Goal: Task Accomplishment & Management: Use online tool/utility

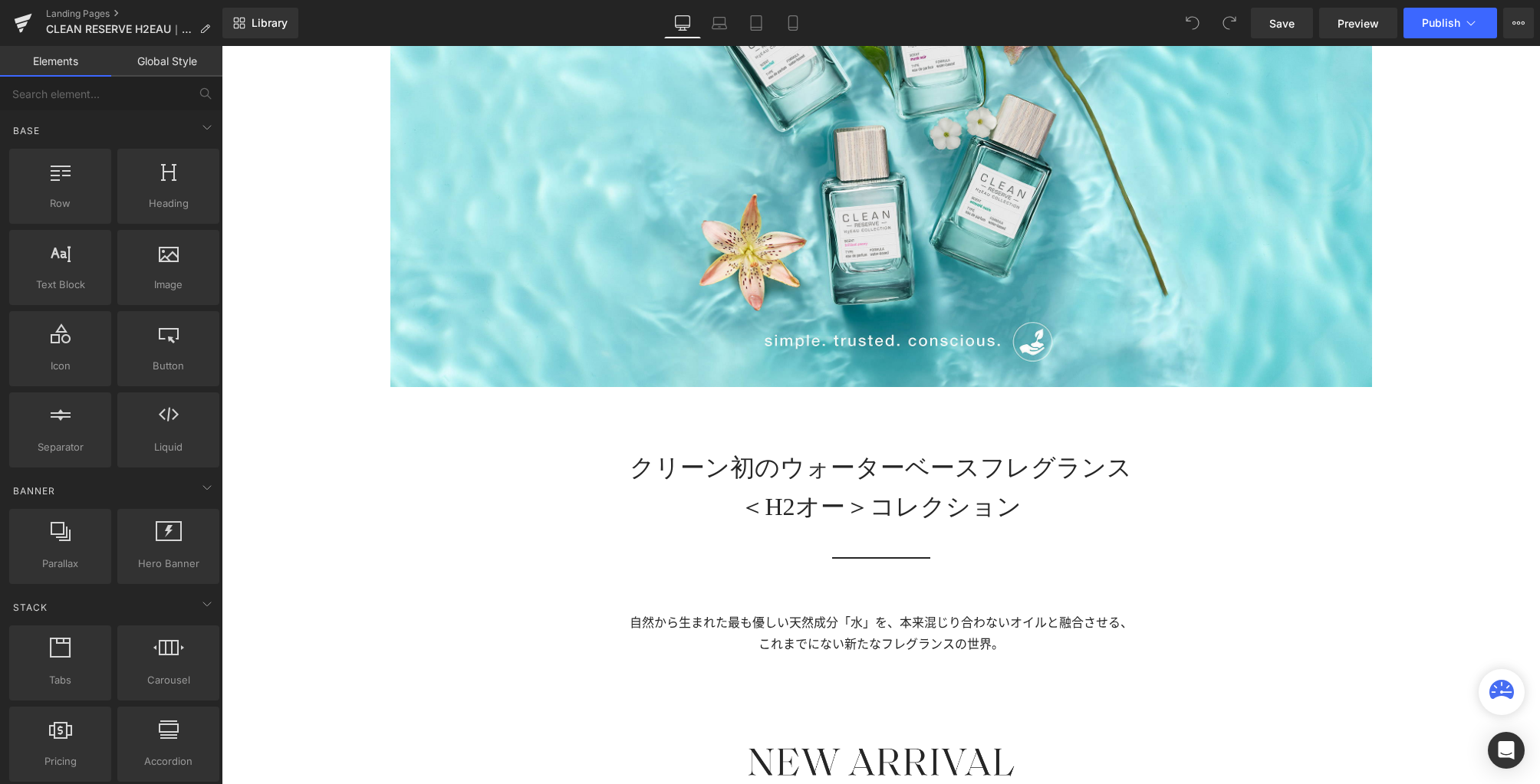
scroll to position [1000, 0]
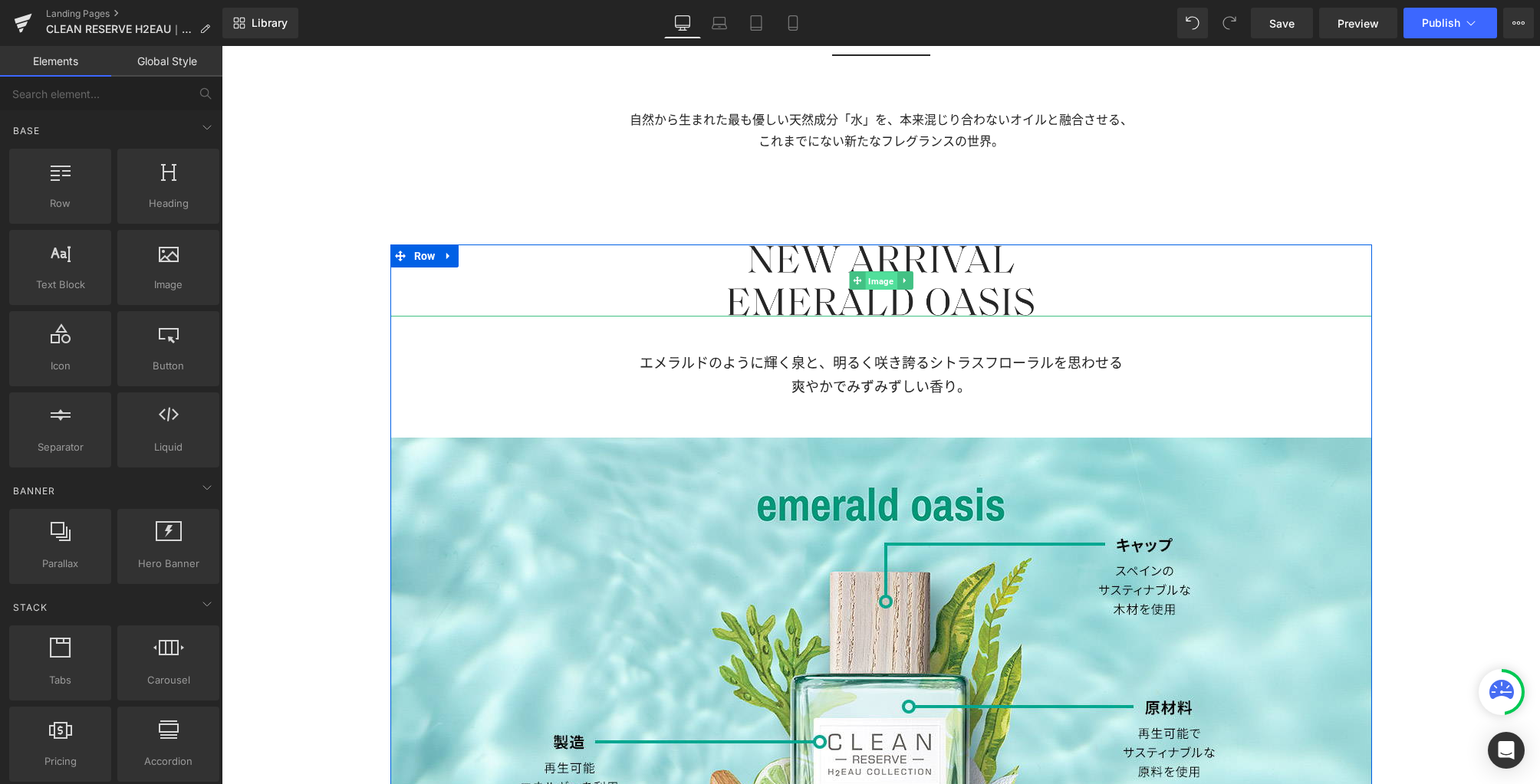
click at [884, 279] on span "Image" at bounding box center [881, 282] width 31 height 19
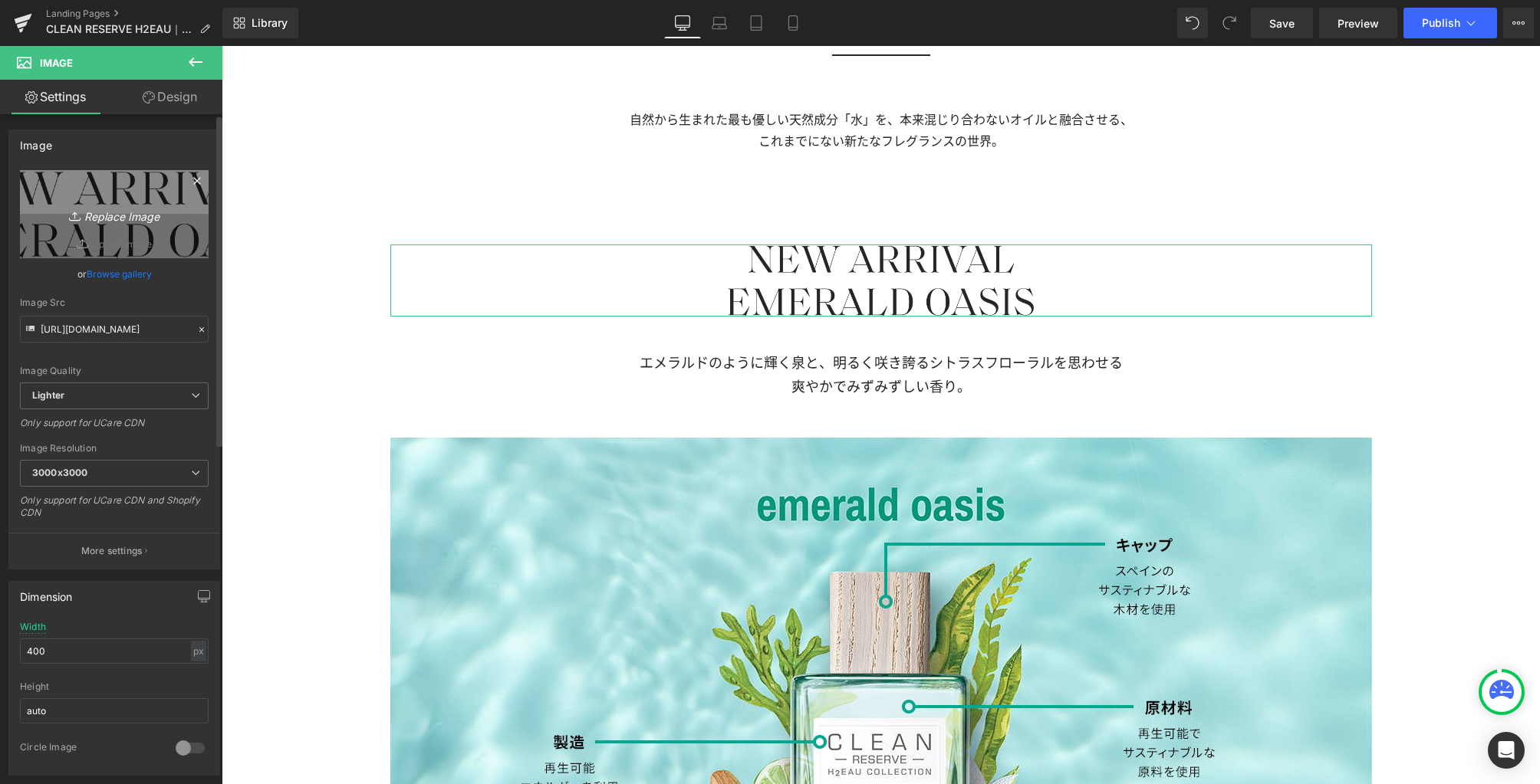
click at [122, 221] on icon "Replace Image" at bounding box center [114, 214] width 123 height 19
type input "C:\fakepath\txt.png"
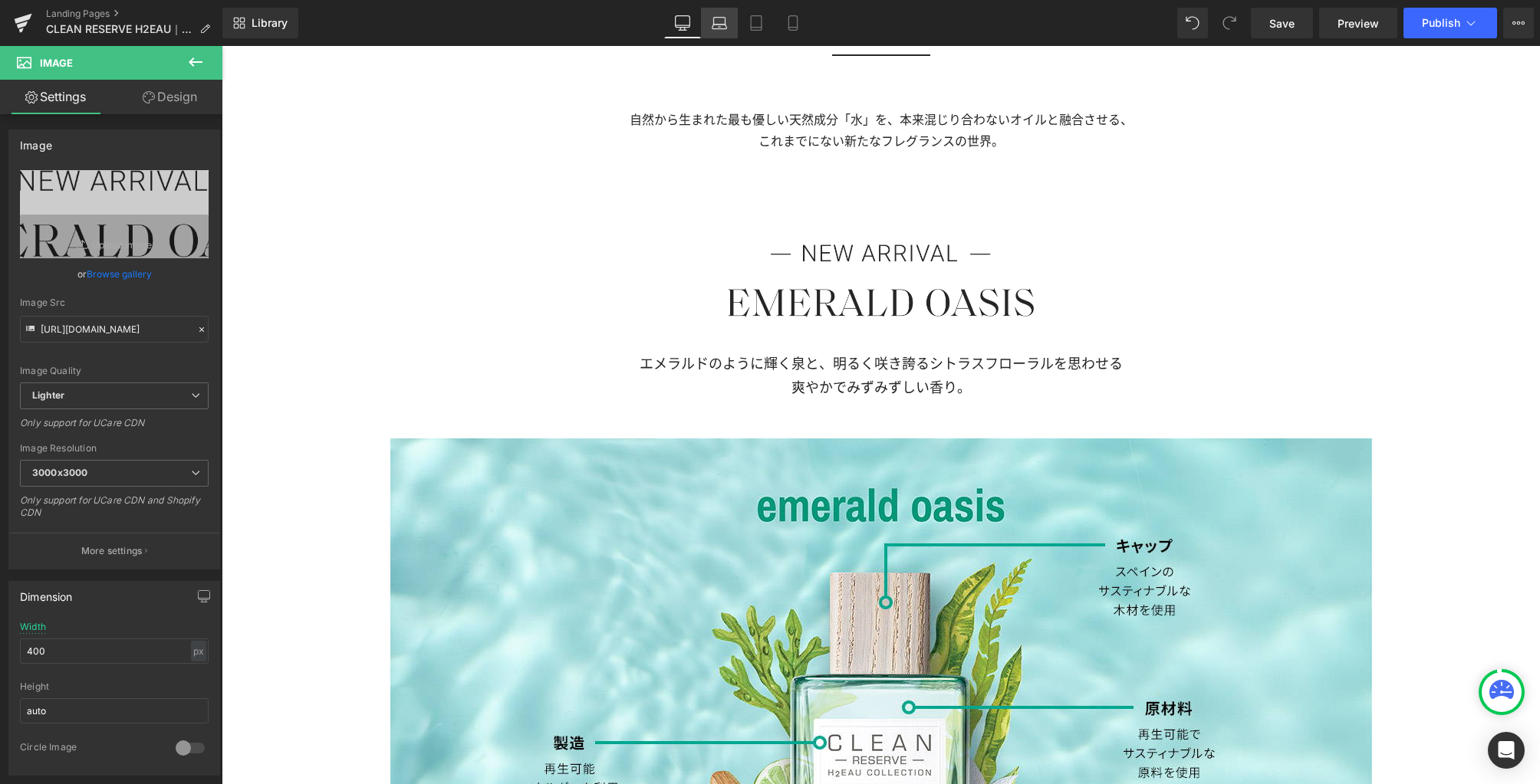
click at [717, 23] on icon at bounding box center [719, 23] width 16 height 16
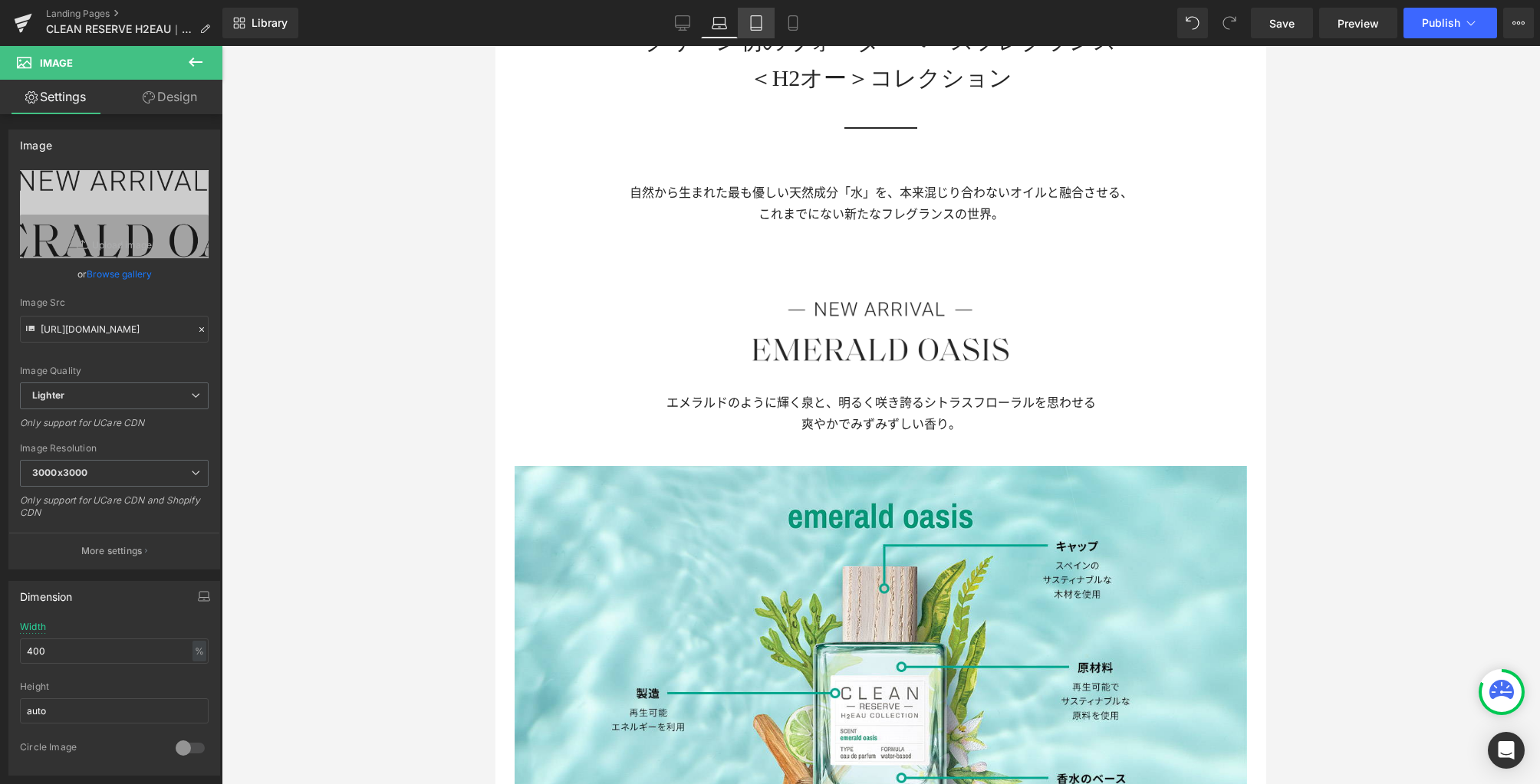
click at [760, 26] on icon at bounding box center [756, 23] width 16 height 16
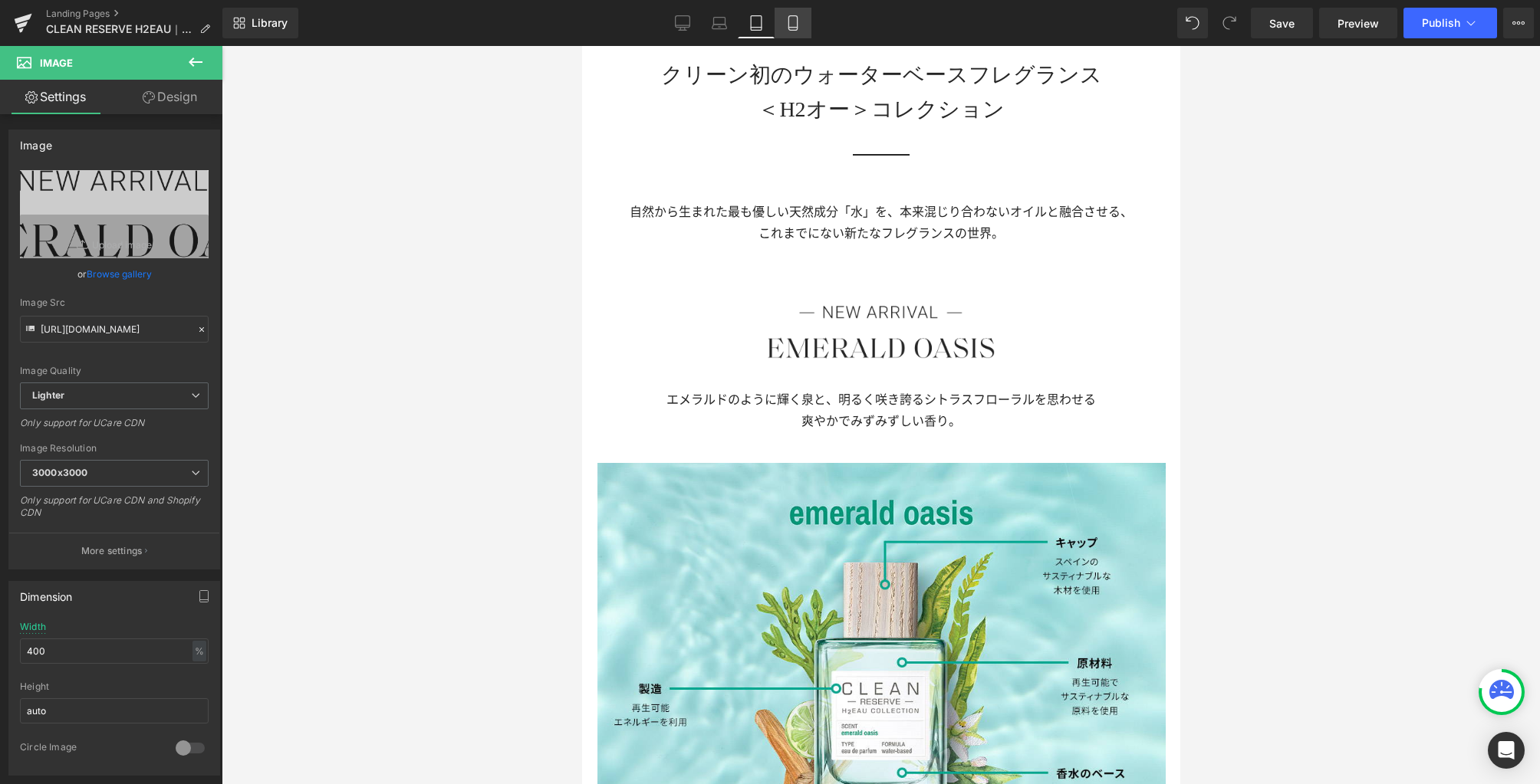
click at [792, 26] on icon at bounding box center [793, 23] width 16 height 16
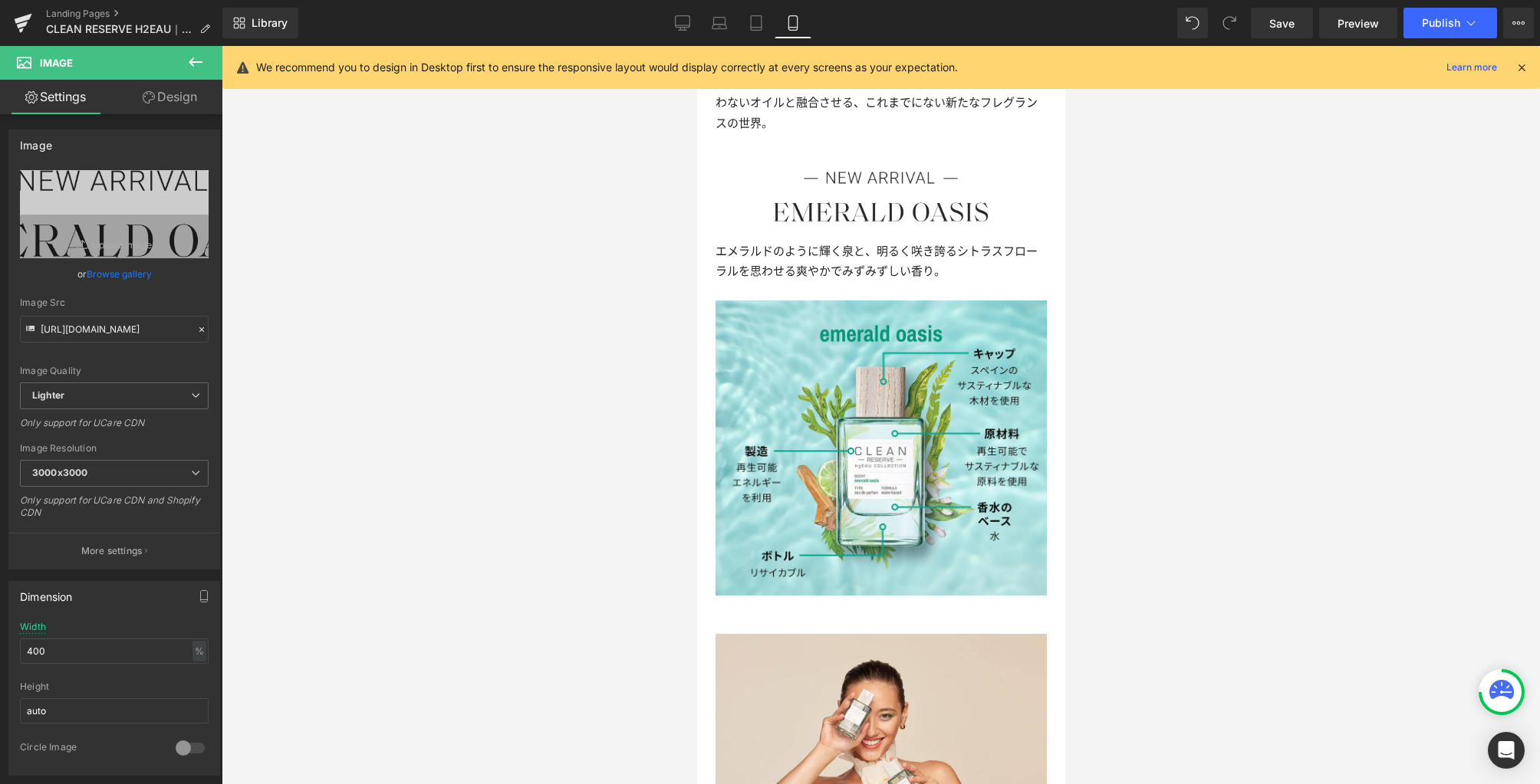
scroll to position [640, 0]
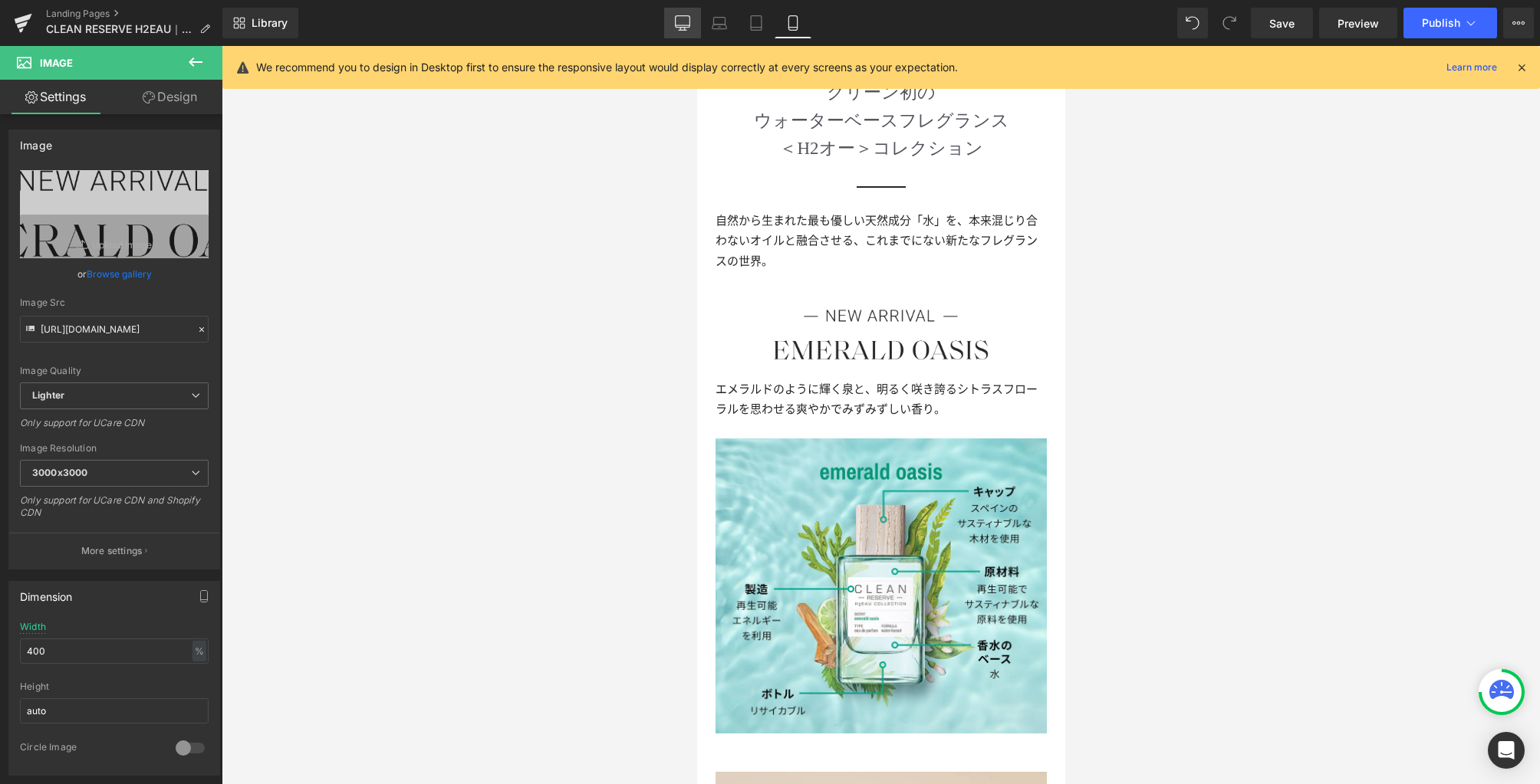
click at [683, 22] on icon at bounding box center [683, 23] width 16 height 16
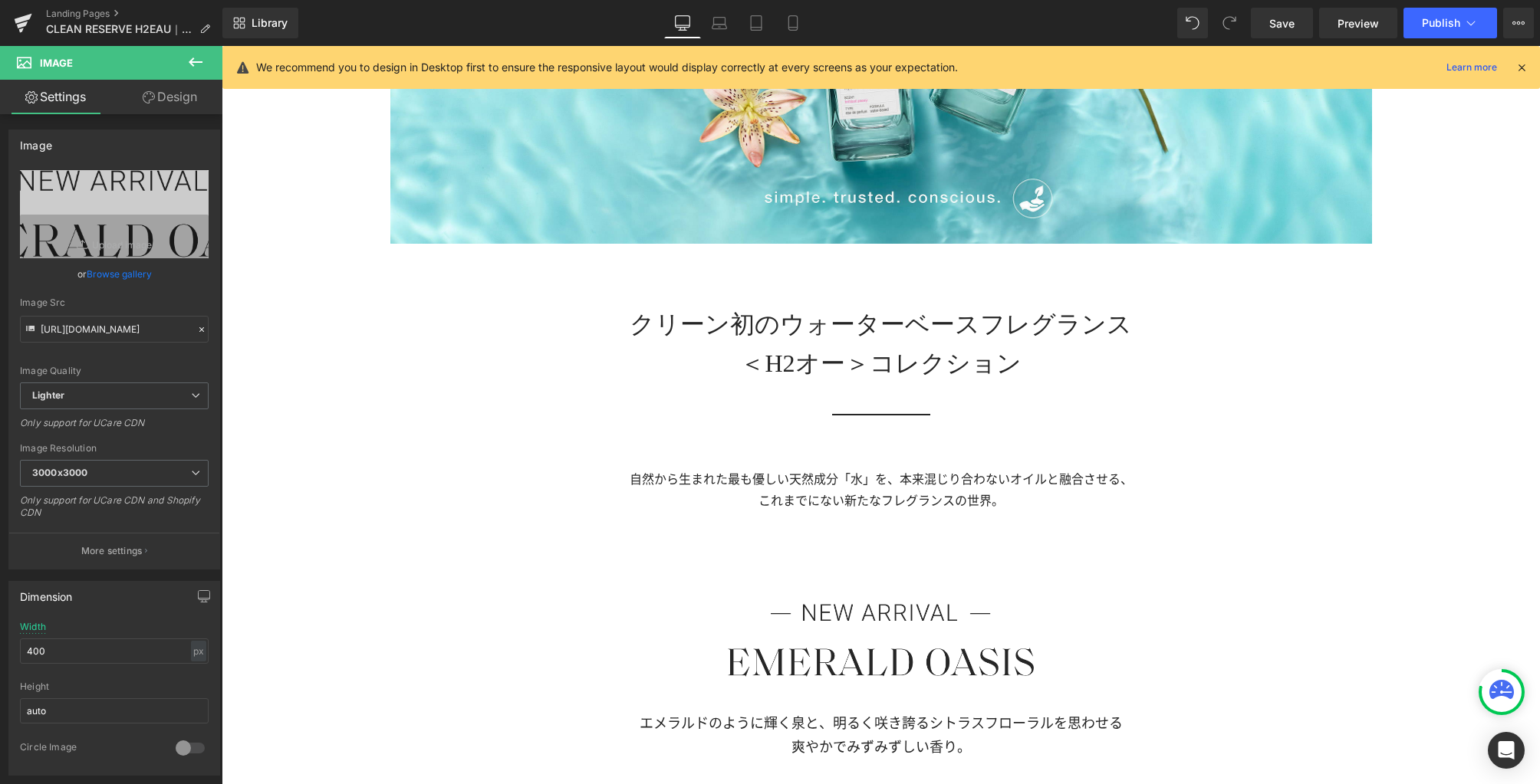
scroll to position [950, 0]
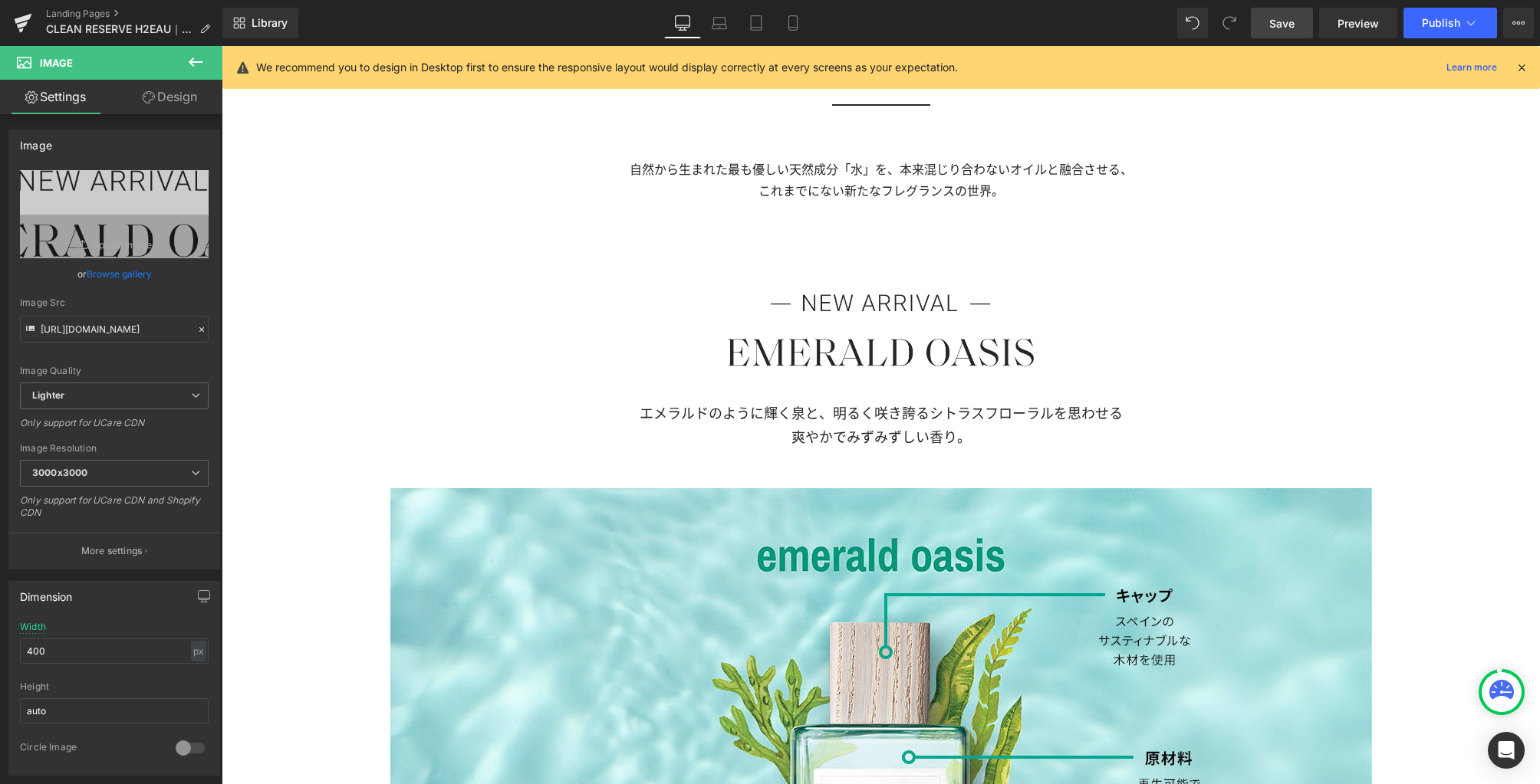
drag, startPoint x: 1278, startPoint y: 21, endPoint x: 509, endPoint y: 472, distance: 891.5
click at [1278, 21] on span "Save" at bounding box center [1281, 23] width 26 height 16
click at [92, 13] on link "Landing Pages" at bounding box center [134, 14] width 176 height 12
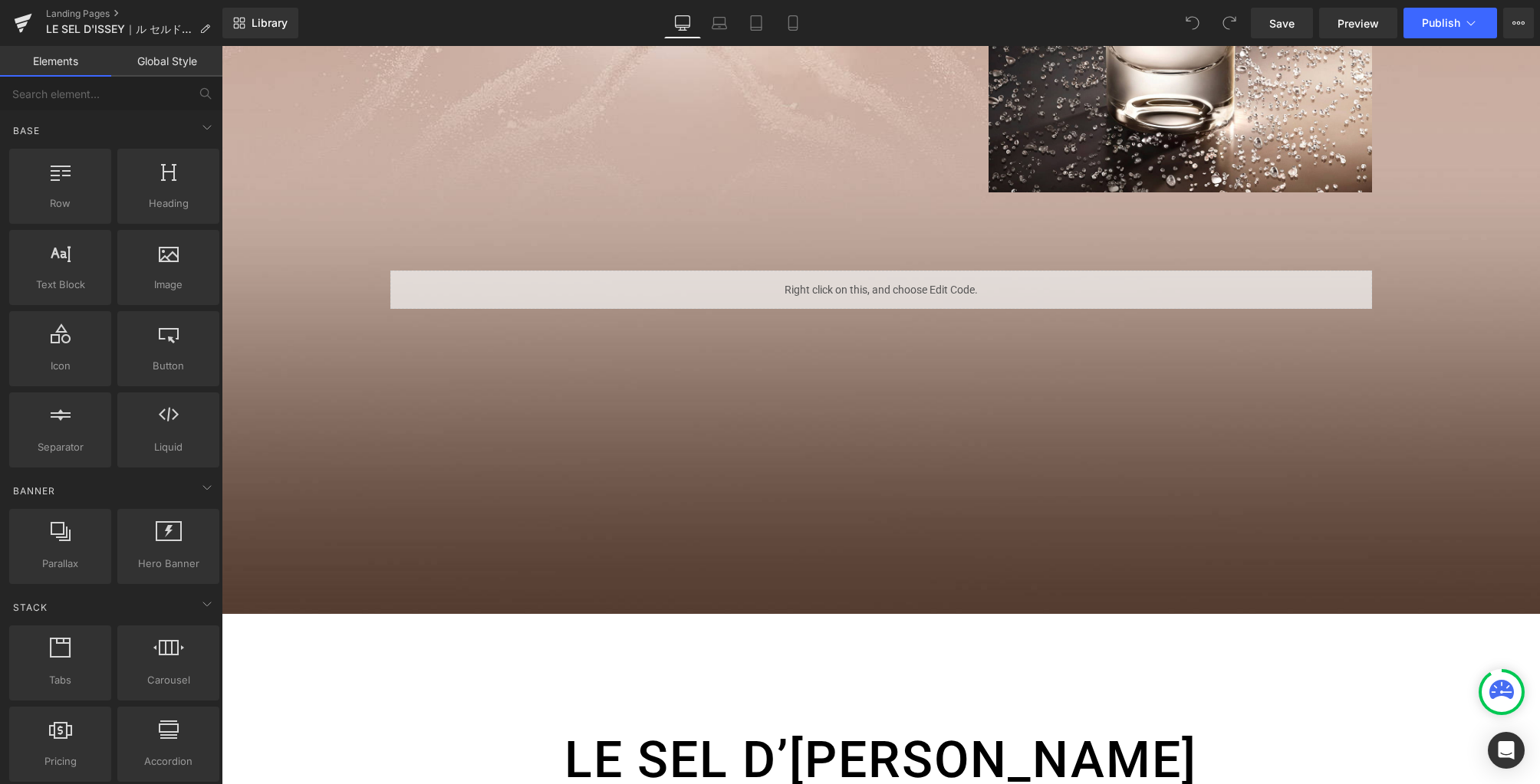
scroll to position [1362, 0]
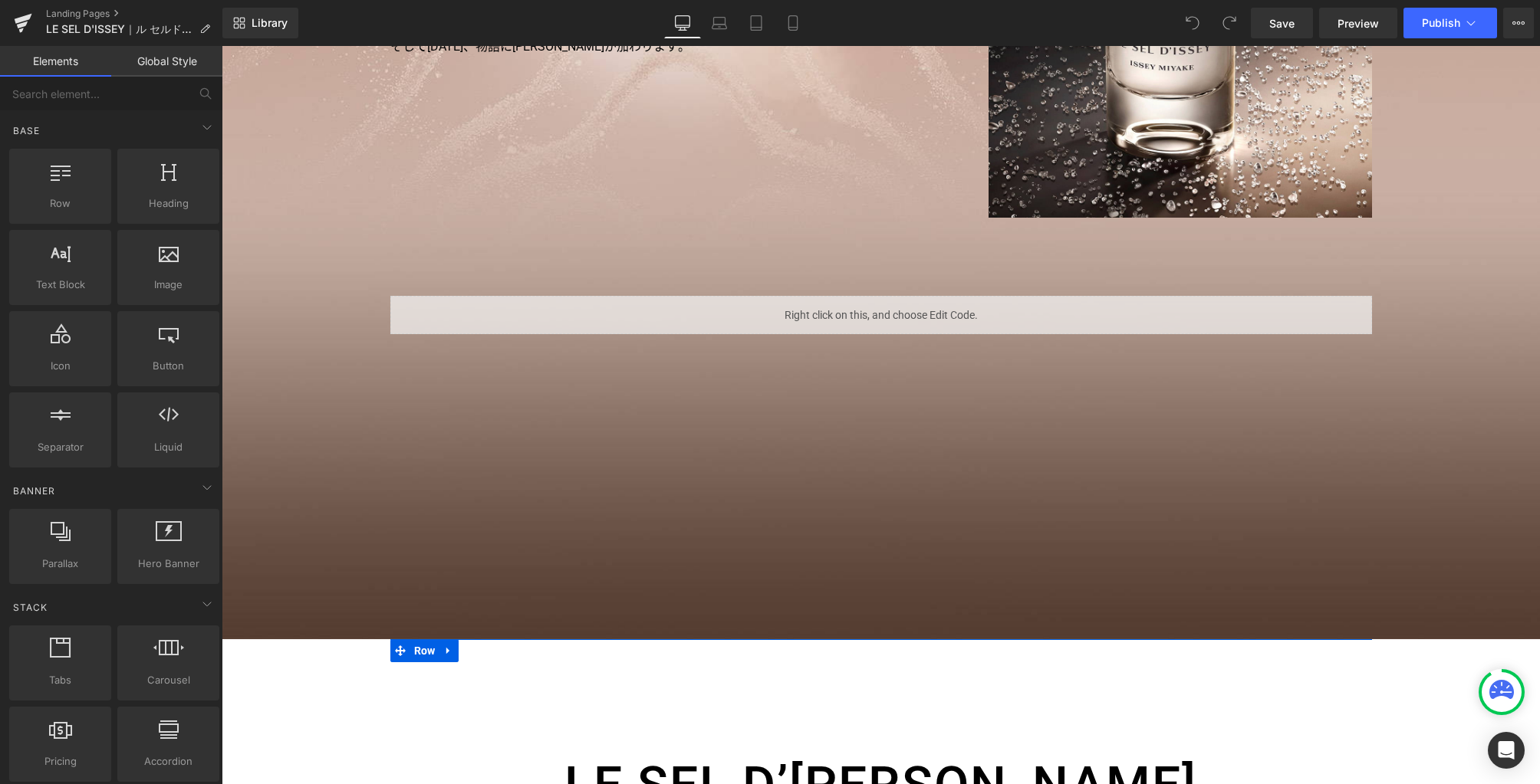
click at [892, 311] on div "Liquid" at bounding box center [881, 314] width 982 height 38
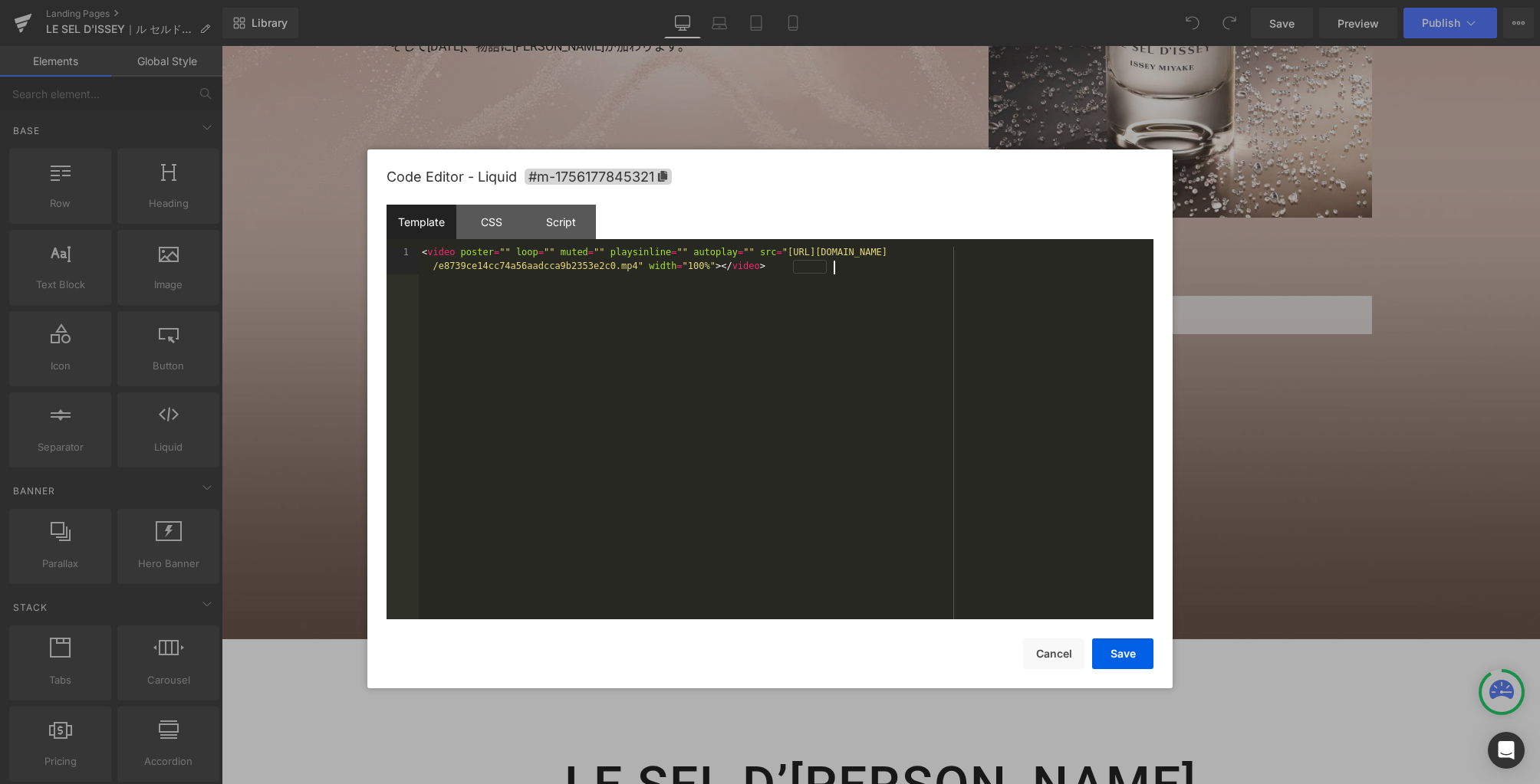
click at [811, 369] on div "< video poster = "" loop = "" muted = "" playsinline = "" autoplay = "" src = "…" at bounding box center [786, 460] width 735 height 428
click at [0, 0] on button "Save" at bounding box center [0, 0] width 0 height 0
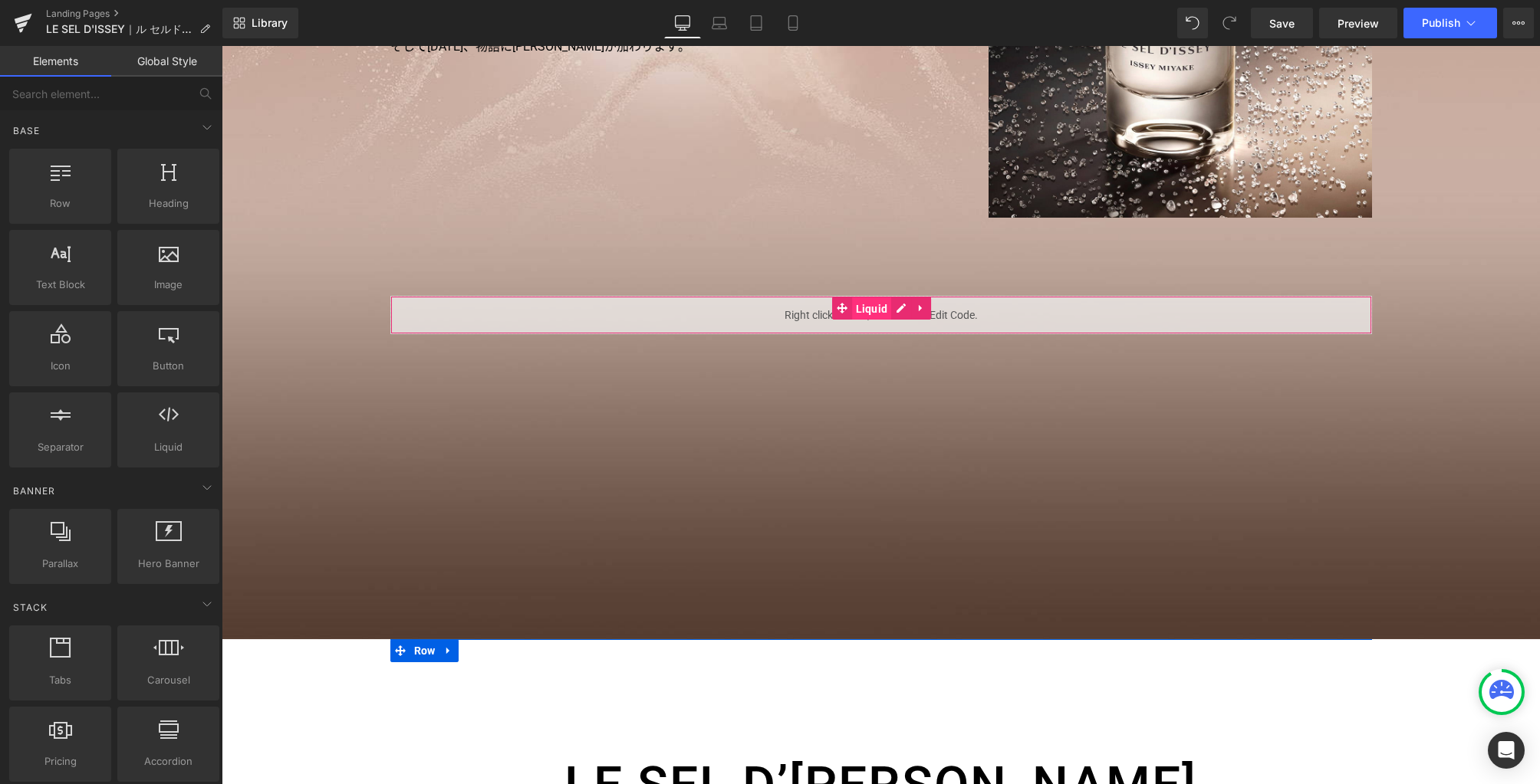
click at [860, 308] on span "Liquid" at bounding box center [871, 309] width 40 height 23
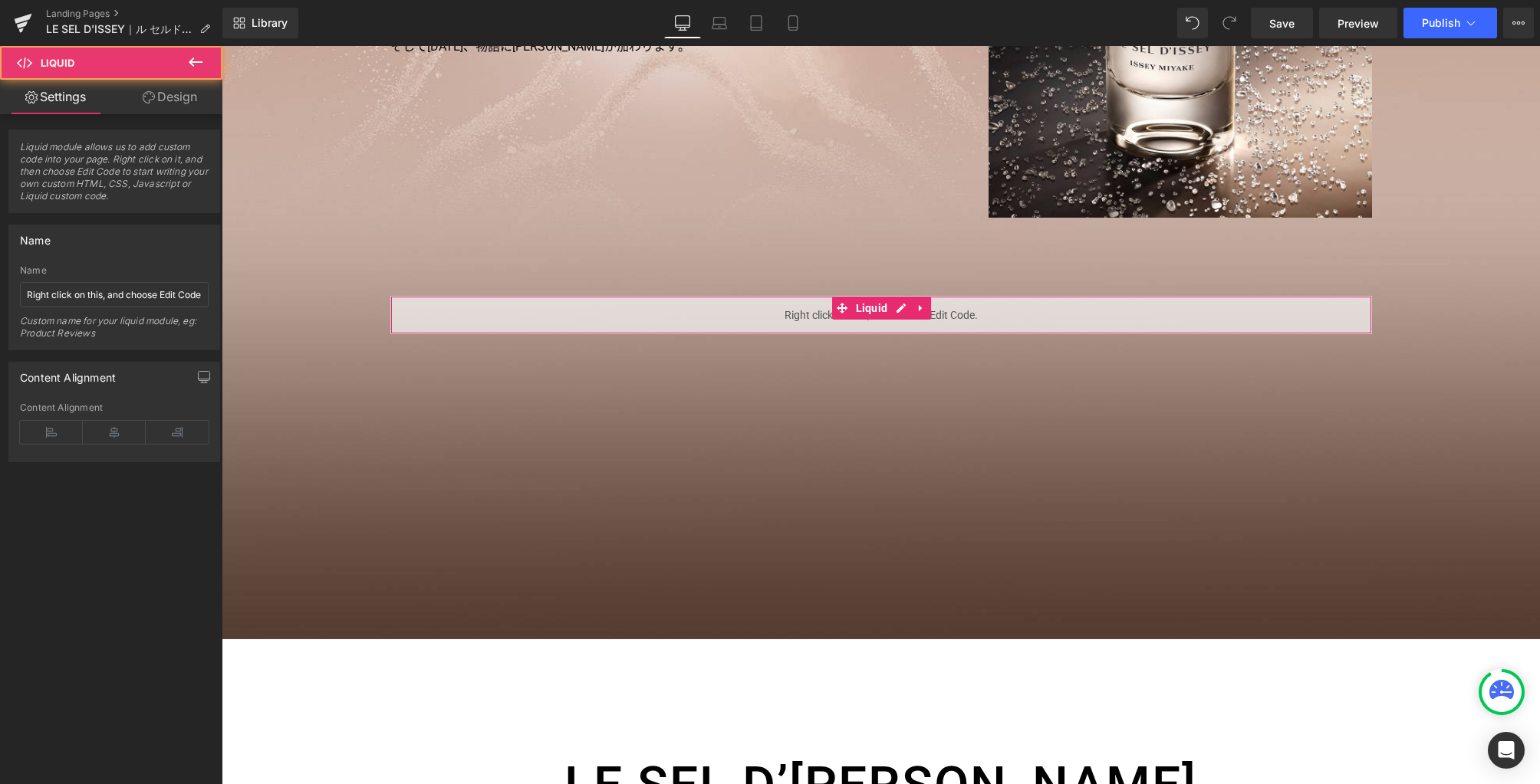
click at [186, 102] on link "Design" at bounding box center [169, 97] width 111 height 34
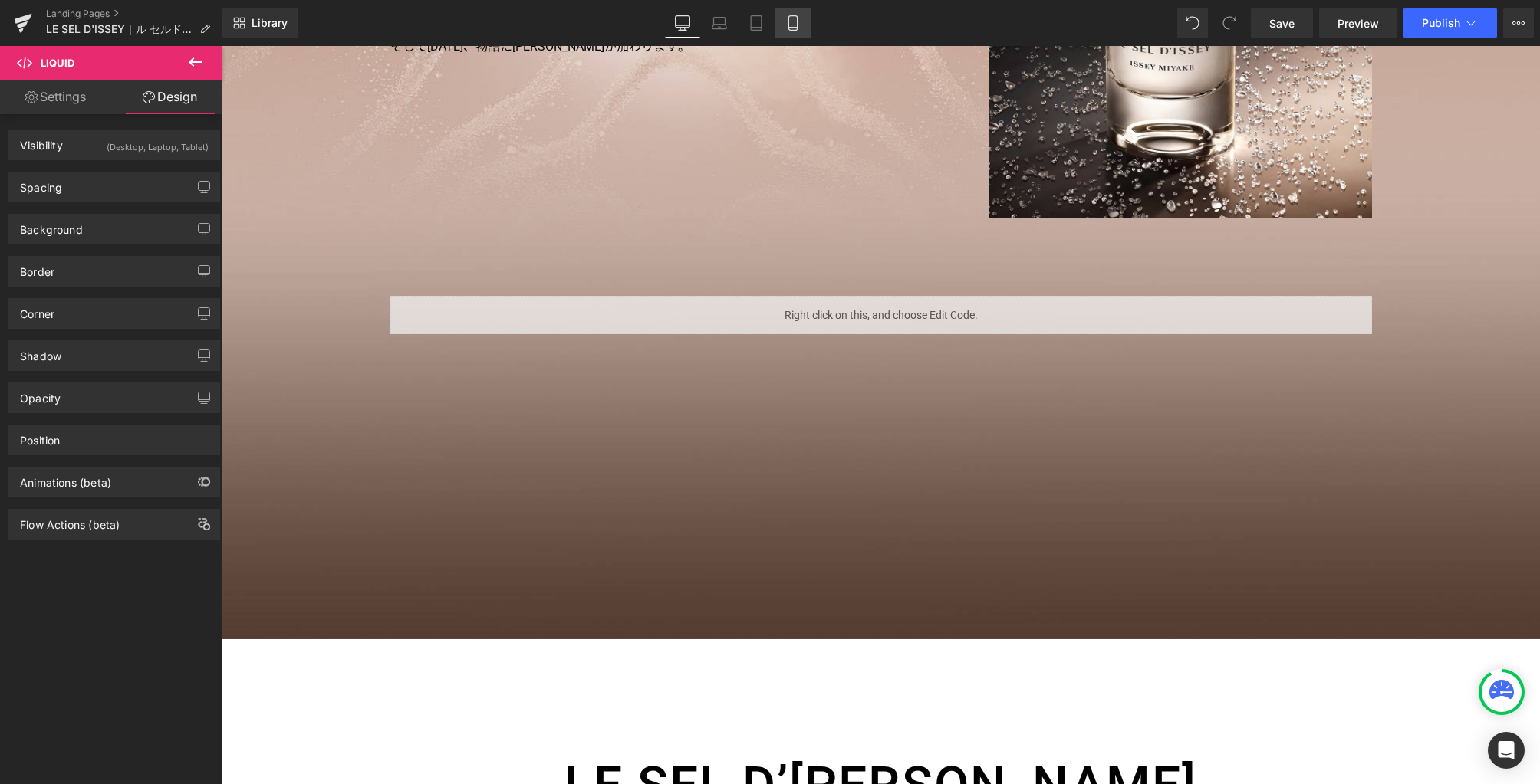
click at [784, 30] on link "Mobile" at bounding box center [792, 23] width 37 height 31
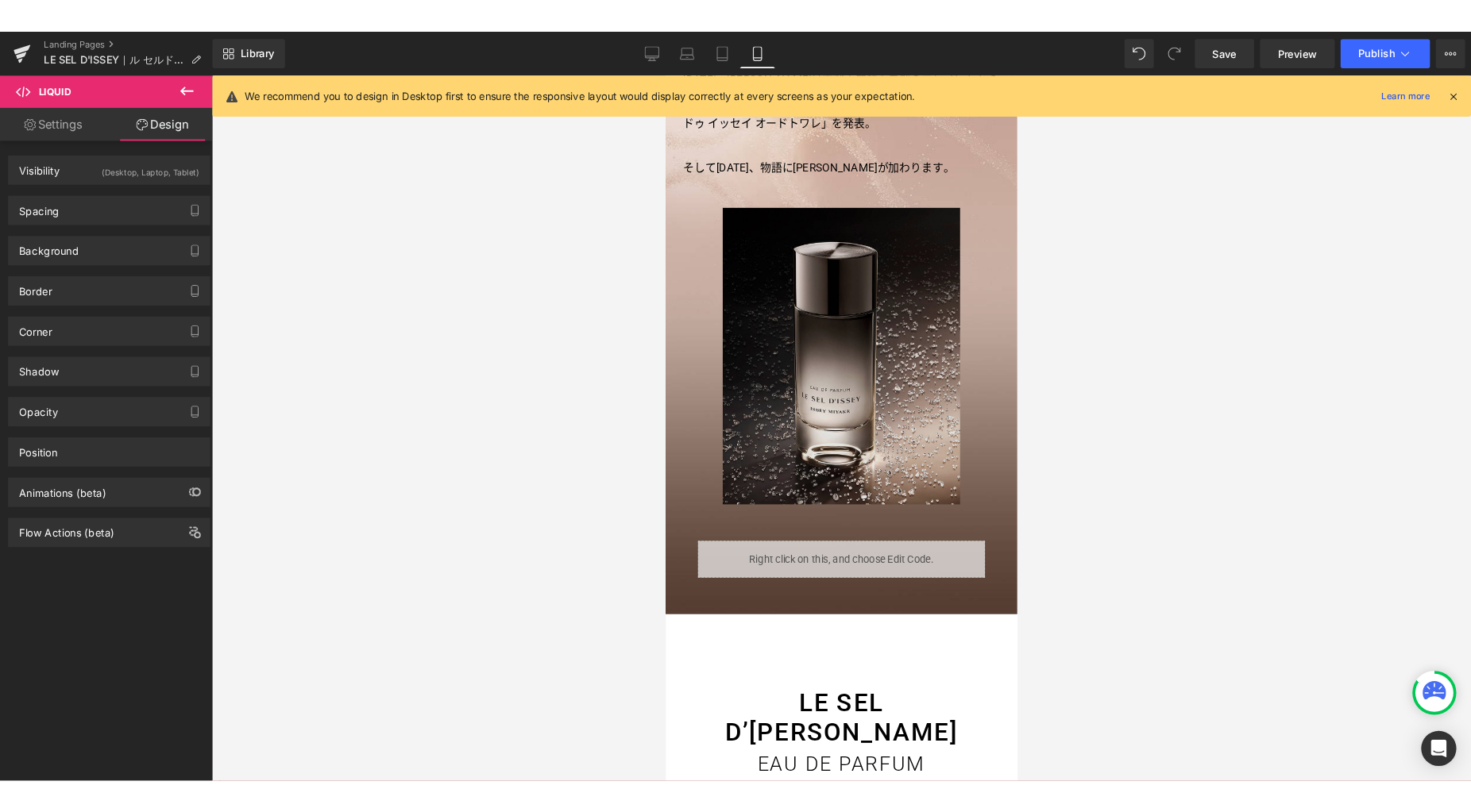
scroll to position [930, 0]
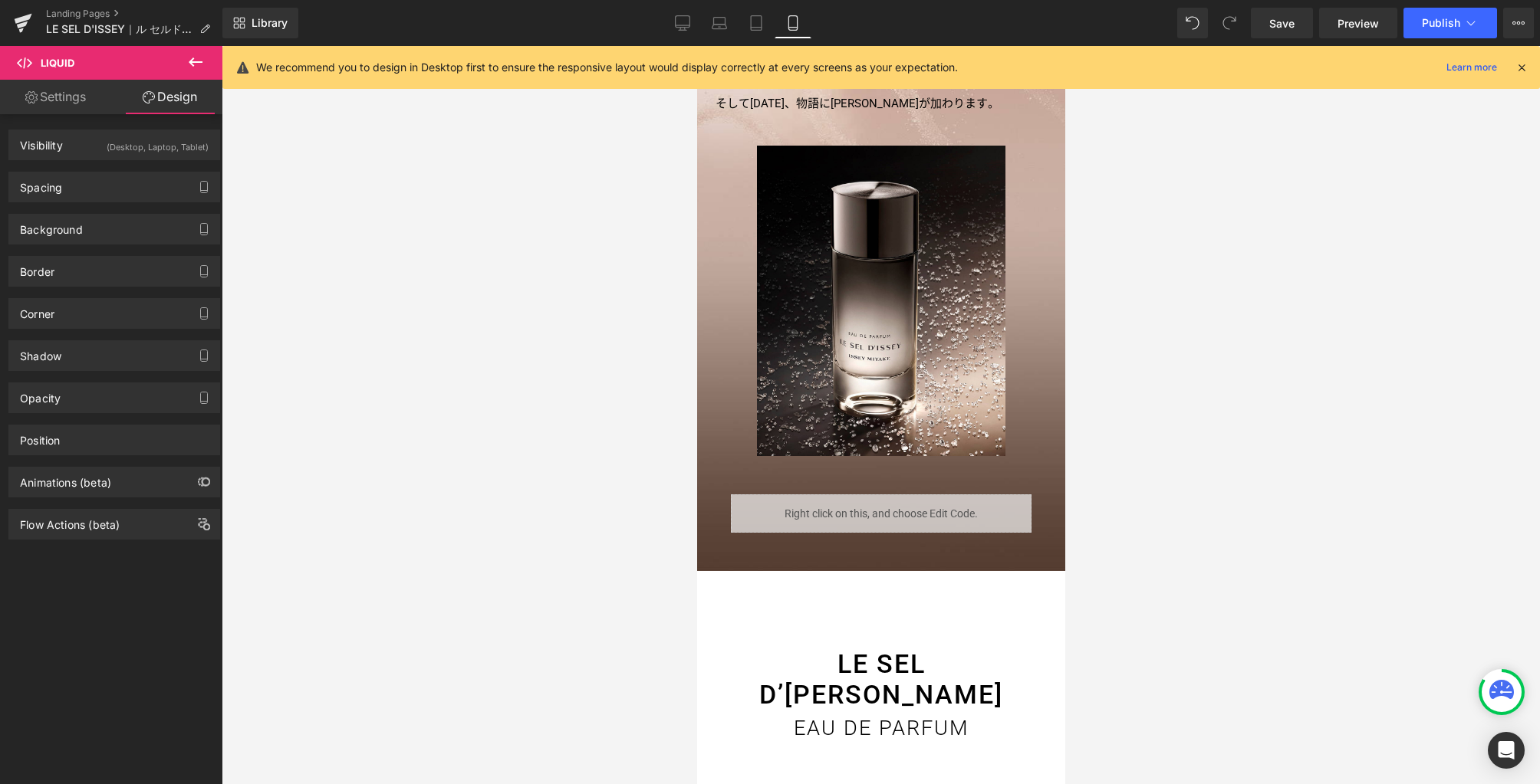
click at [886, 494] on div "Liquid" at bounding box center [880, 513] width 301 height 38
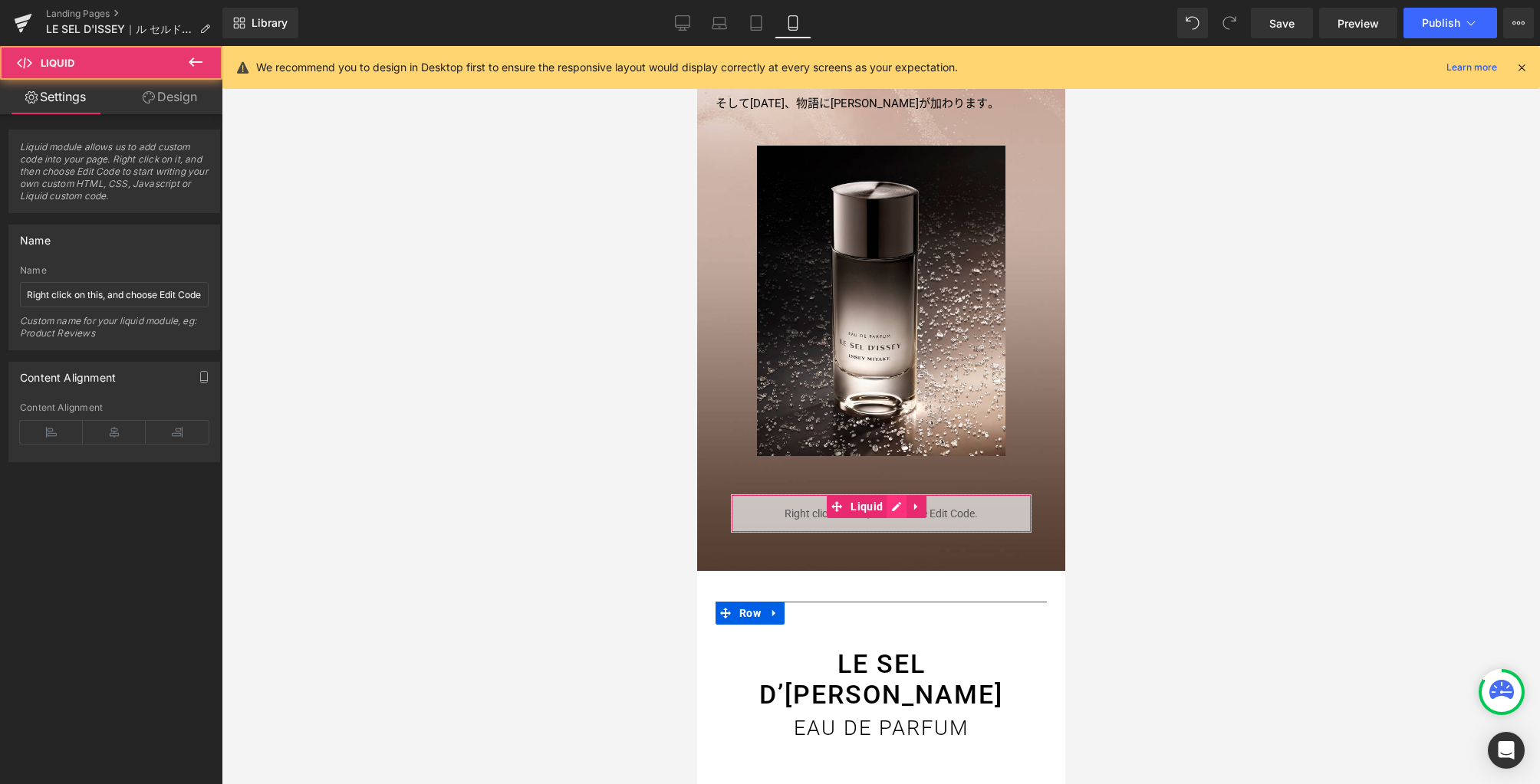
click at [890, 494] on div "Liquid" at bounding box center [880, 513] width 301 height 38
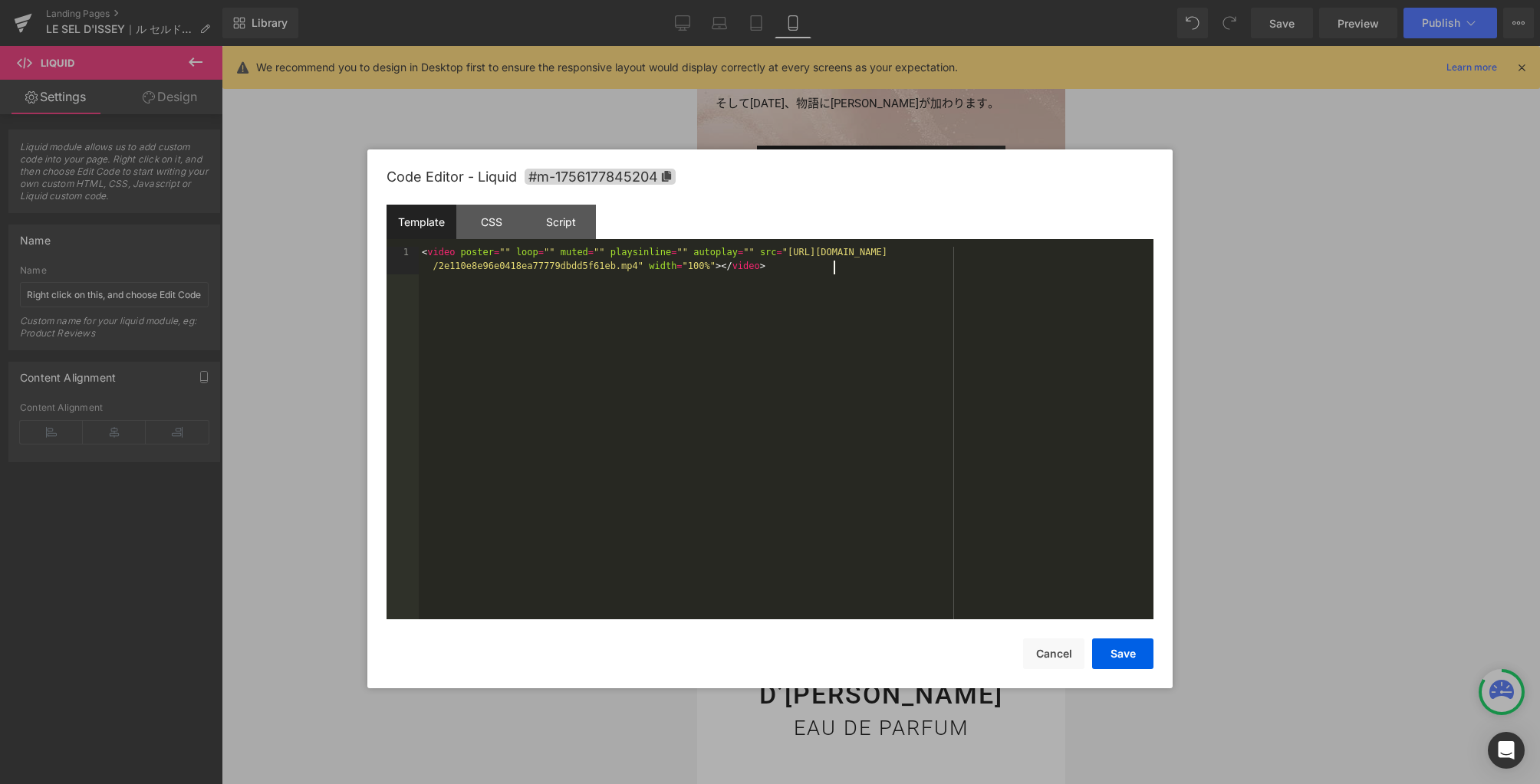
click at [864, 471] on div "< video poster = "" loop = "" muted = "" playsinline = "" autoplay = "" src = "…" at bounding box center [786, 460] width 735 height 428
drag, startPoint x: 1119, startPoint y: 658, endPoint x: 1135, endPoint y: 647, distance: 19.4
click at [81, 623] on button "Save" at bounding box center [72, 614] width 16 height 19
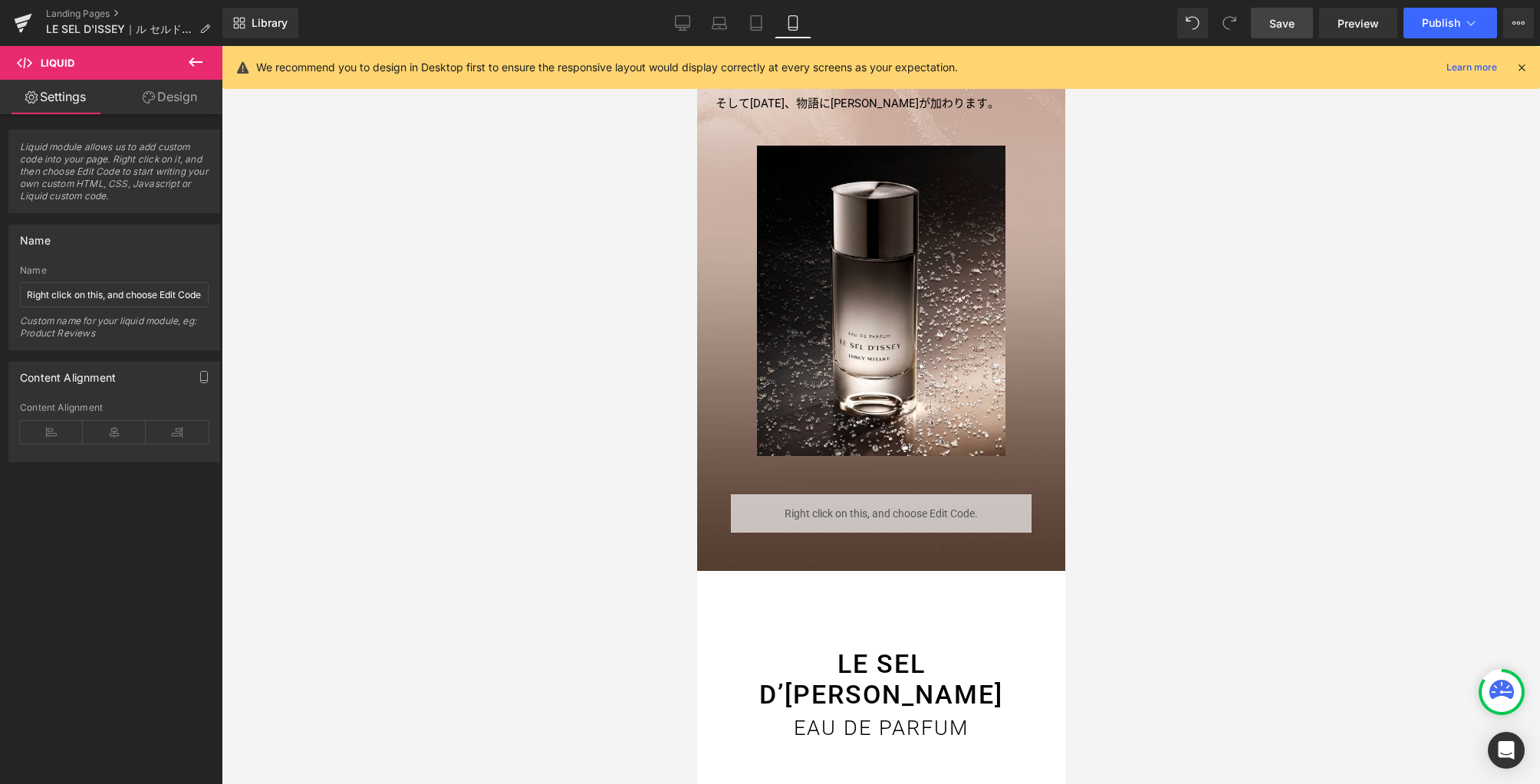
click at [1267, 16] on link "Save" at bounding box center [1282, 23] width 62 height 31
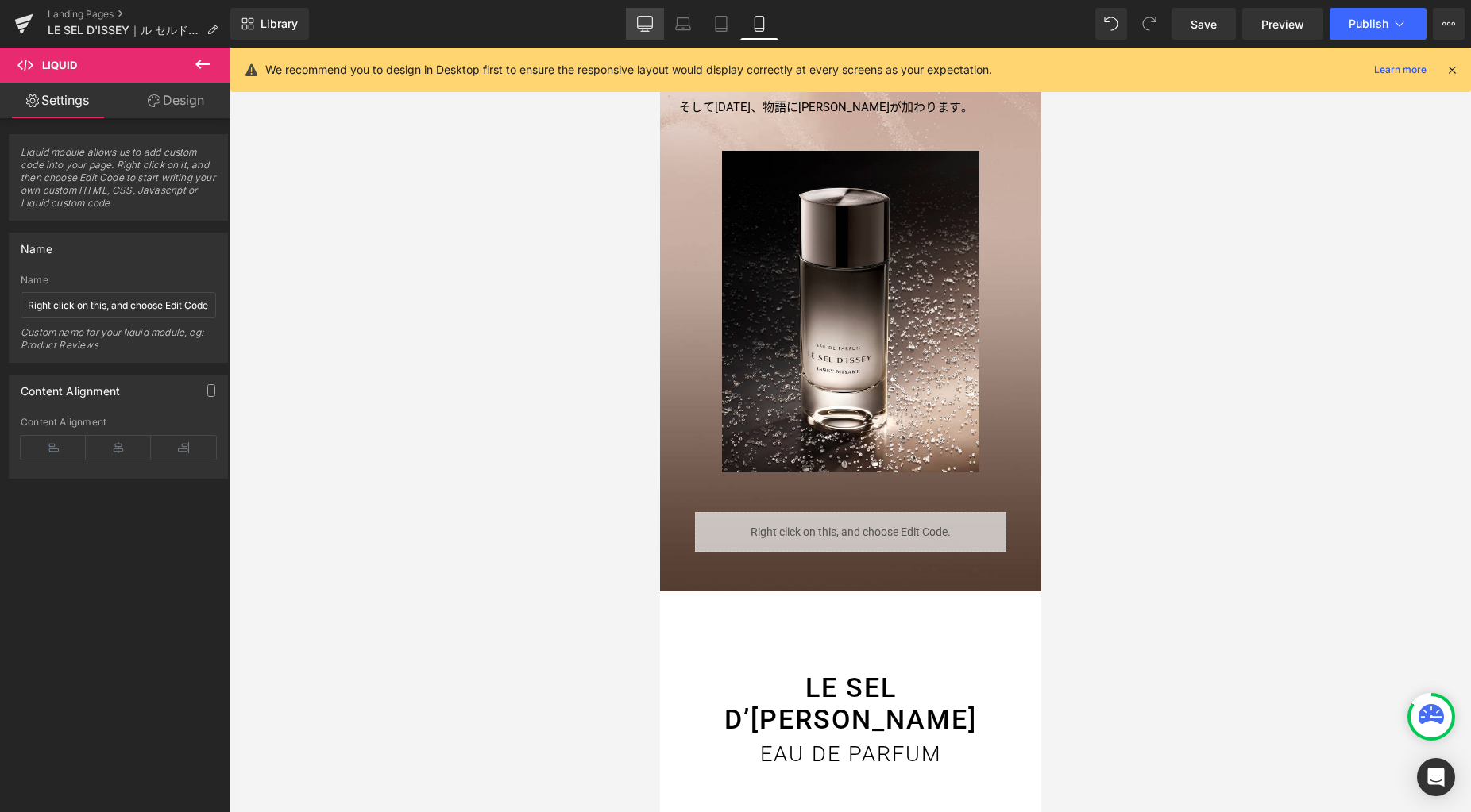
click at [635, 27] on link "Desktop" at bounding box center [644, 24] width 38 height 32
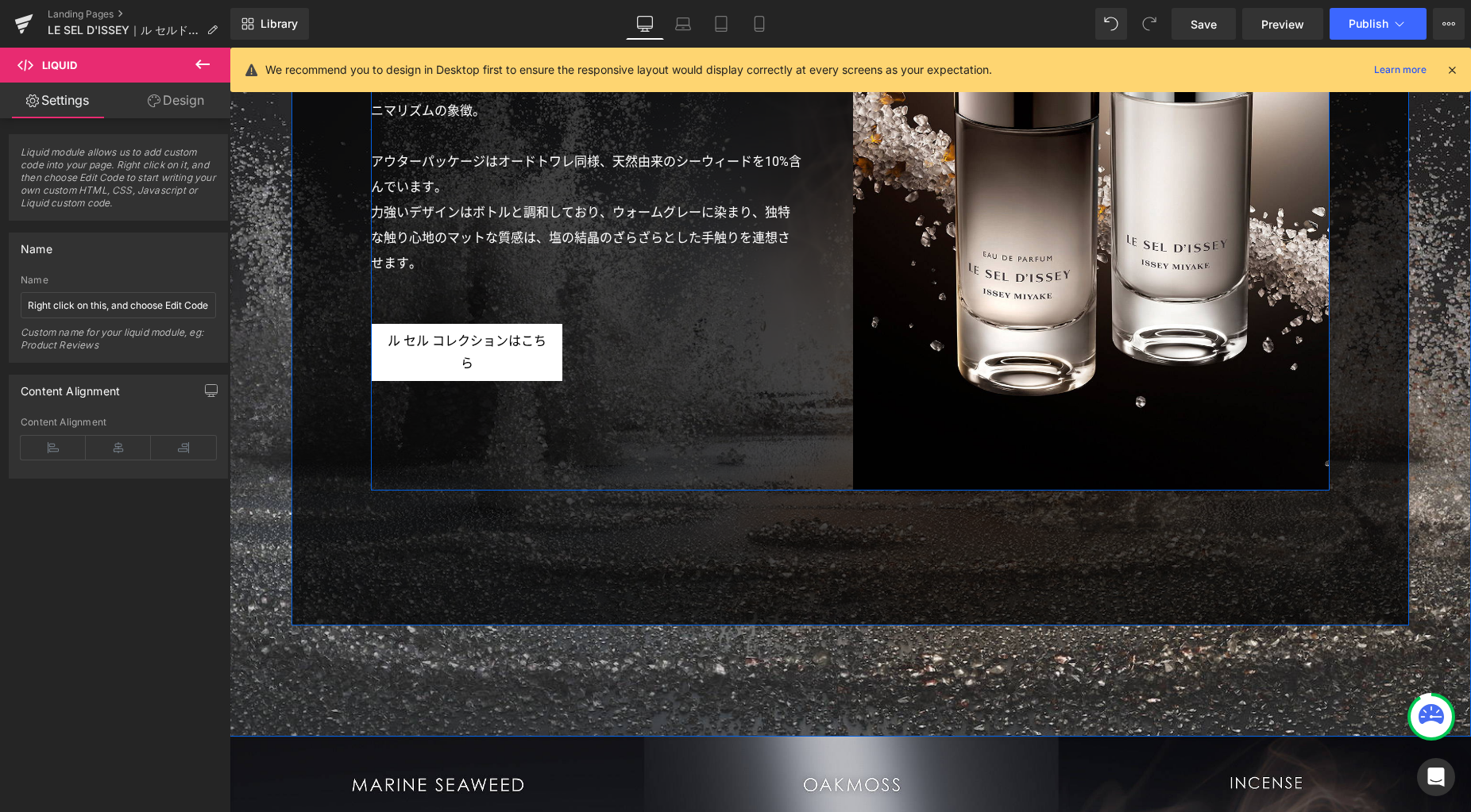
scroll to position [5096, 0]
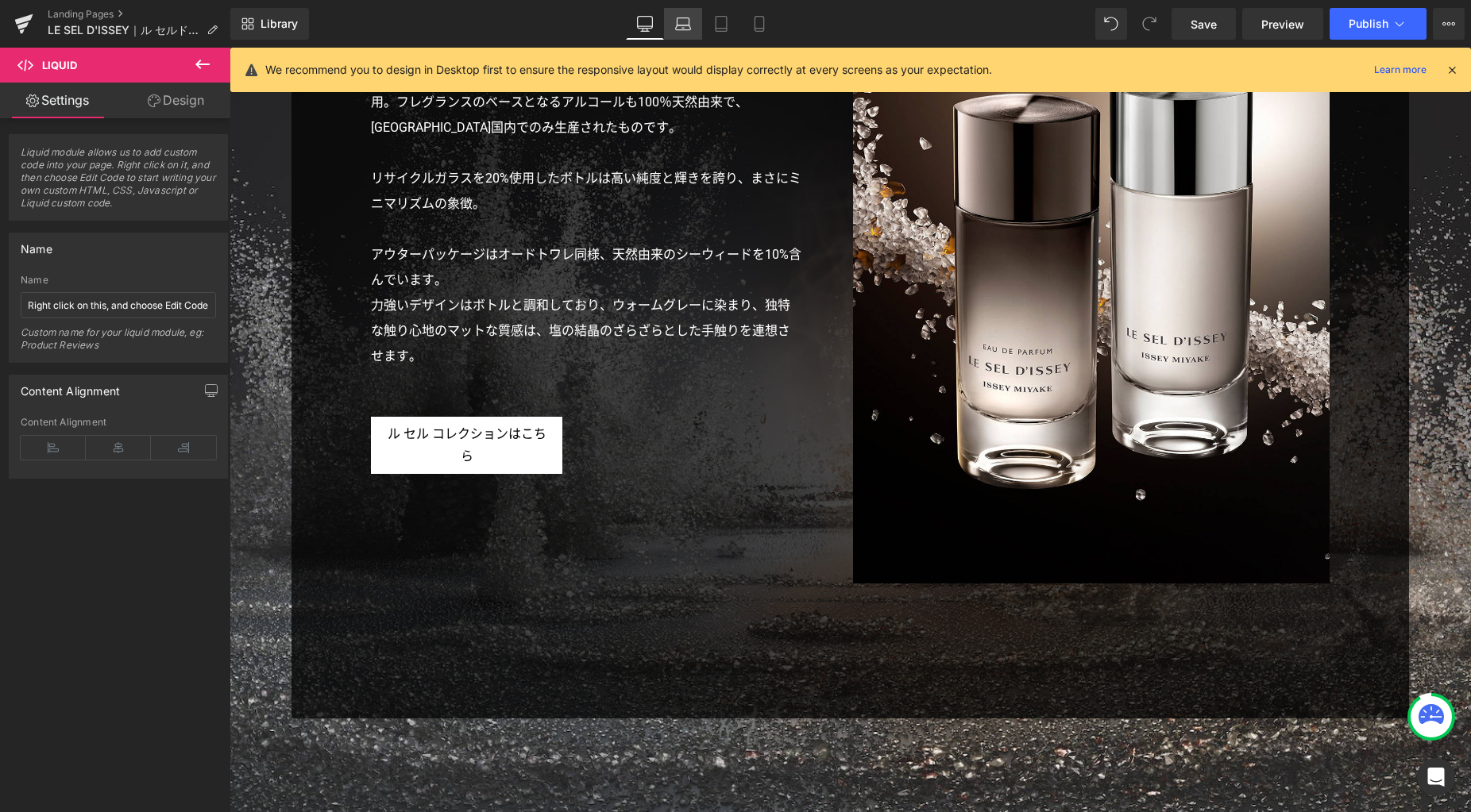
click at [685, 27] on icon at bounding box center [683, 24] width 16 height 16
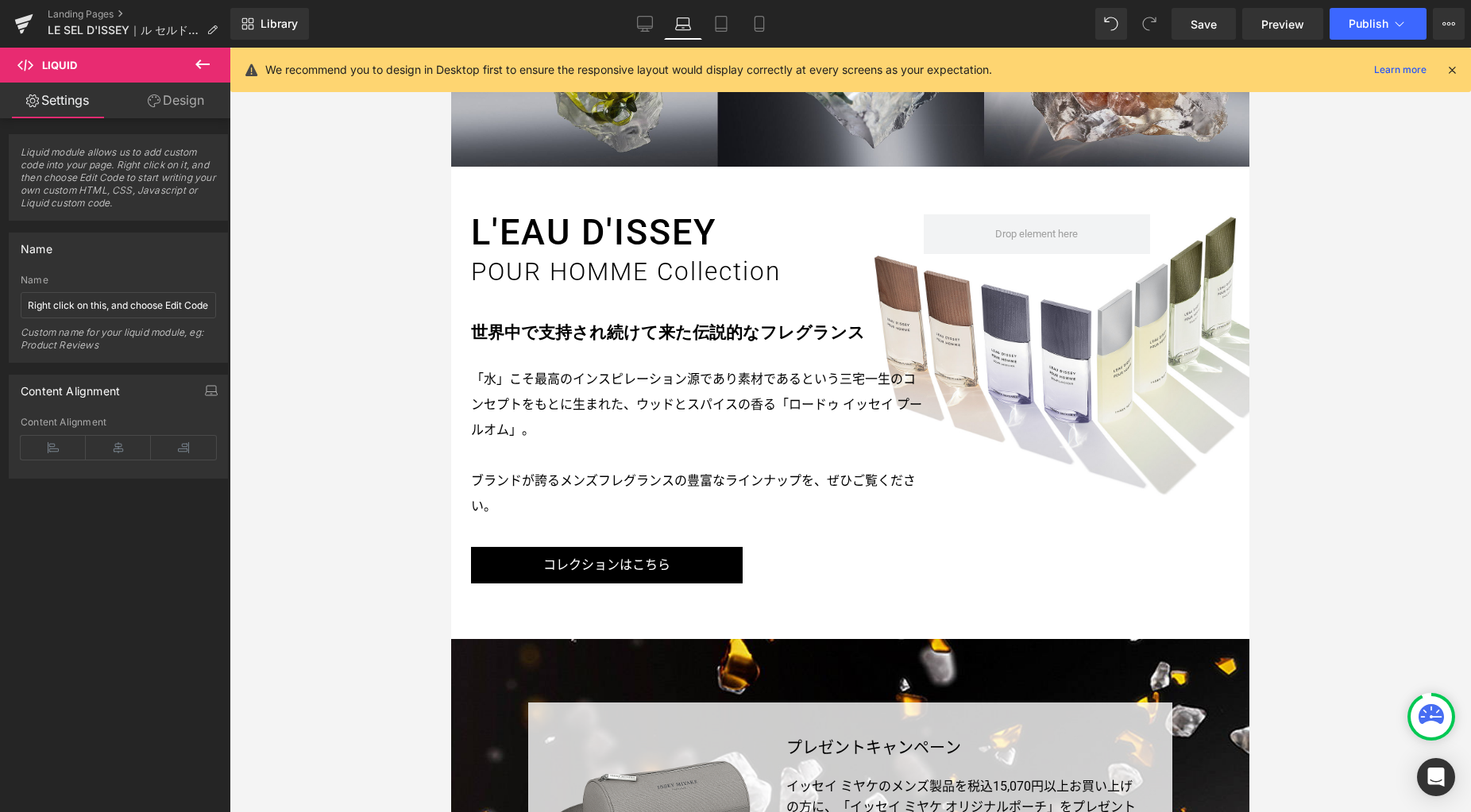
scroll to position [0, 0]
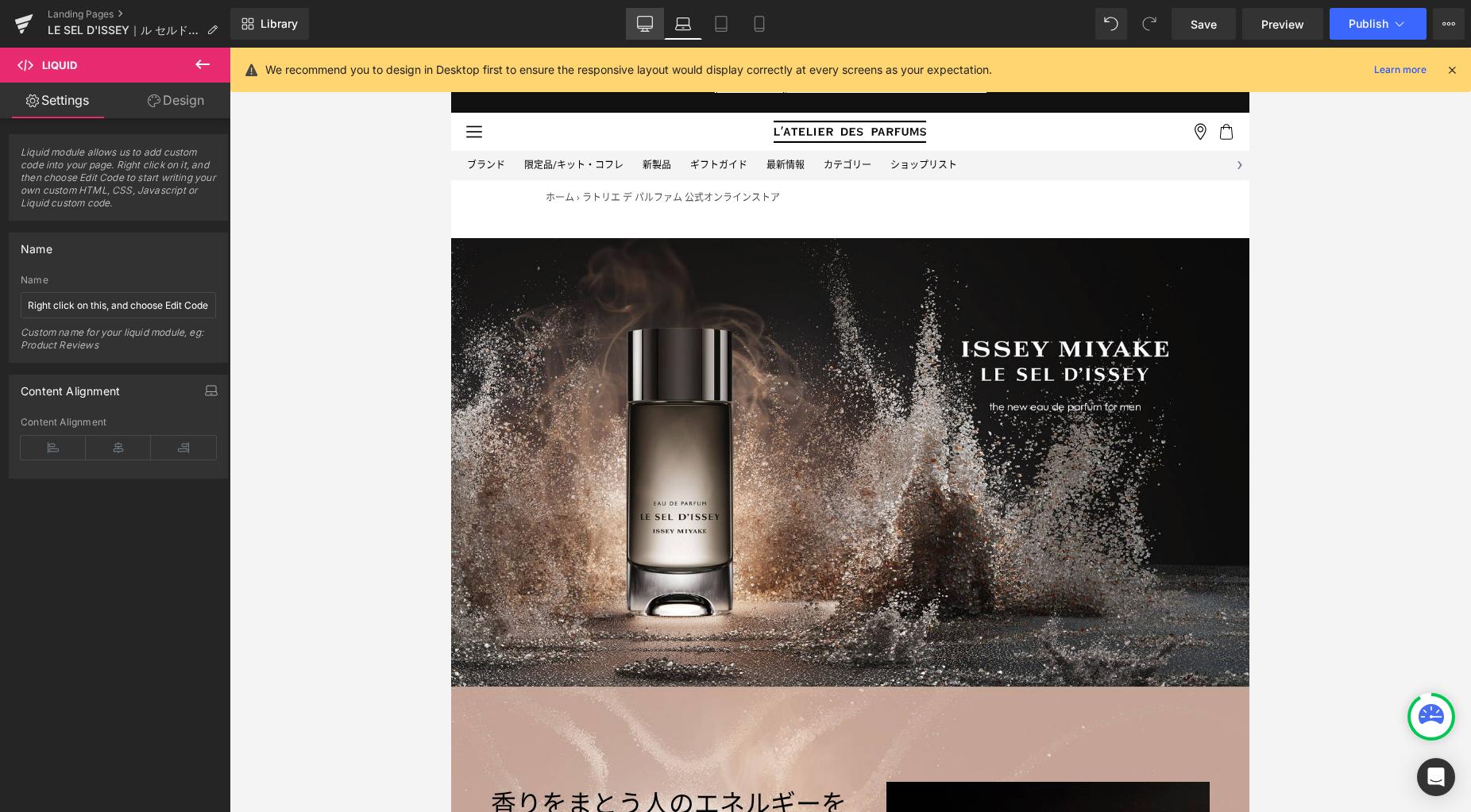
click at [645, 29] on icon at bounding box center [645, 23] width 15 height 12
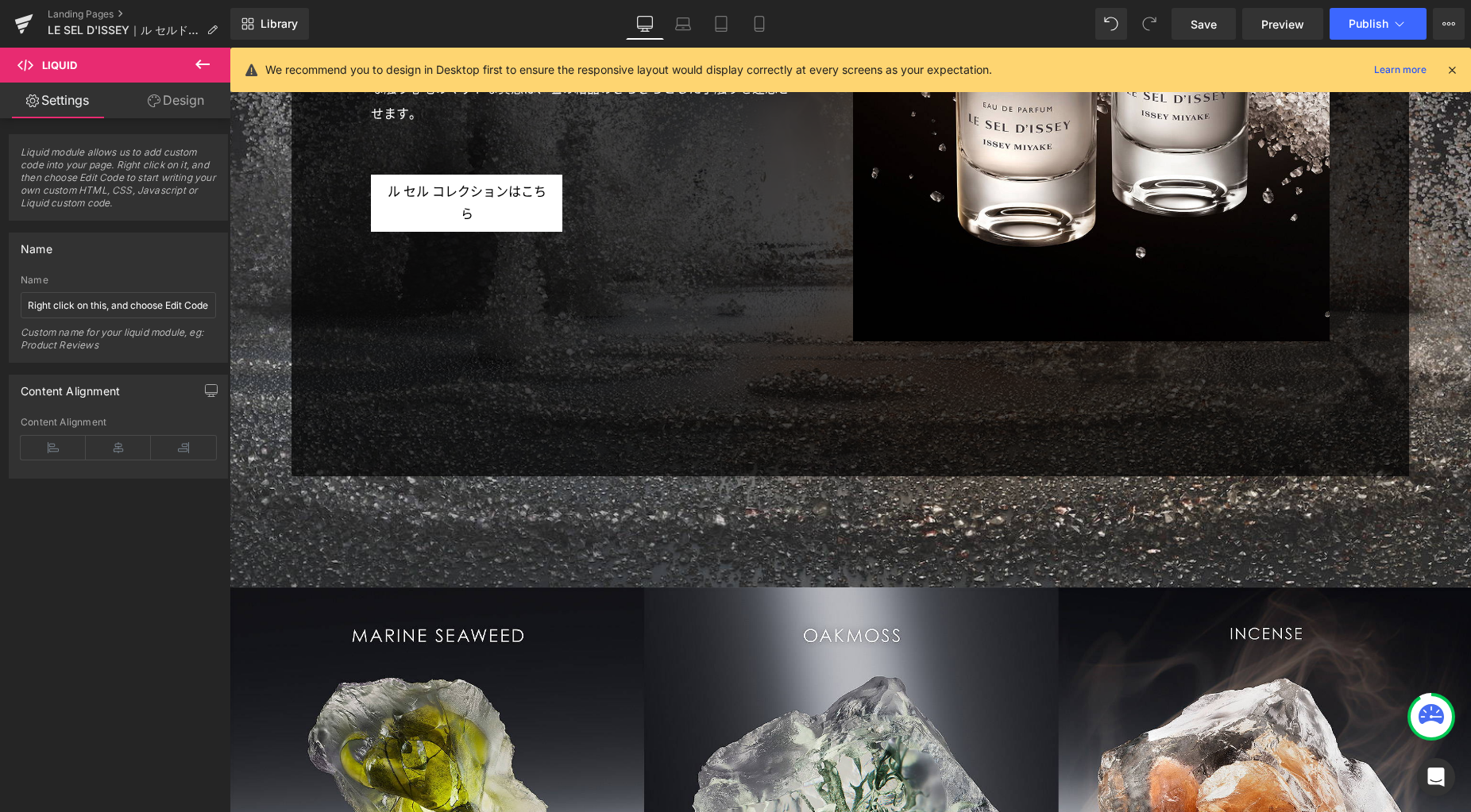
scroll to position [5209, 0]
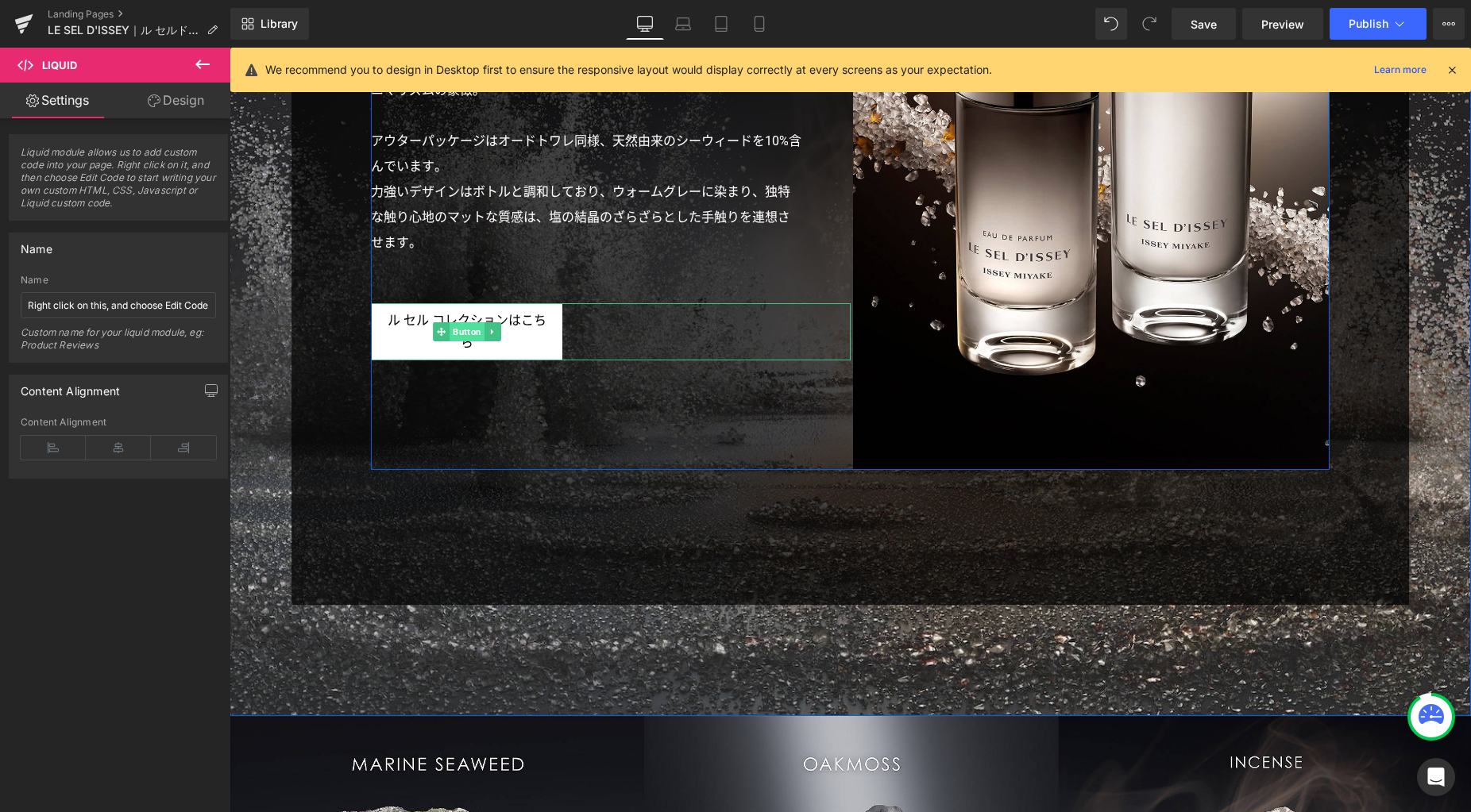
click at [456, 332] on span "Button" at bounding box center [466, 332] width 35 height 19
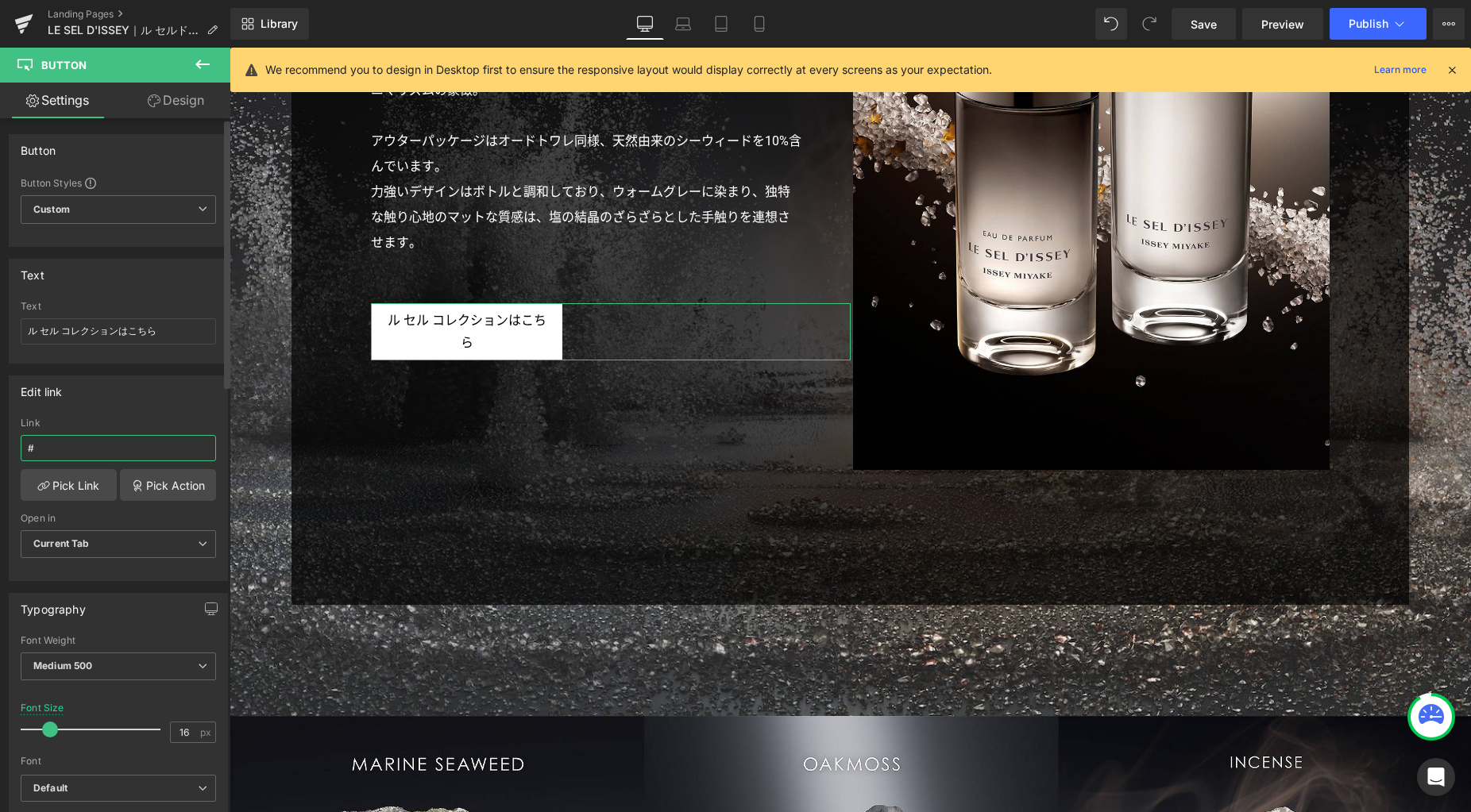
drag, startPoint x: 104, startPoint y: 446, endPoint x: 5, endPoint y: 445, distance: 99.0
click at [6, 445] on div "Edit link # Link # Pick Link Pick Action Current Tab New Tab Open in Current Ta…" at bounding box center [118, 472] width 237 height 218
paste input "/collections/issey-miyake-le-sel-collection"
type input "/collections/issey-miyake-le-sel-collection"
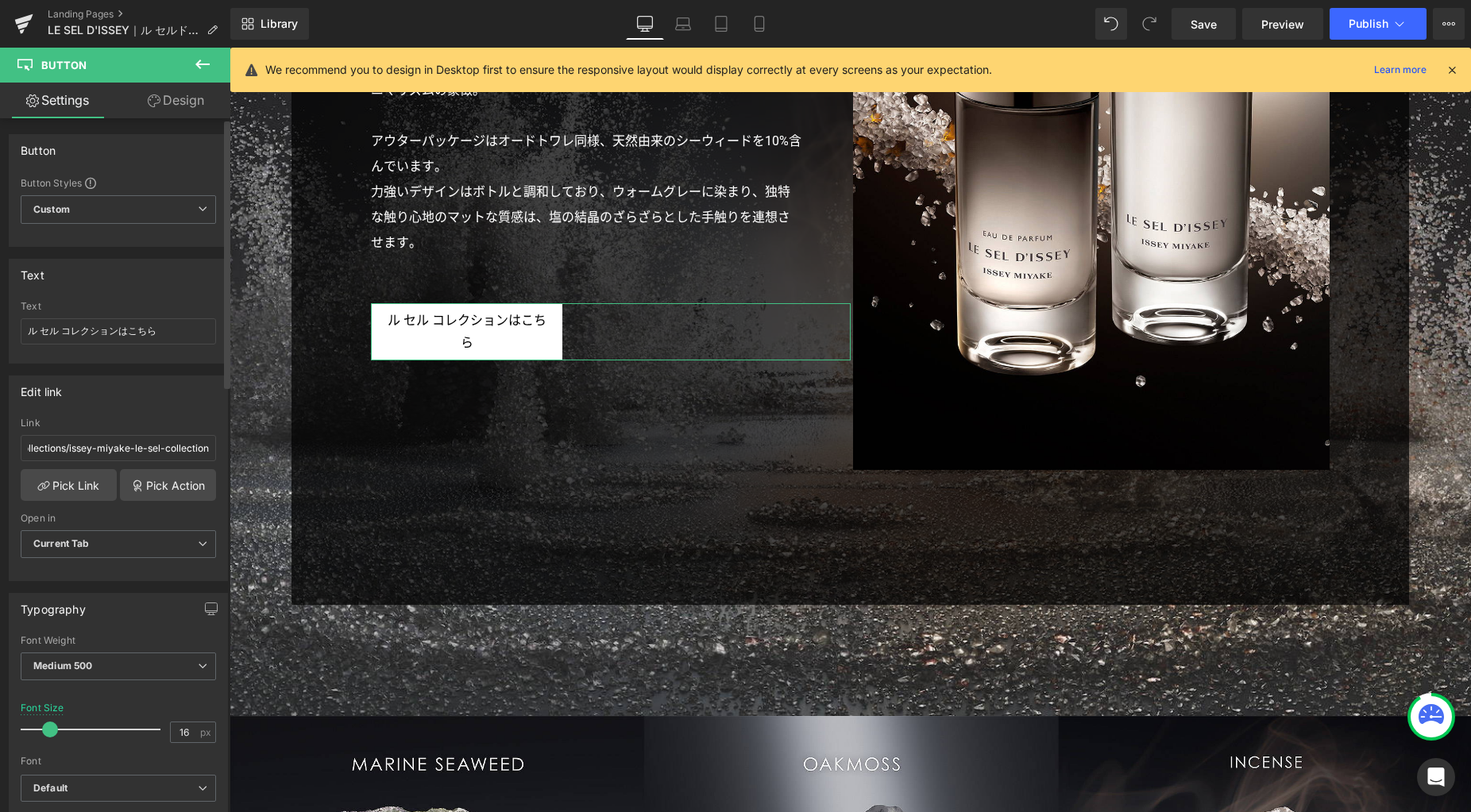
scroll to position [0, 0]
drag, startPoint x: 688, startPoint y: 27, endPoint x: 709, endPoint y: 30, distance: 21.2
click at [688, 28] on icon at bounding box center [683, 24] width 16 height 16
type input "100"
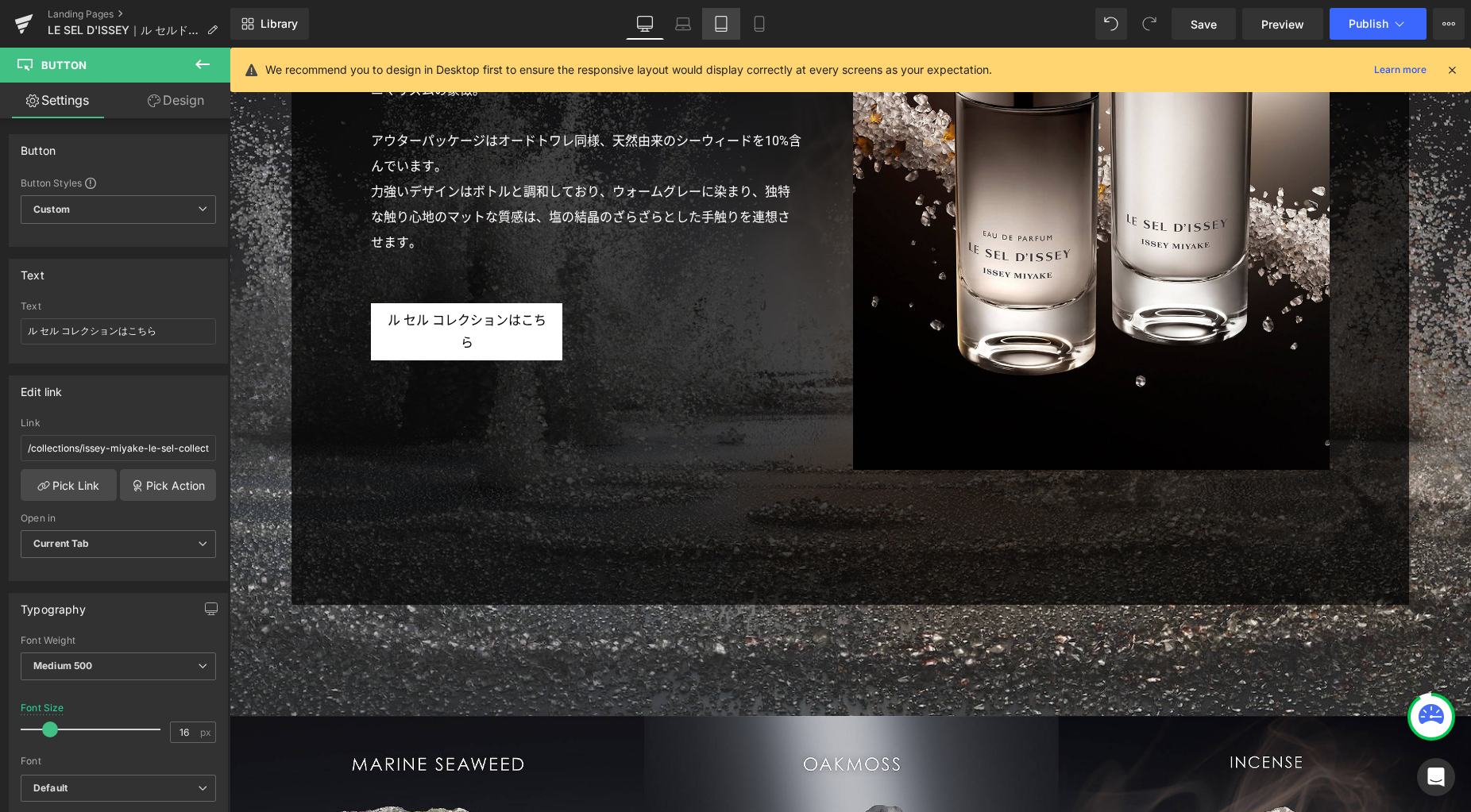
type input "100"
type input "80"
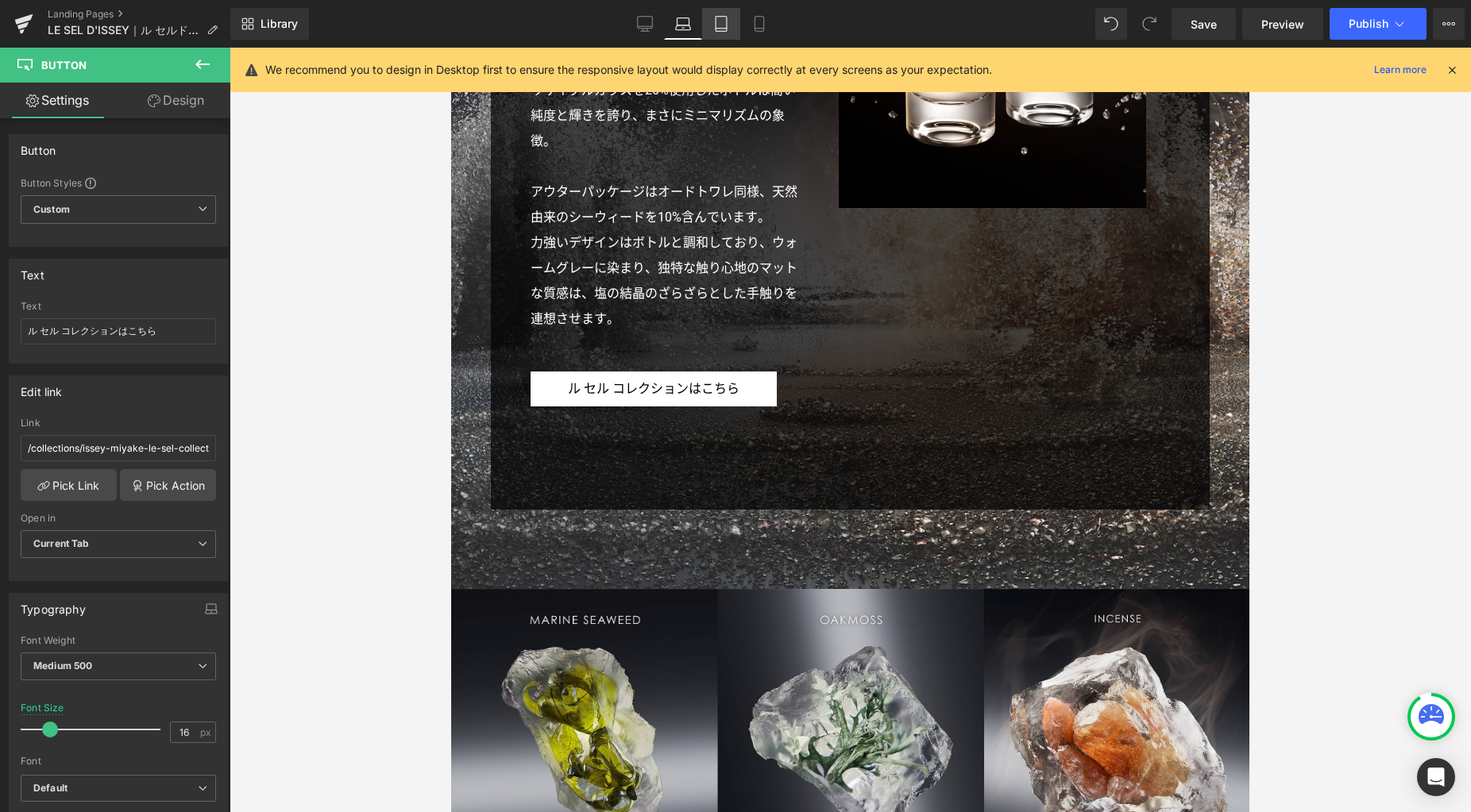
drag, startPoint x: 719, startPoint y: 31, endPoint x: 770, endPoint y: 23, distance: 51.6
click at [720, 31] on icon at bounding box center [721, 24] width 16 height 16
type input "100"
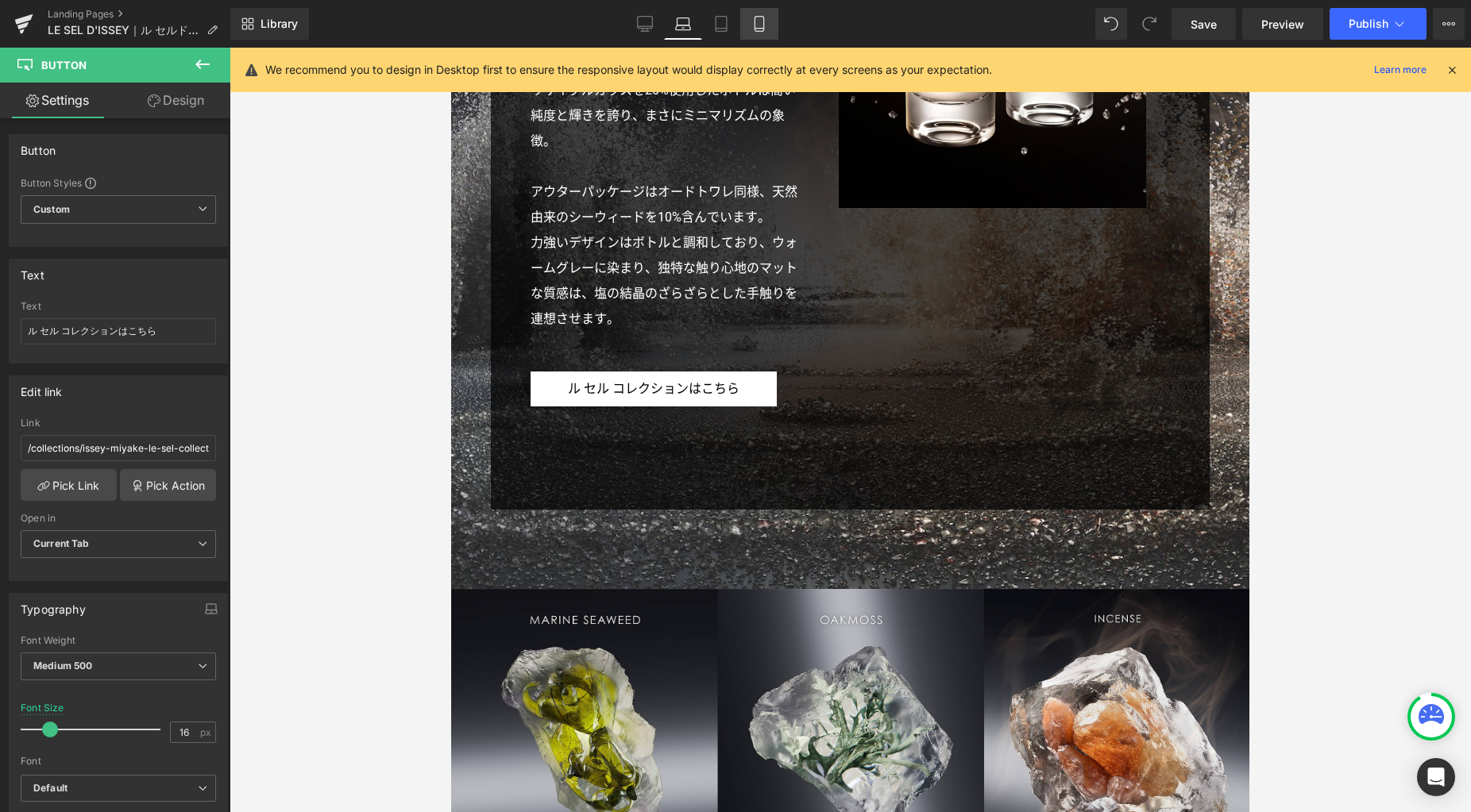
type input "100"
type input "15"
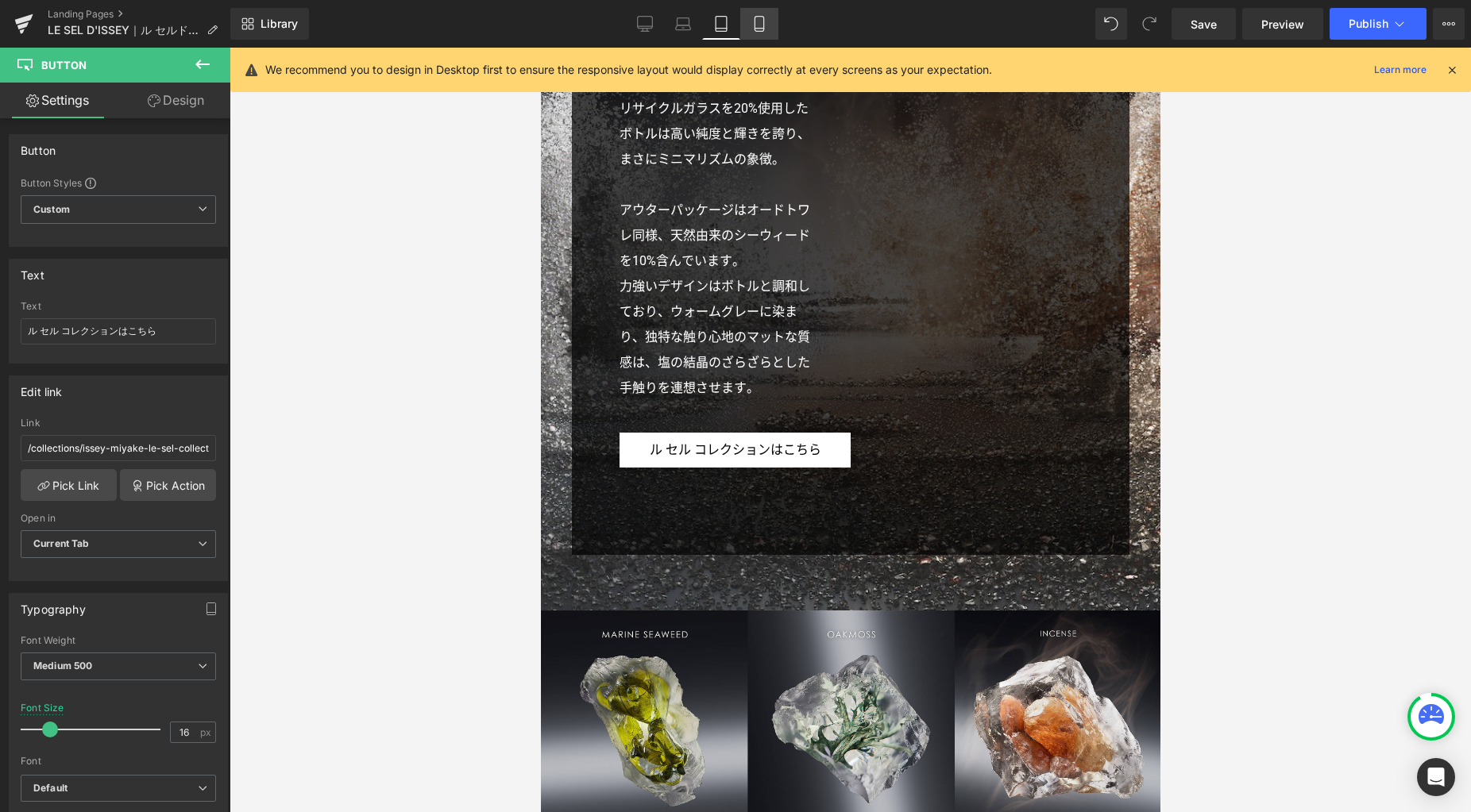
click at [771, 23] on link "Mobile" at bounding box center [758, 24] width 38 height 32
type input "15"
type input "100"
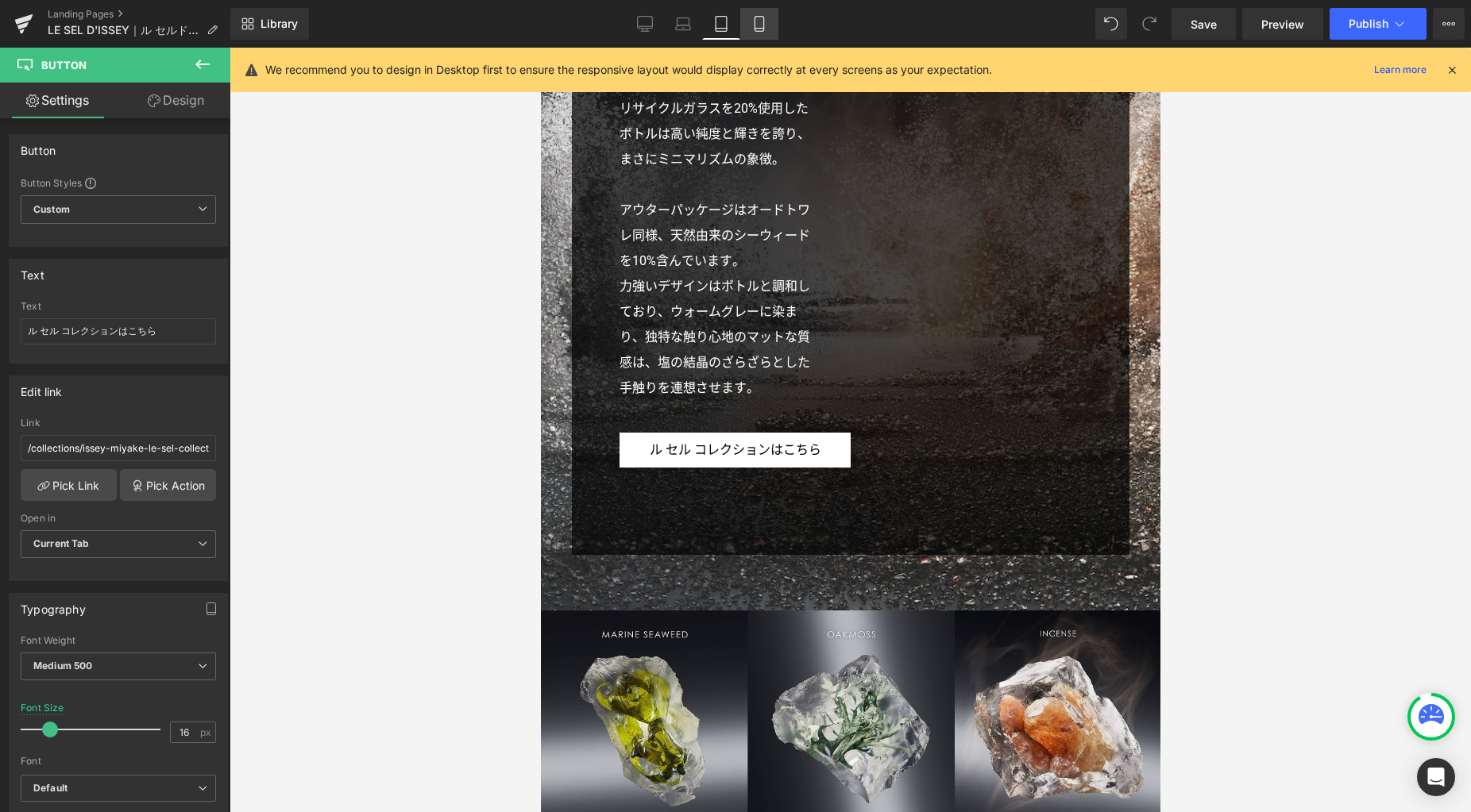
type input "100"
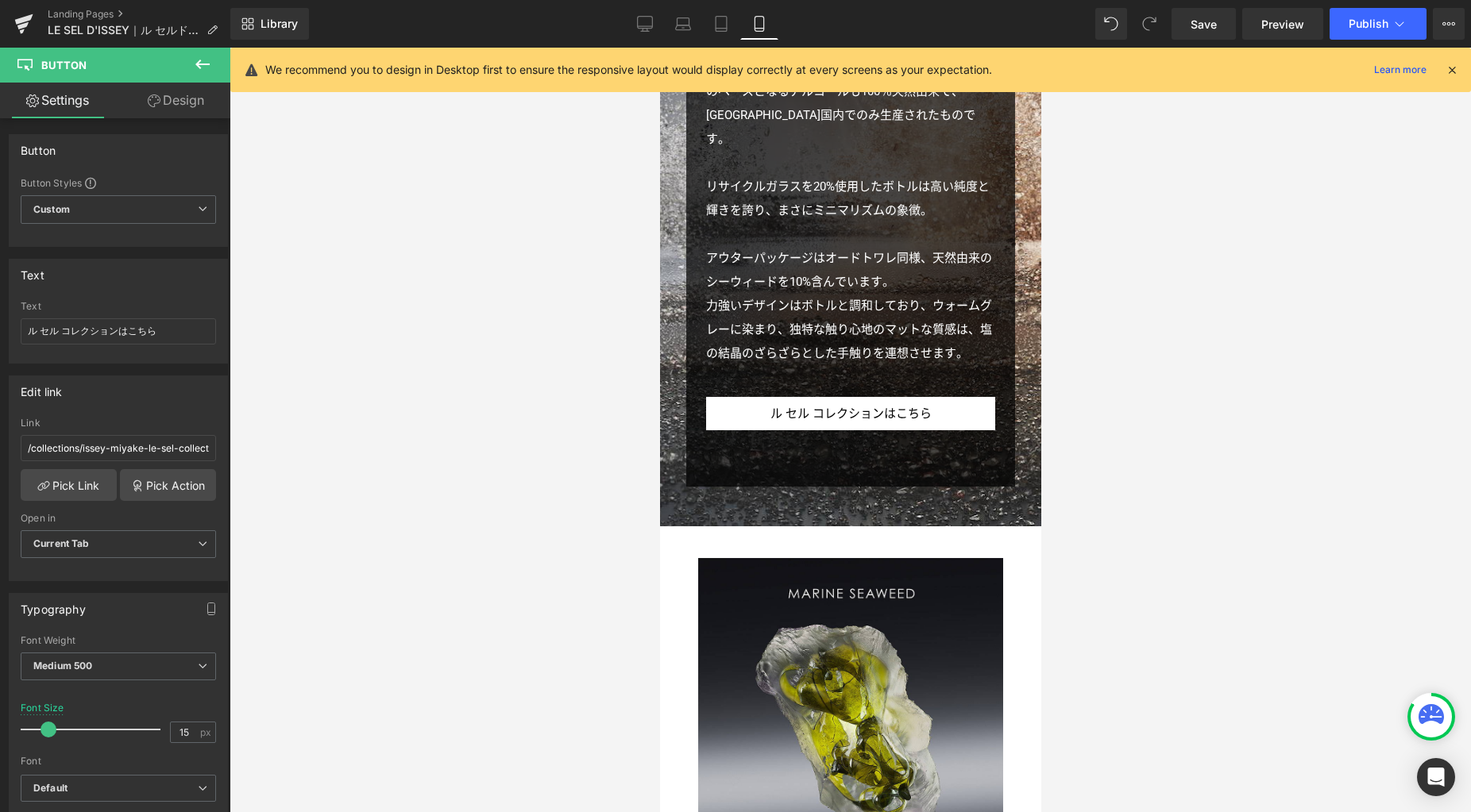
scroll to position [4722, 0]
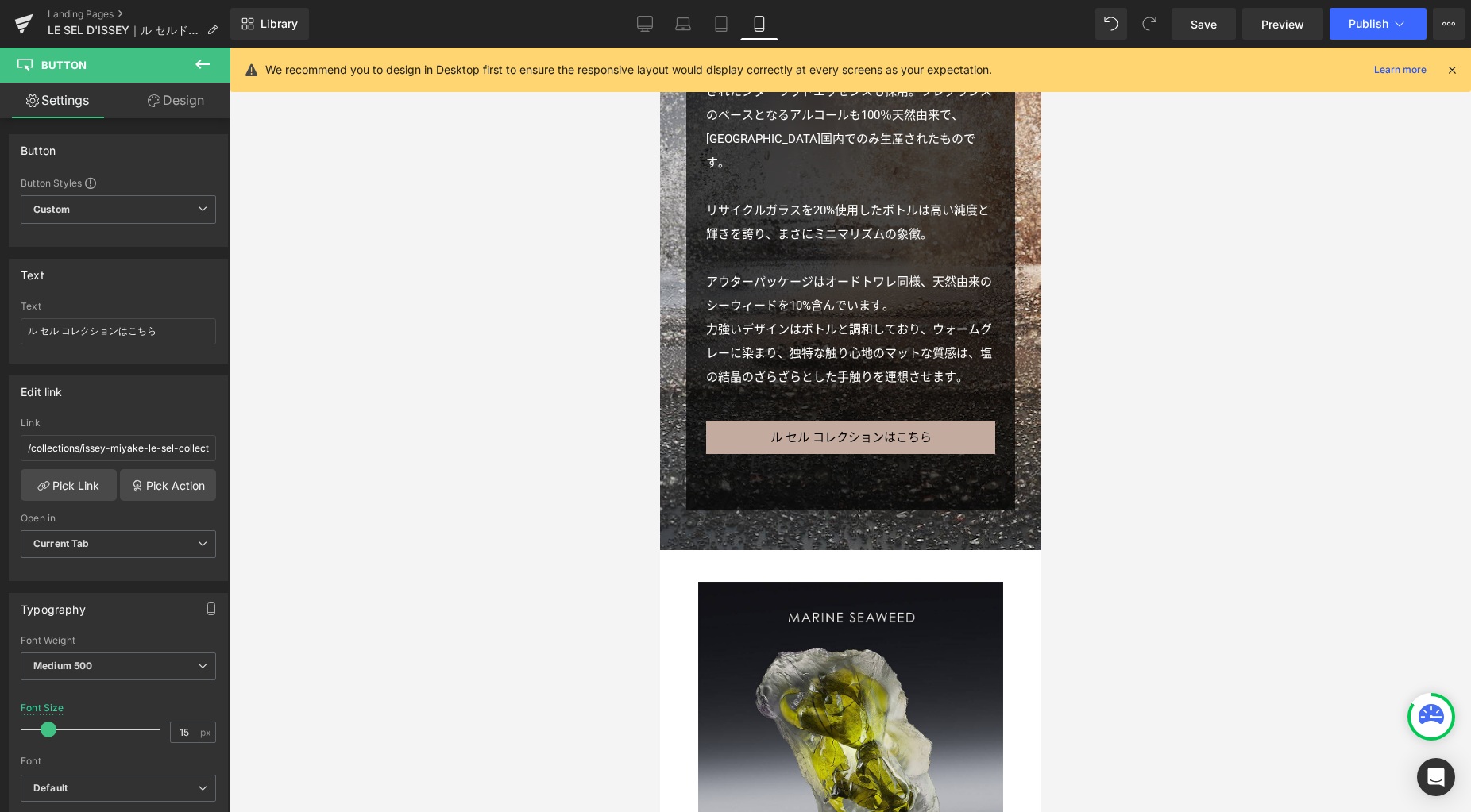
click at [844, 420] on div "ル セル コレクションはこちら Button" at bounding box center [849, 437] width 289 height 33
click at [643, 24] on icon at bounding box center [645, 24] width 16 height 16
type input "16"
type input "100"
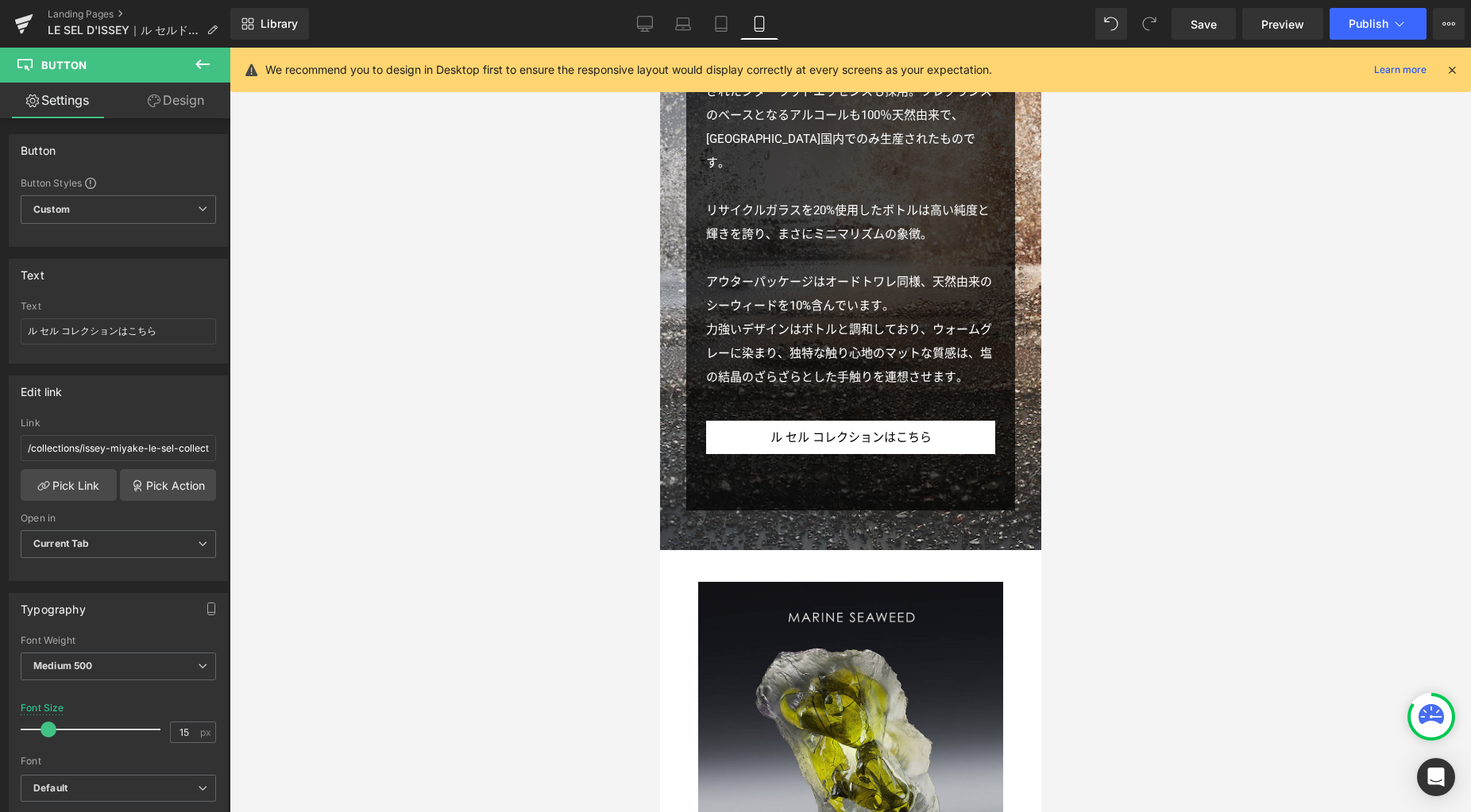
type input "100"
type input "40"
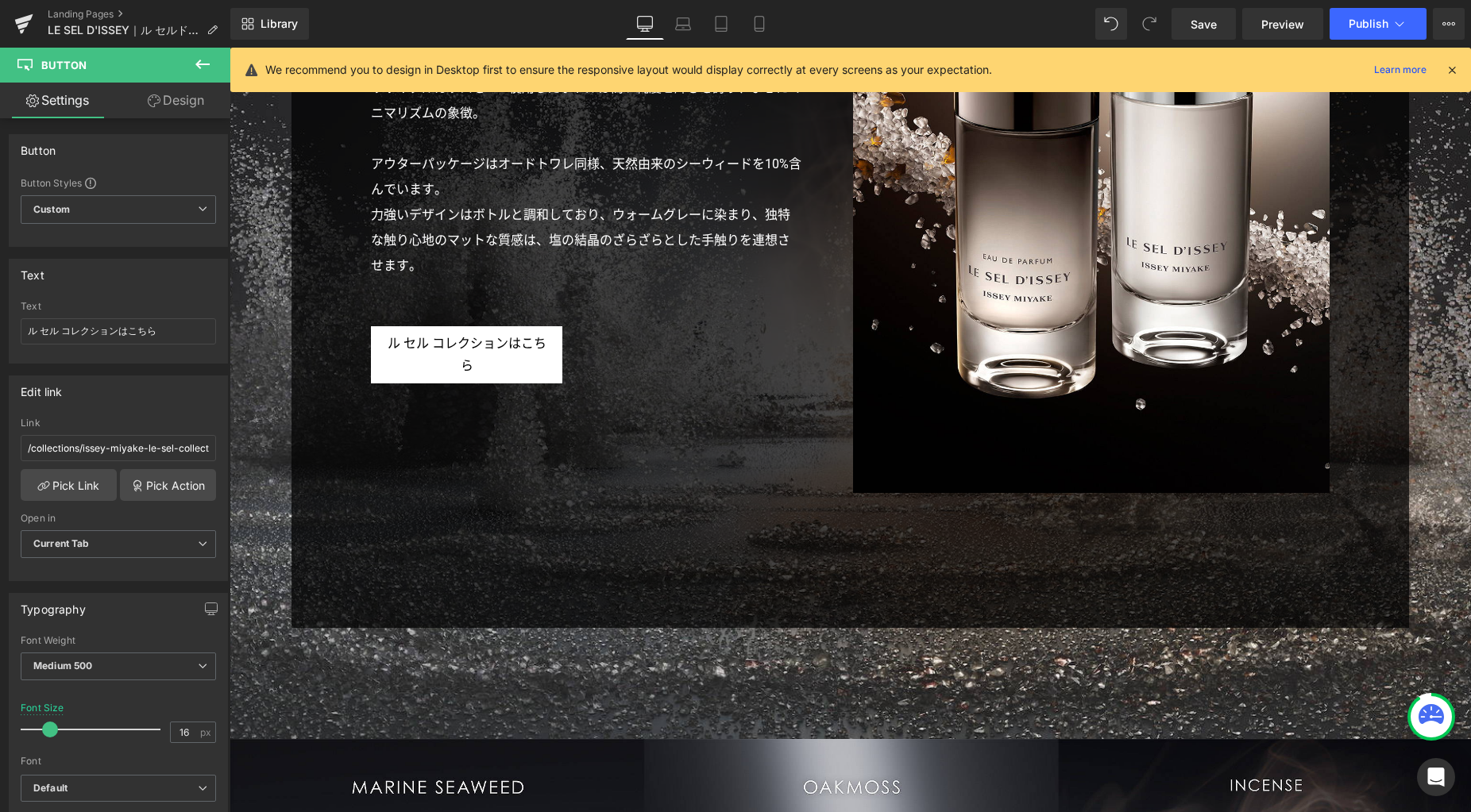
scroll to position [5209, 0]
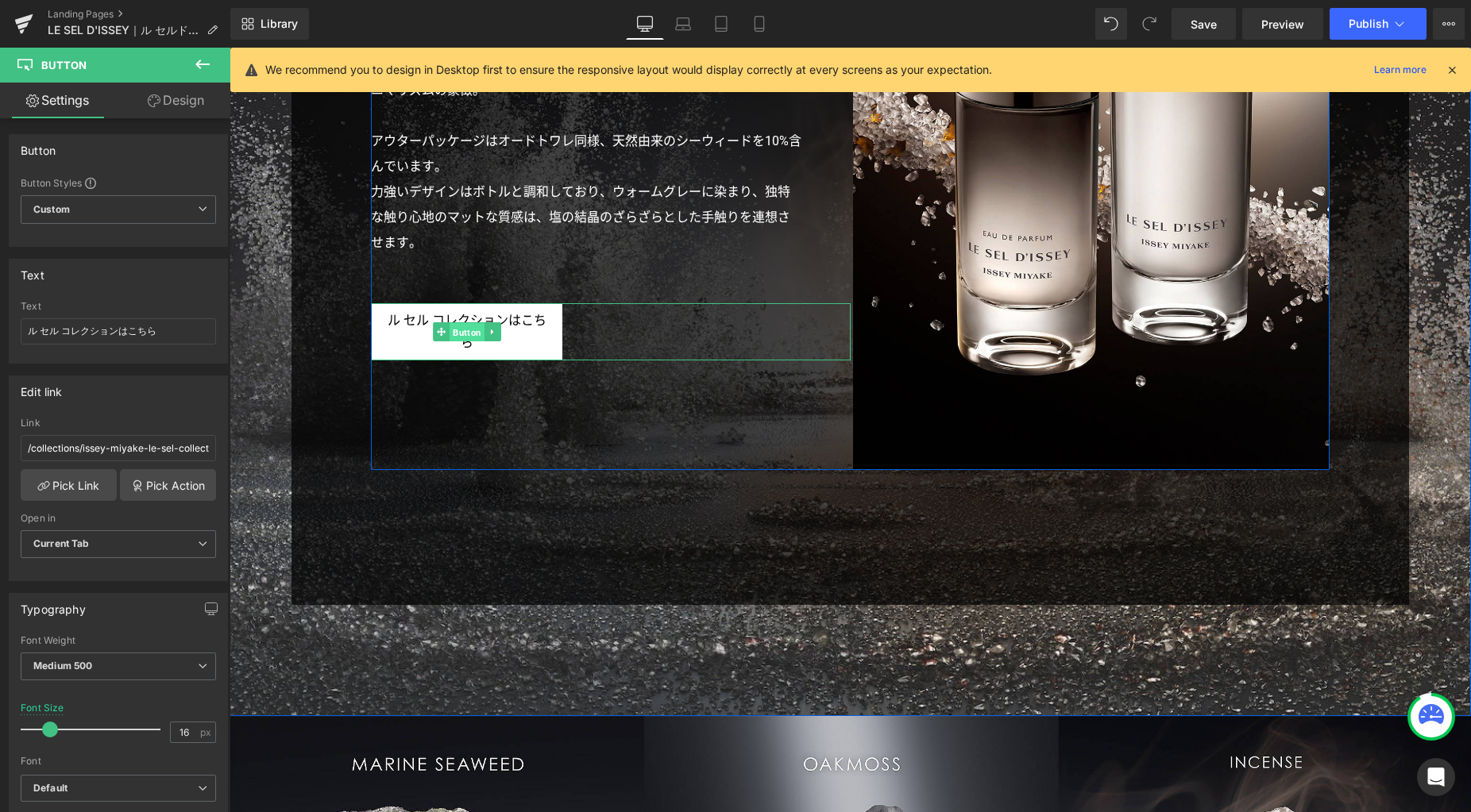
click at [464, 330] on span "Button" at bounding box center [466, 333] width 35 height 19
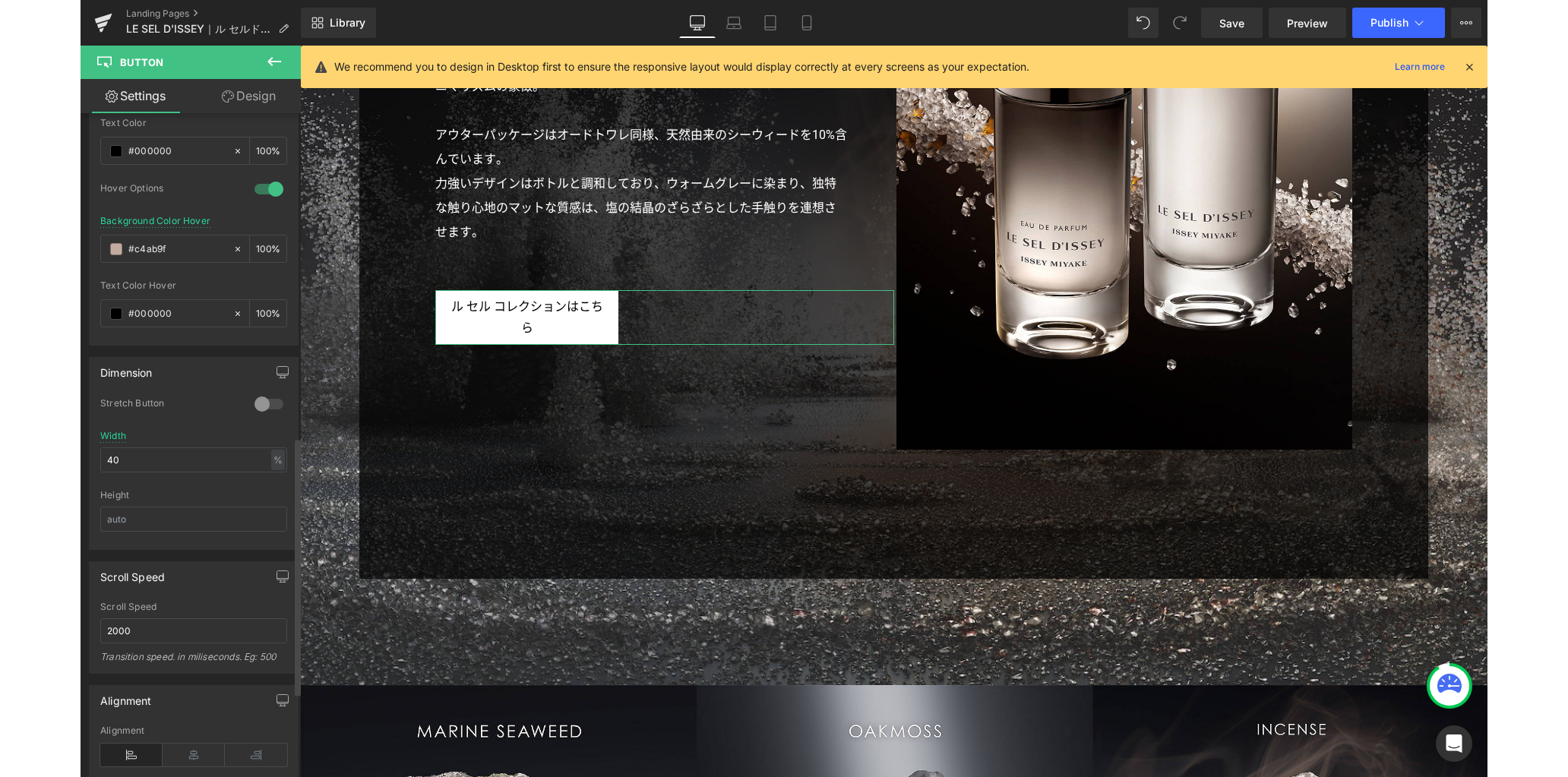
scroll to position [833, 0]
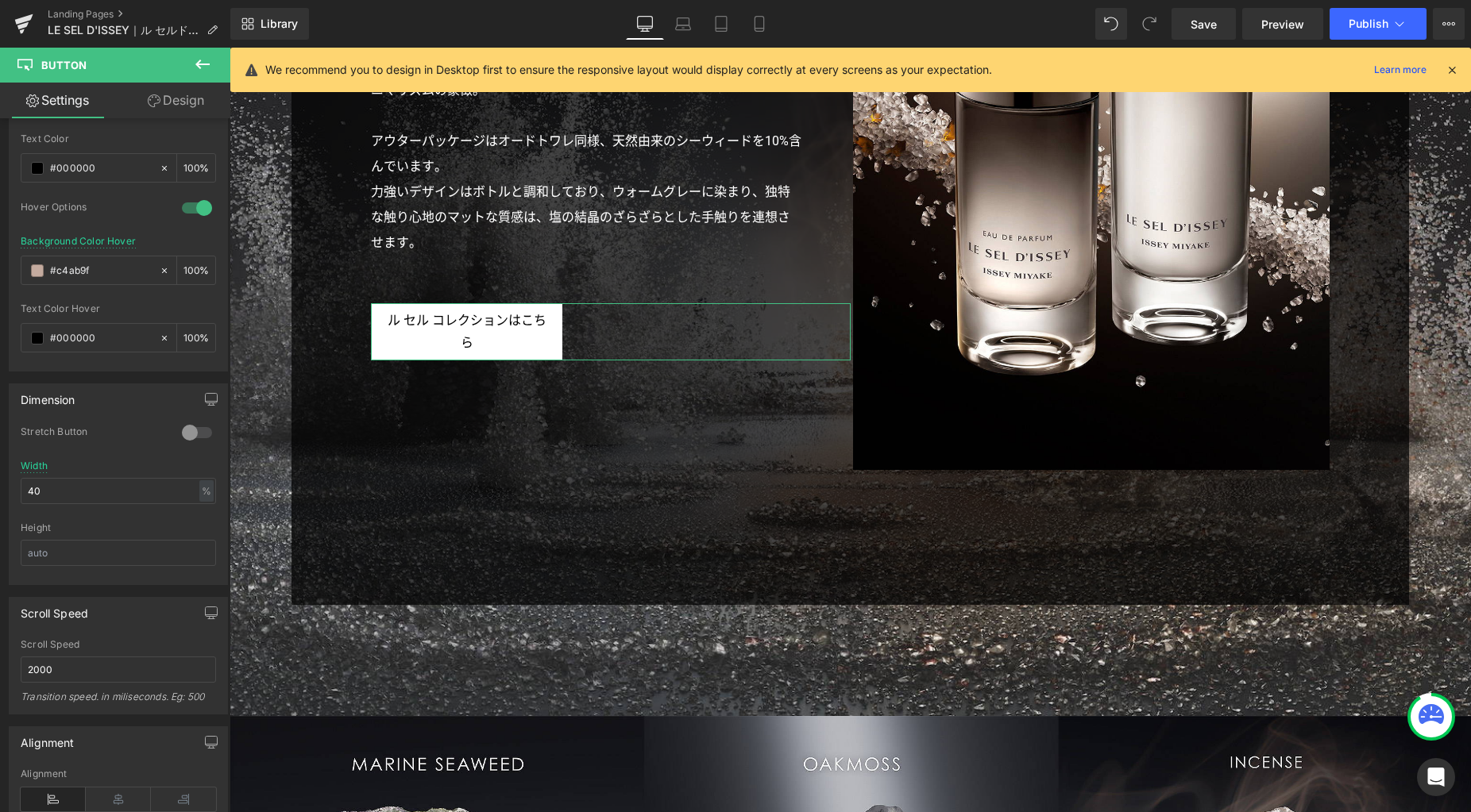
click at [175, 96] on link "Design" at bounding box center [175, 100] width 115 height 35
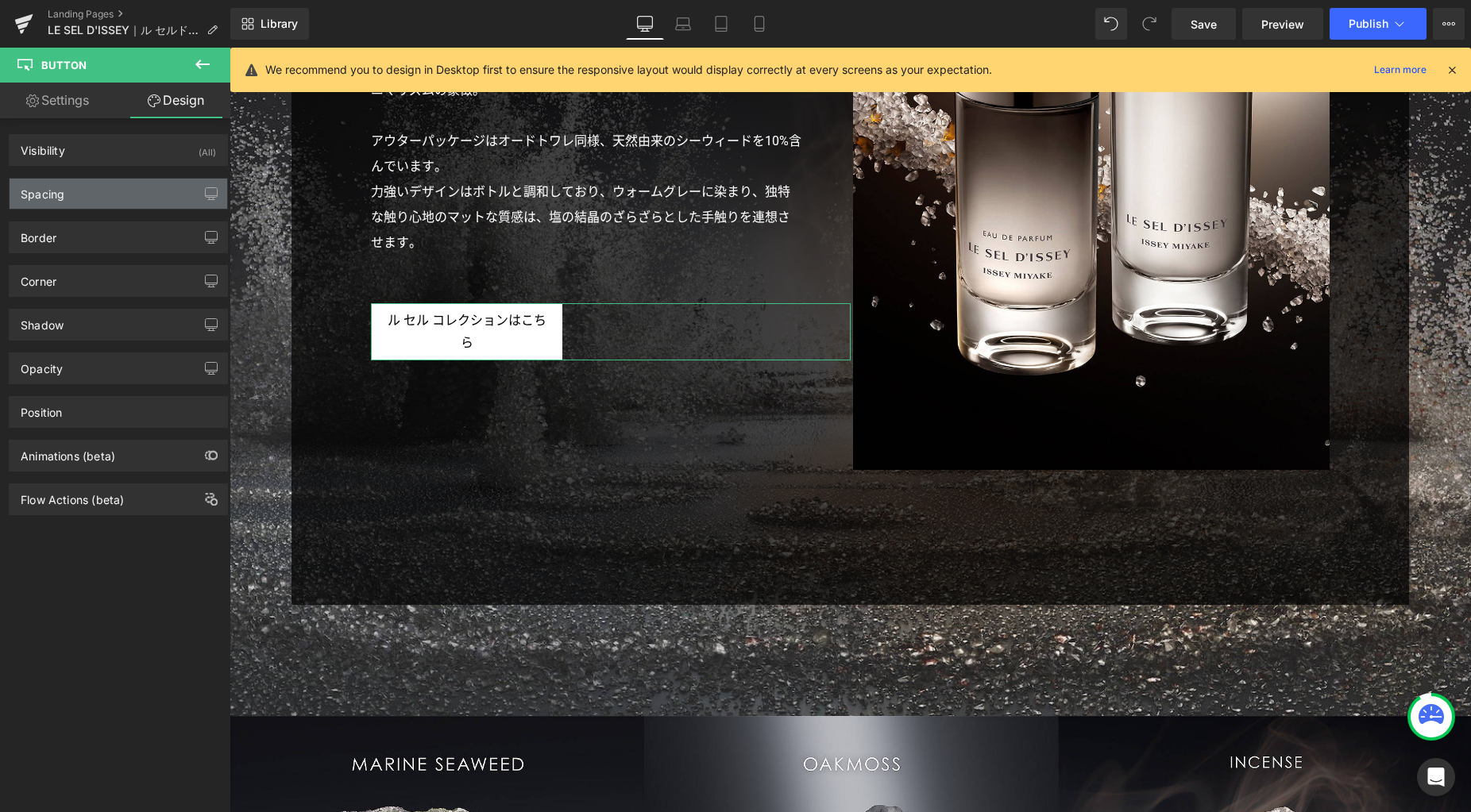
click at [112, 200] on div "Spacing" at bounding box center [118, 194] width 218 height 31
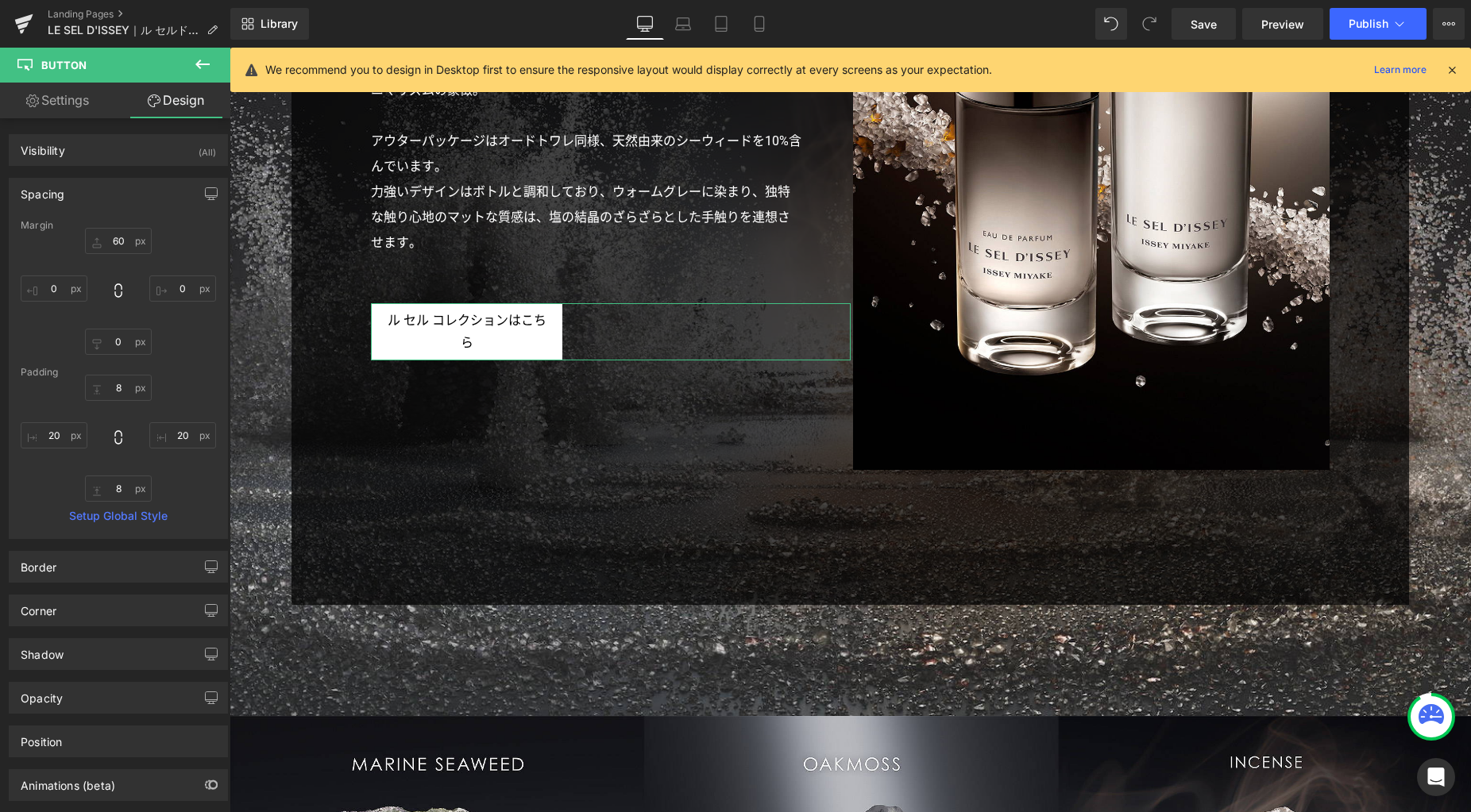
click at [52, 99] on link "Settings" at bounding box center [57, 100] width 115 height 35
type input "100"
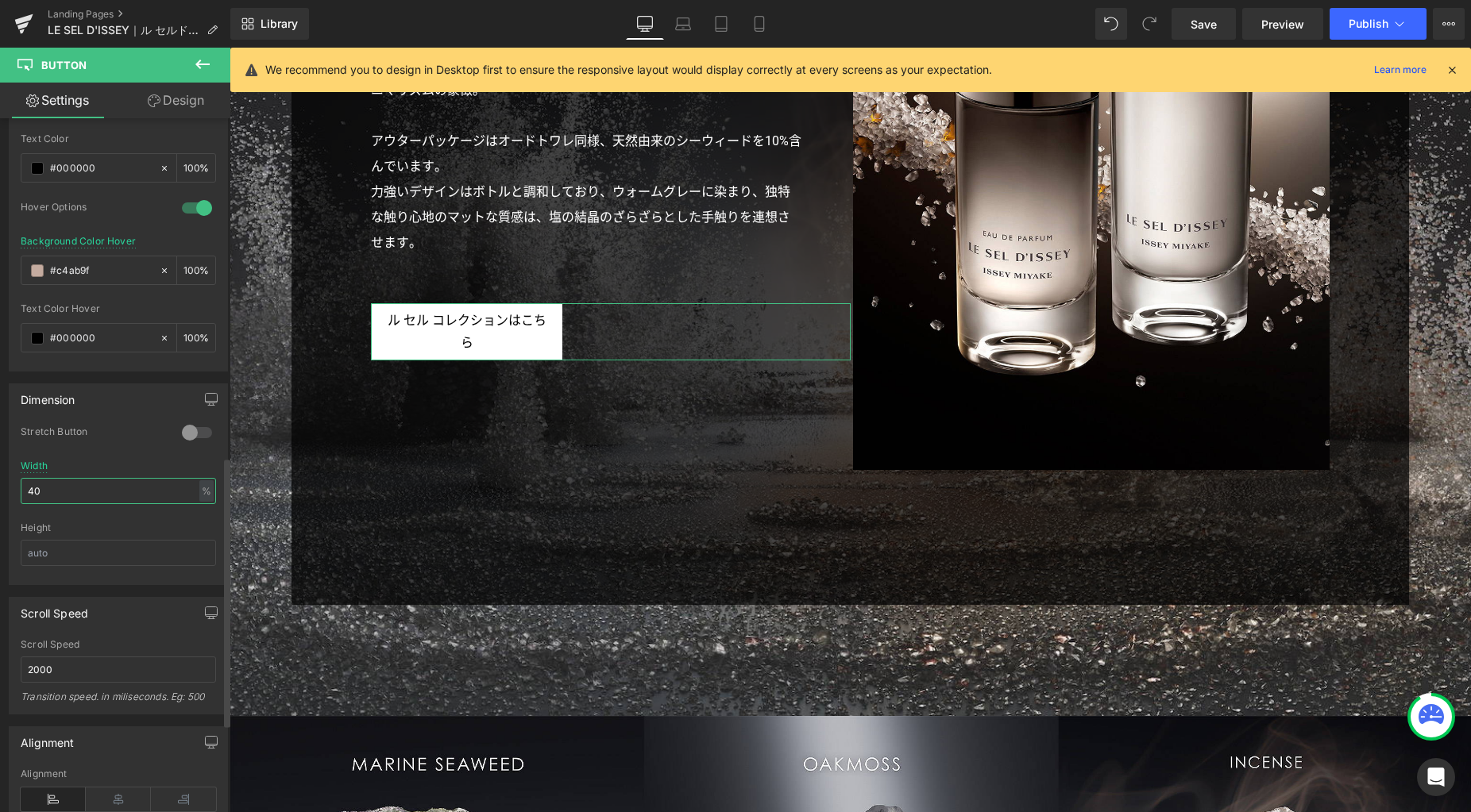
click at [64, 489] on input "40" at bounding box center [118, 491] width 195 height 27
type input "50"
click at [1187, 24] on link "Save" at bounding box center [1204, 24] width 64 height 32
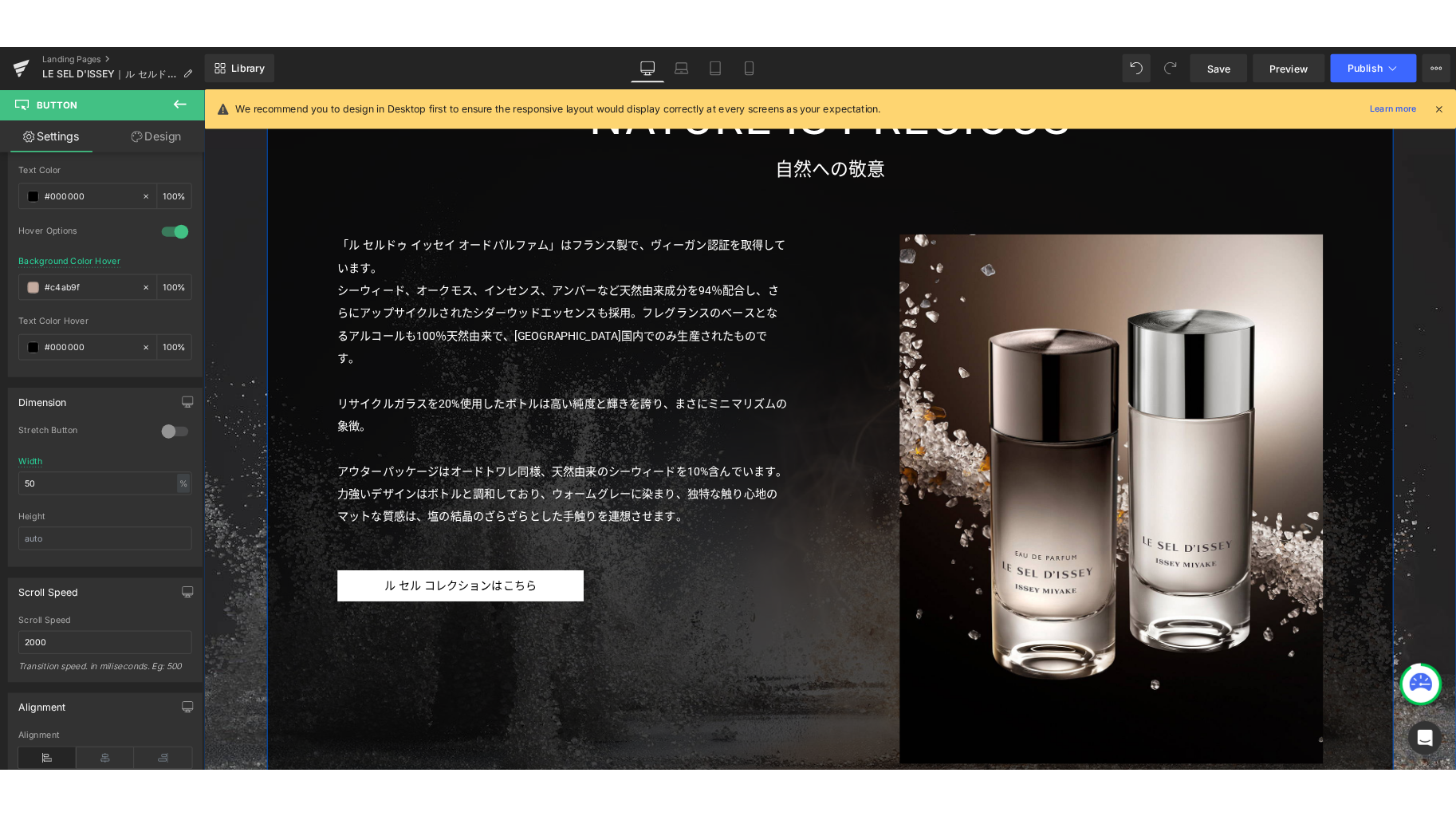
scroll to position [4886, 0]
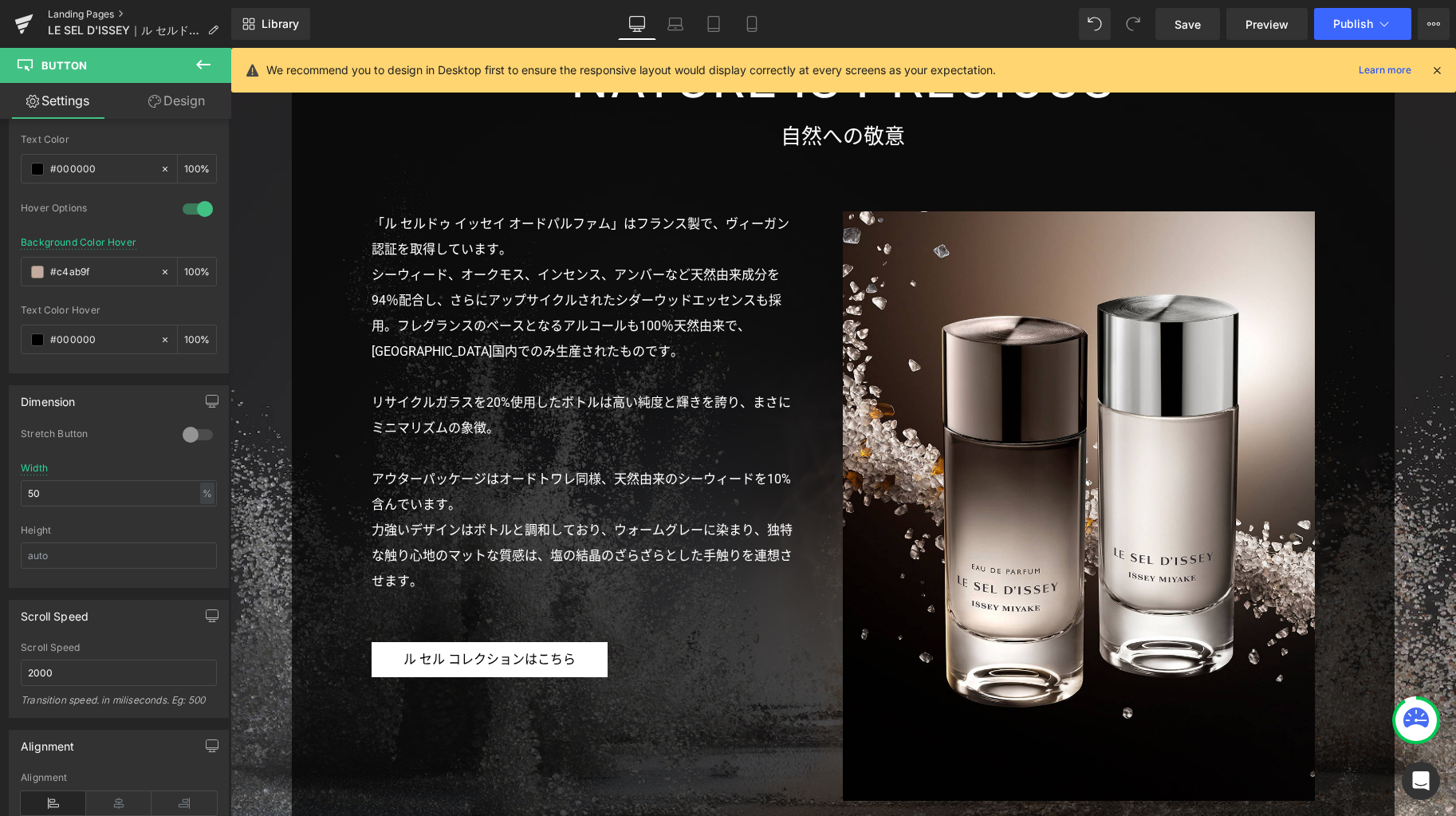
click at [115, 15] on link "Landing Pages" at bounding box center [139, 15] width 183 height 13
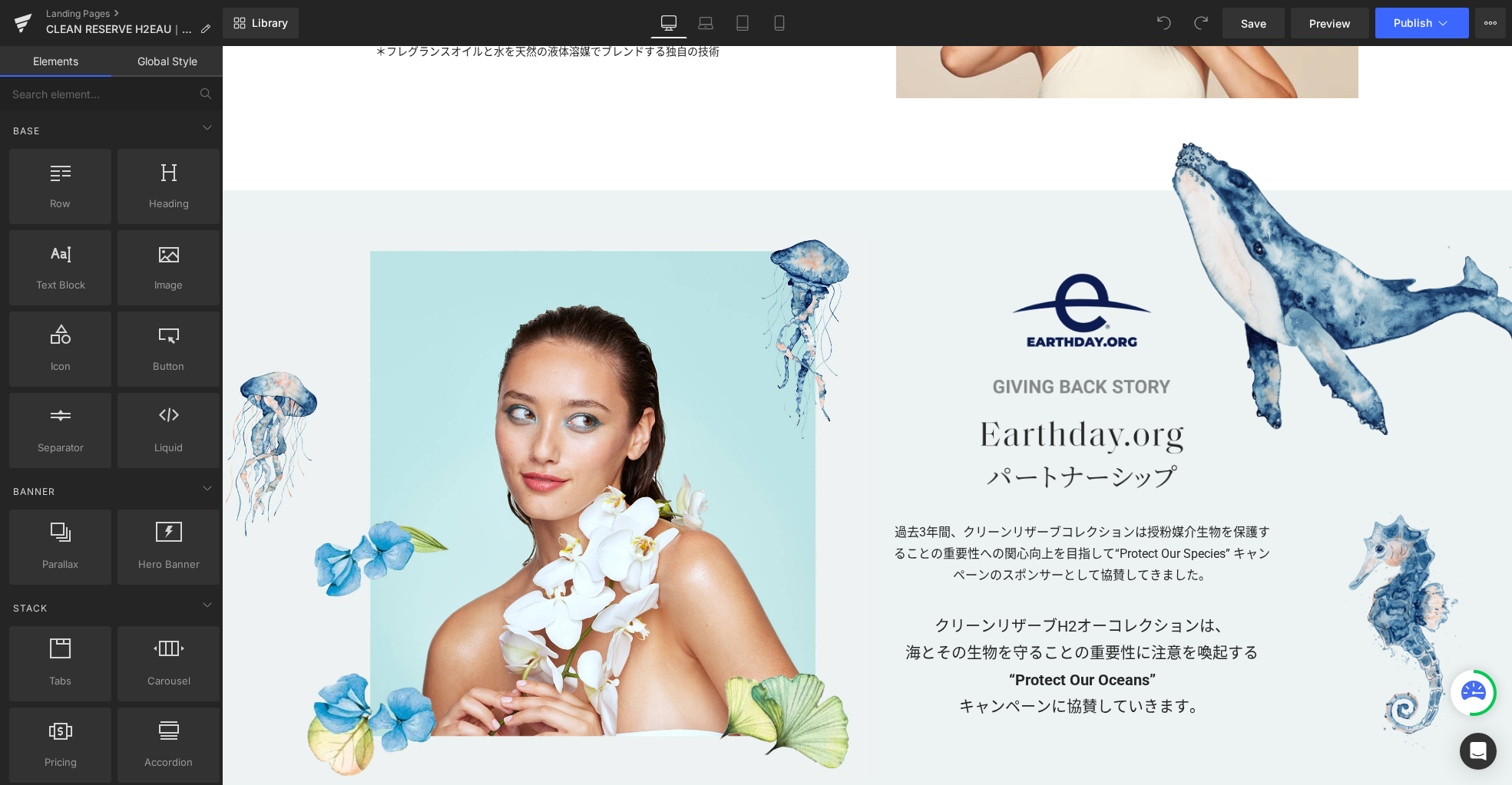
scroll to position [3328, 0]
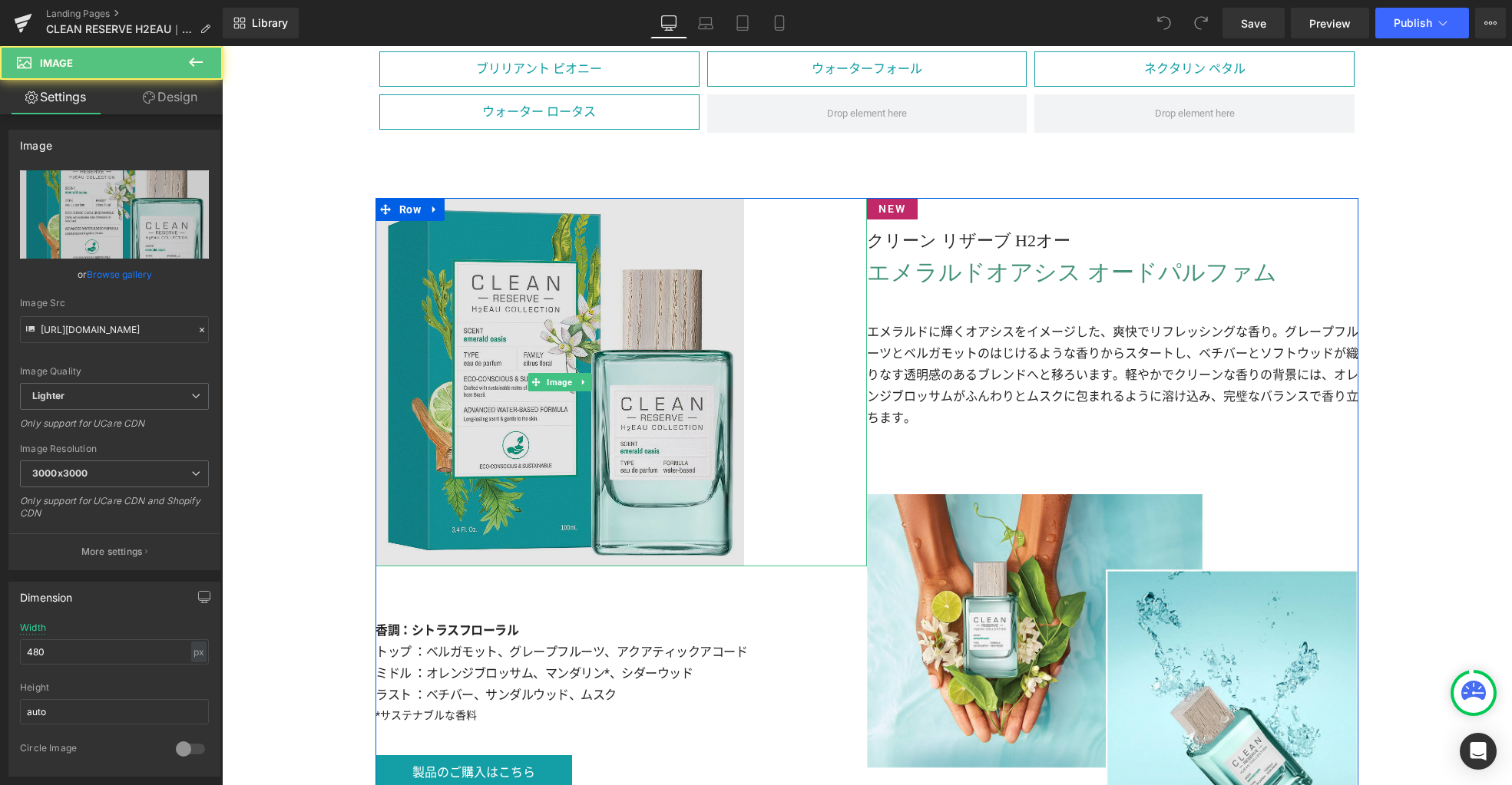
click at [596, 462] on img at bounding box center [560, 382] width 368 height 368
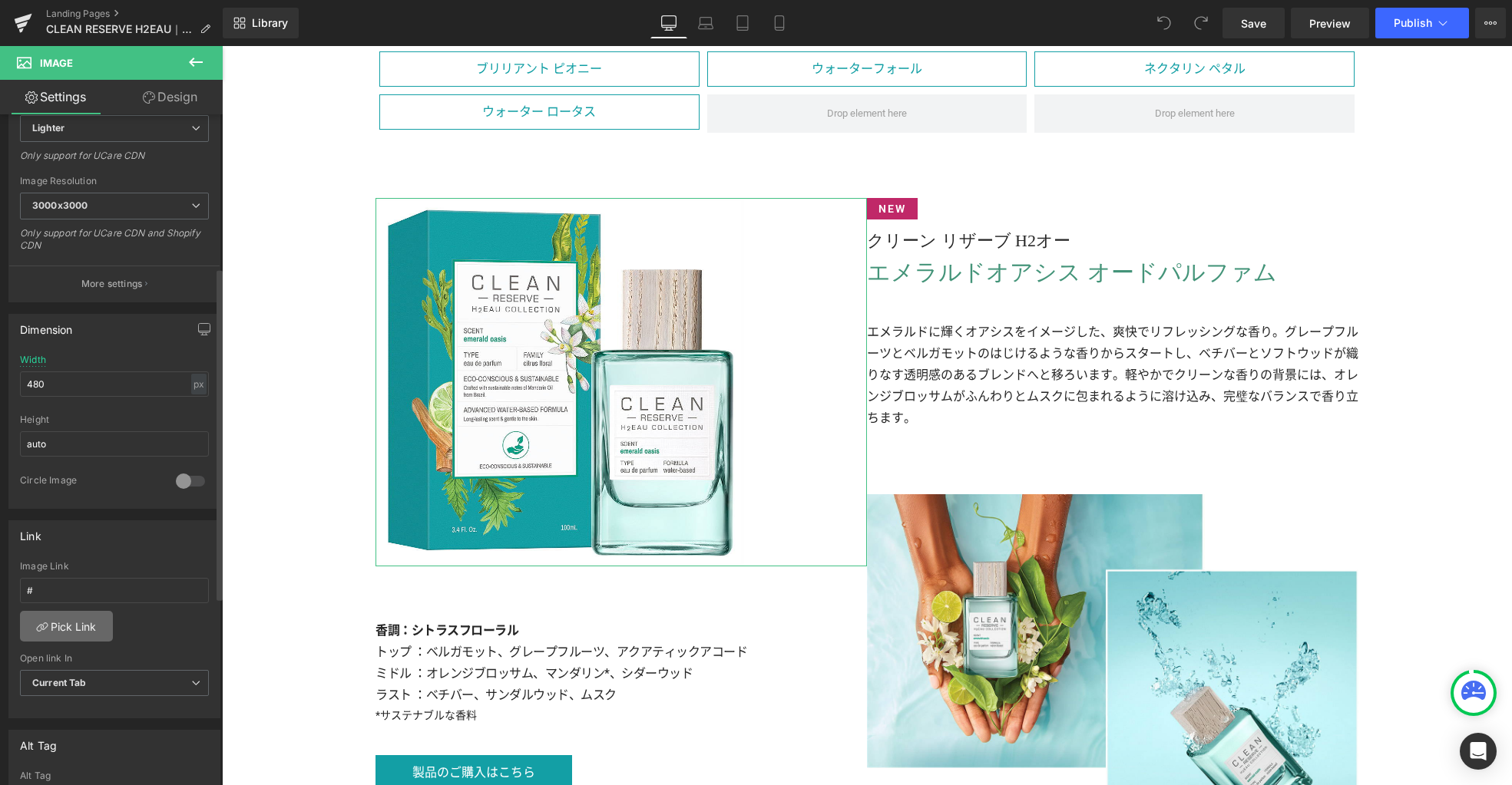
scroll to position [309, 0]
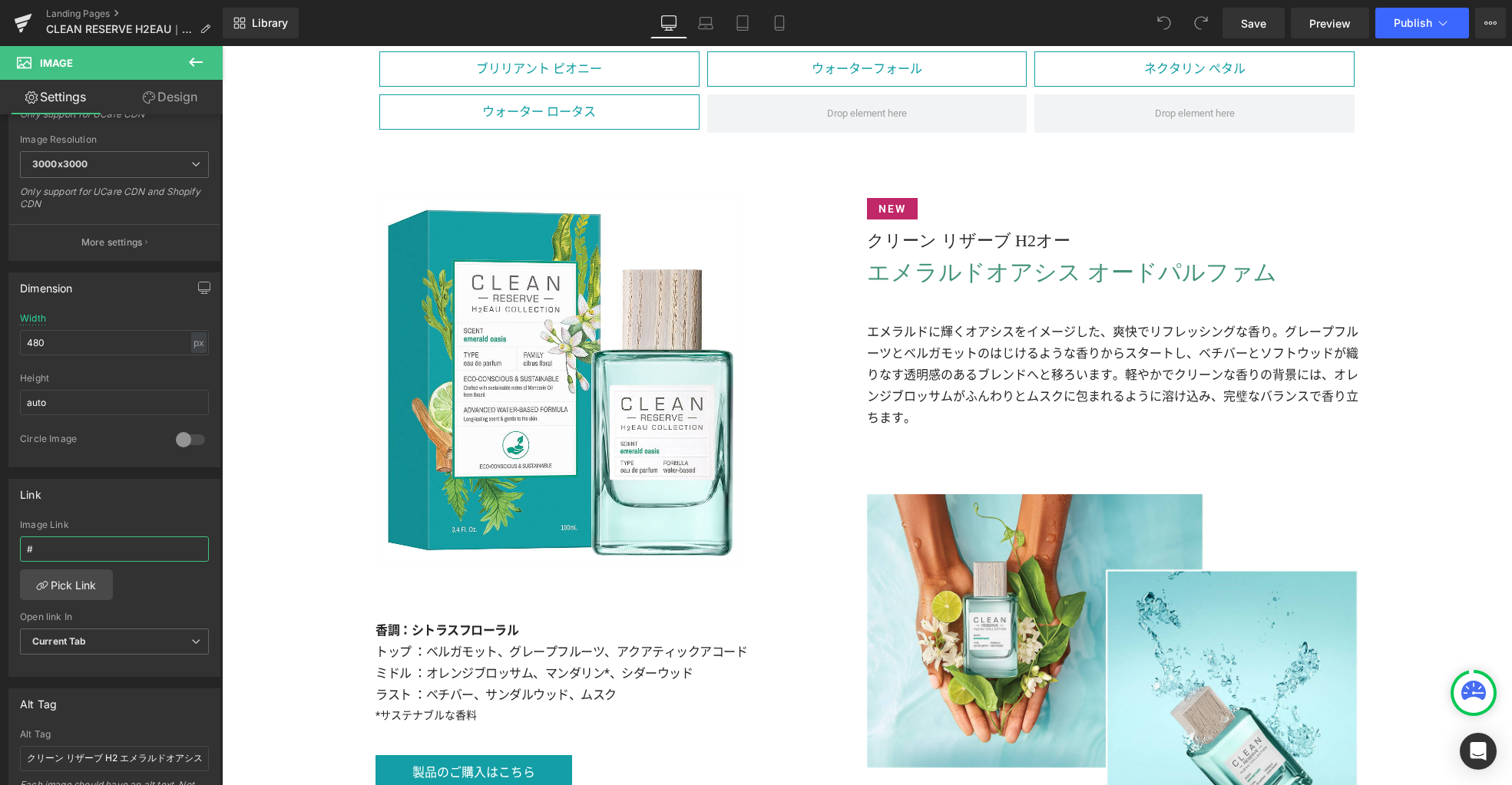
drag, startPoint x: 17, startPoint y: 541, endPoint x: -28, endPoint y: 538, distance: 45.1
click at [0, 538] on html "You are previewing how the will restyle your page. You can not edit Elements in…" at bounding box center [756, 392] width 1512 height 785
type input "products/reserve-h2eau-emerald-oasis-edp-spray"
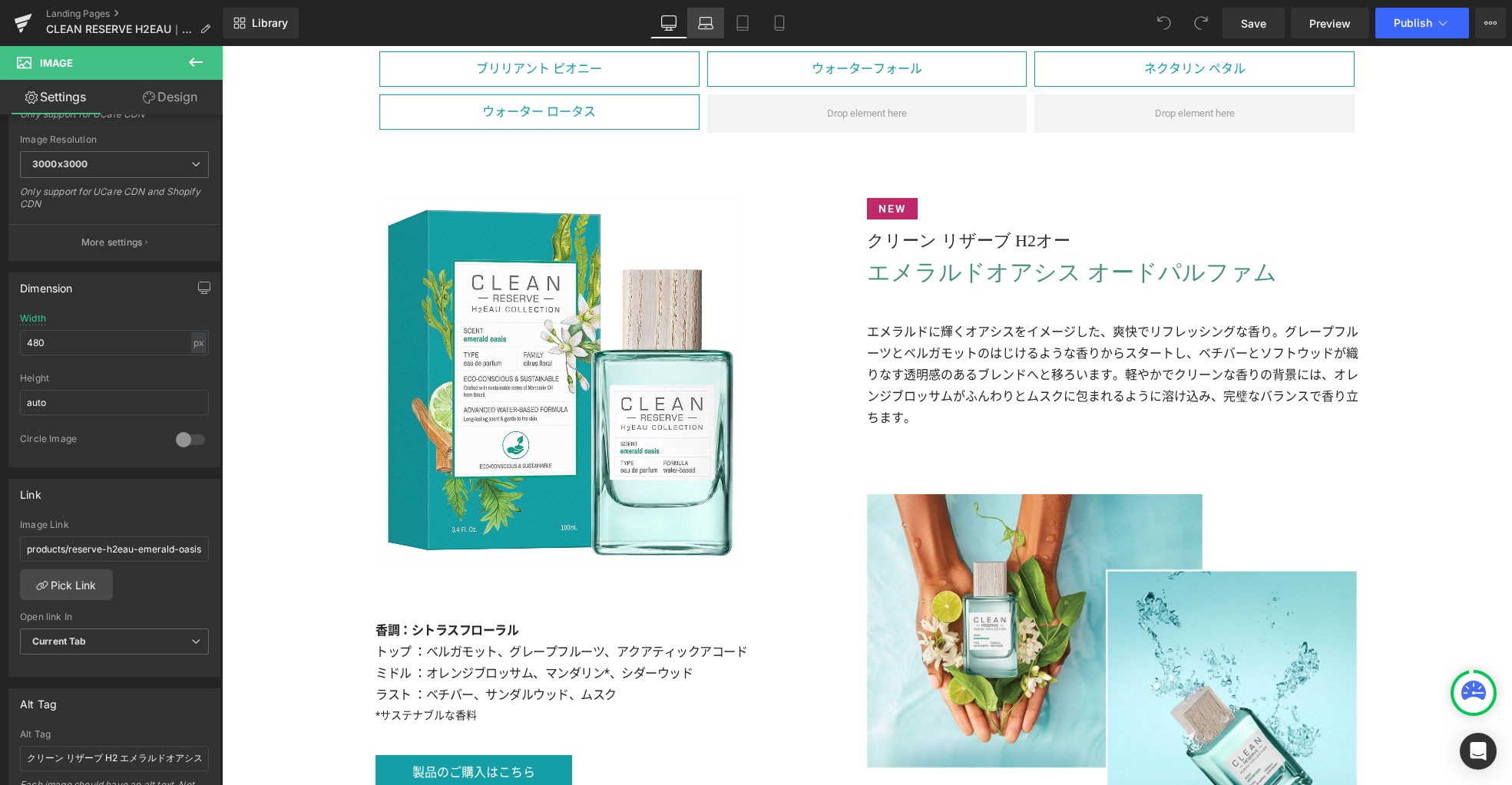
click at [702, 30] on icon at bounding box center [706, 23] width 16 height 16
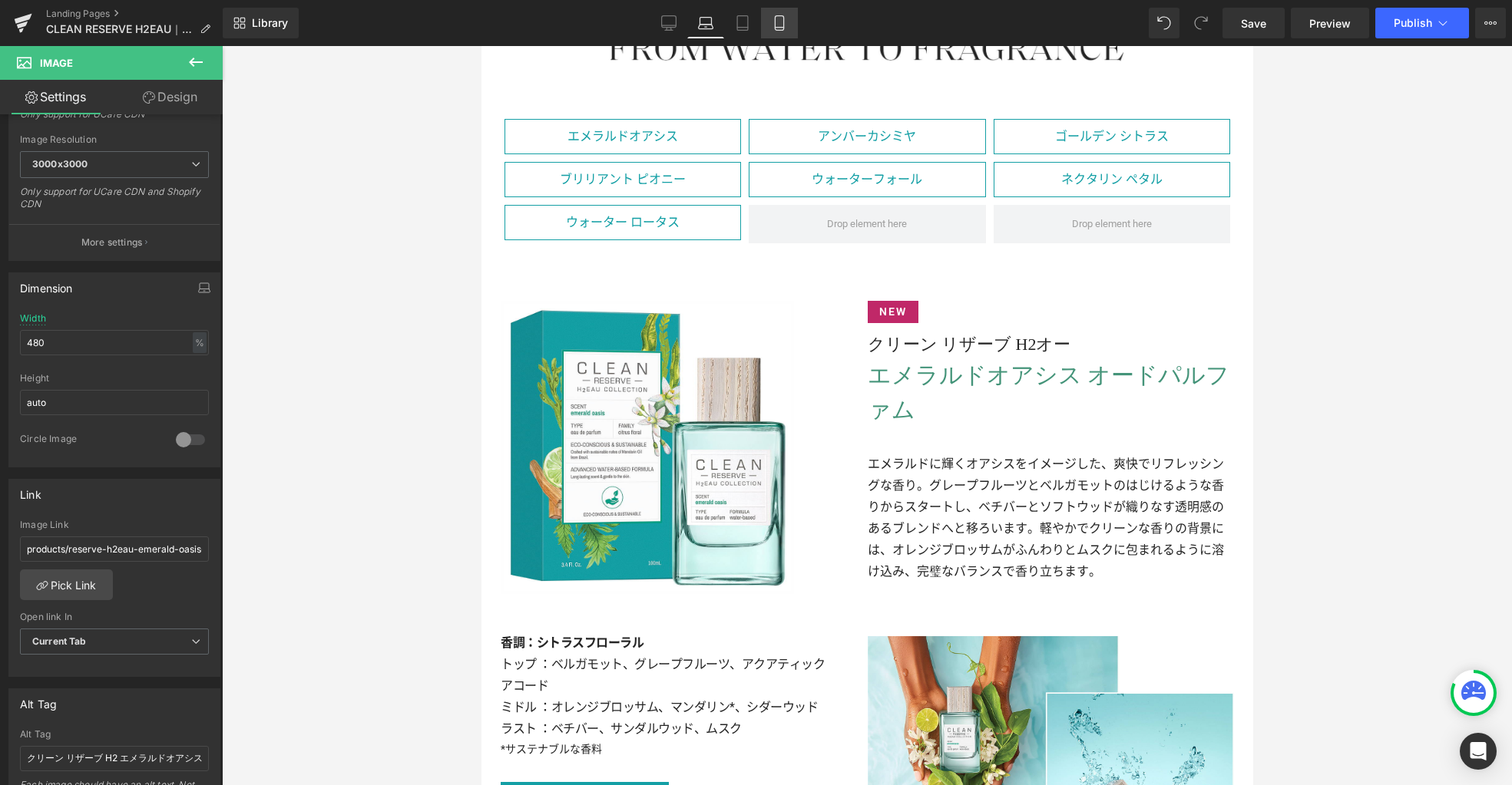
drag, startPoint x: 738, startPoint y: 30, endPoint x: 770, endPoint y: 30, distance: 32.0
click at [739, 30] on icon at bounding box center [742, 23] width 16 height 16
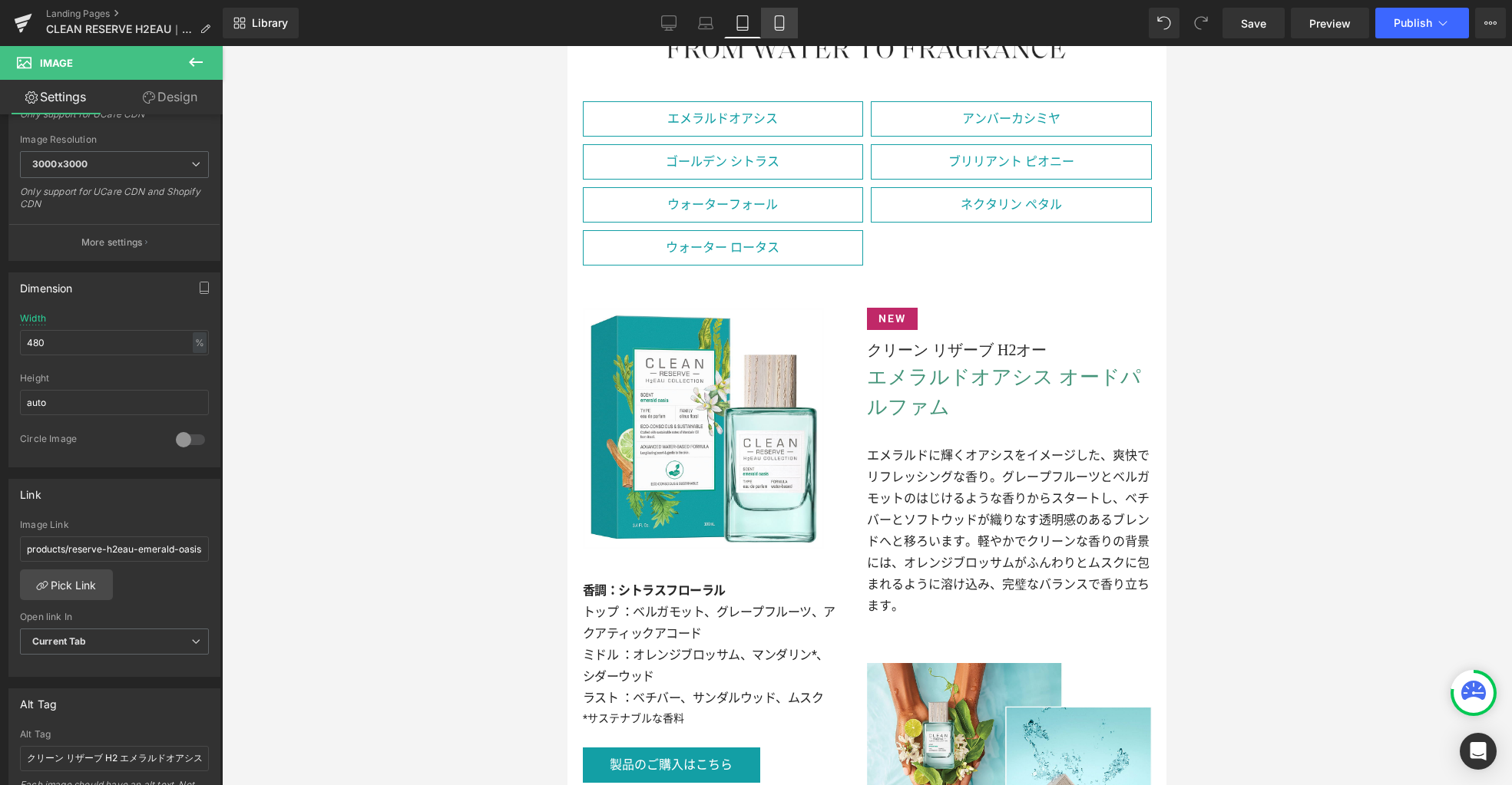
click at [778, 28] on icon at bounding box center [779, 23] width 16 height 16
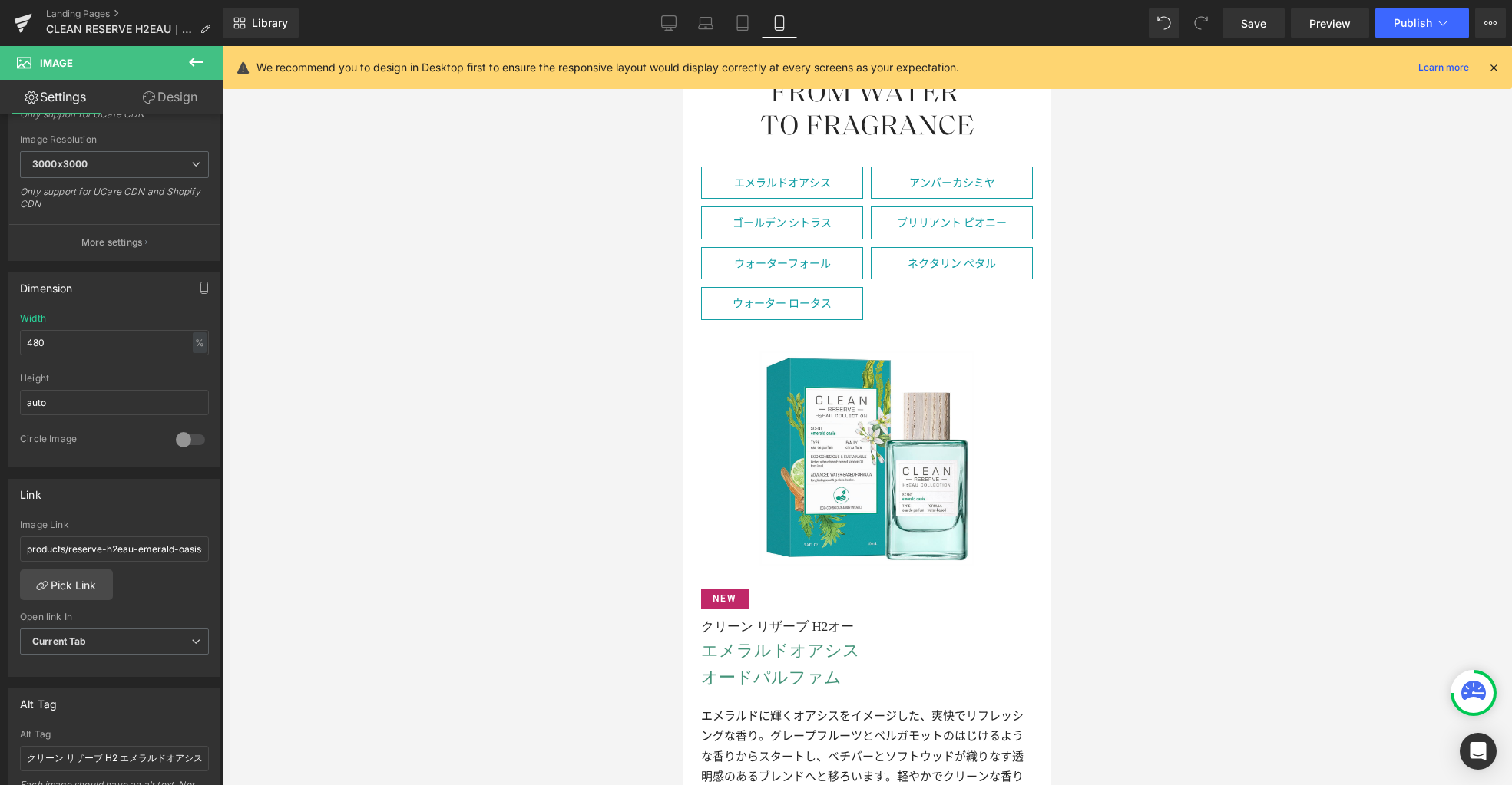
scroll to position [2754, 0]
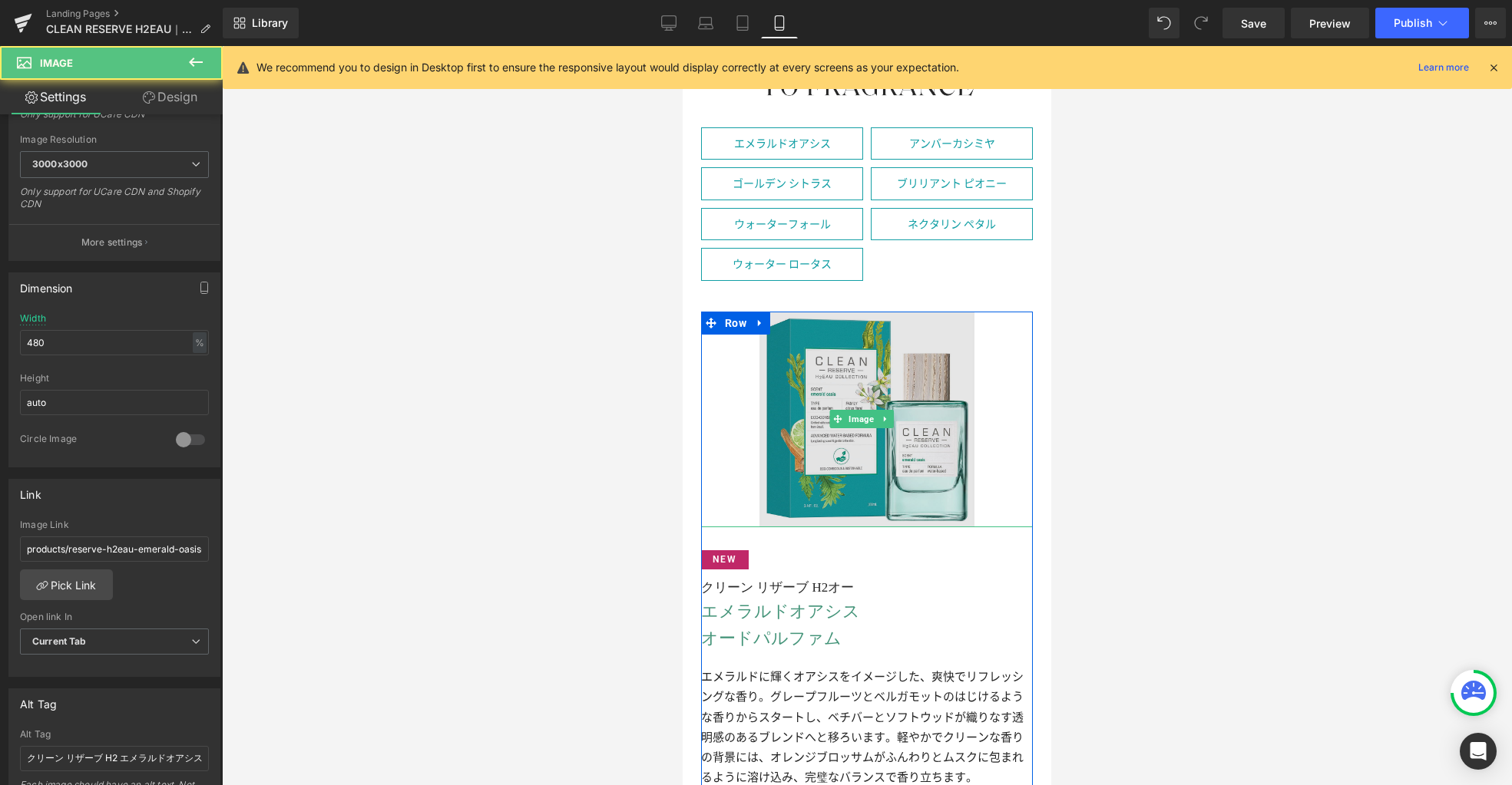
click at [823, 323] on img at bounding box center [868, 420] width 216 height 216
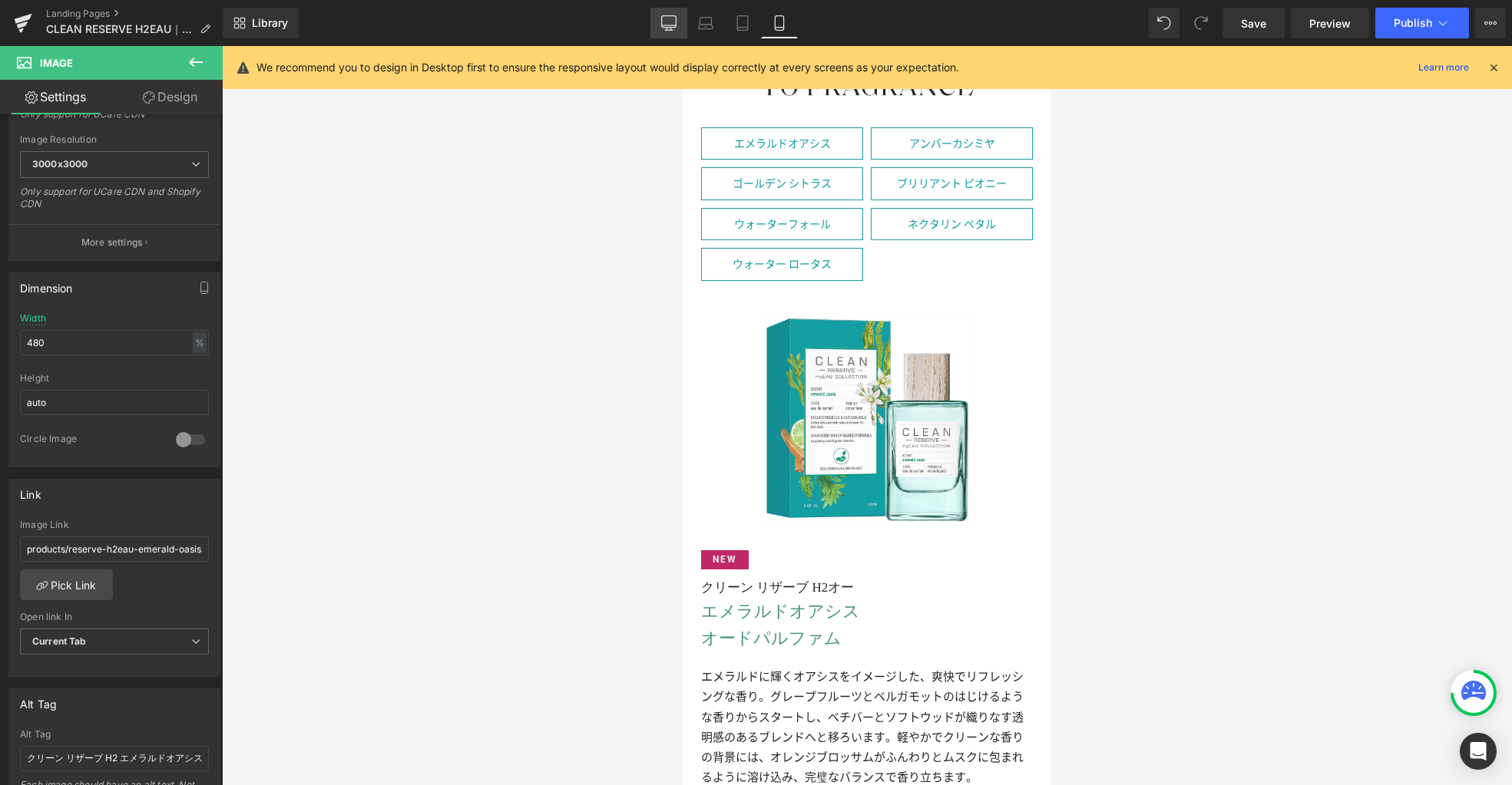
click at [665, 22] on icon at bounding box center [669, 23] width 16 height 16
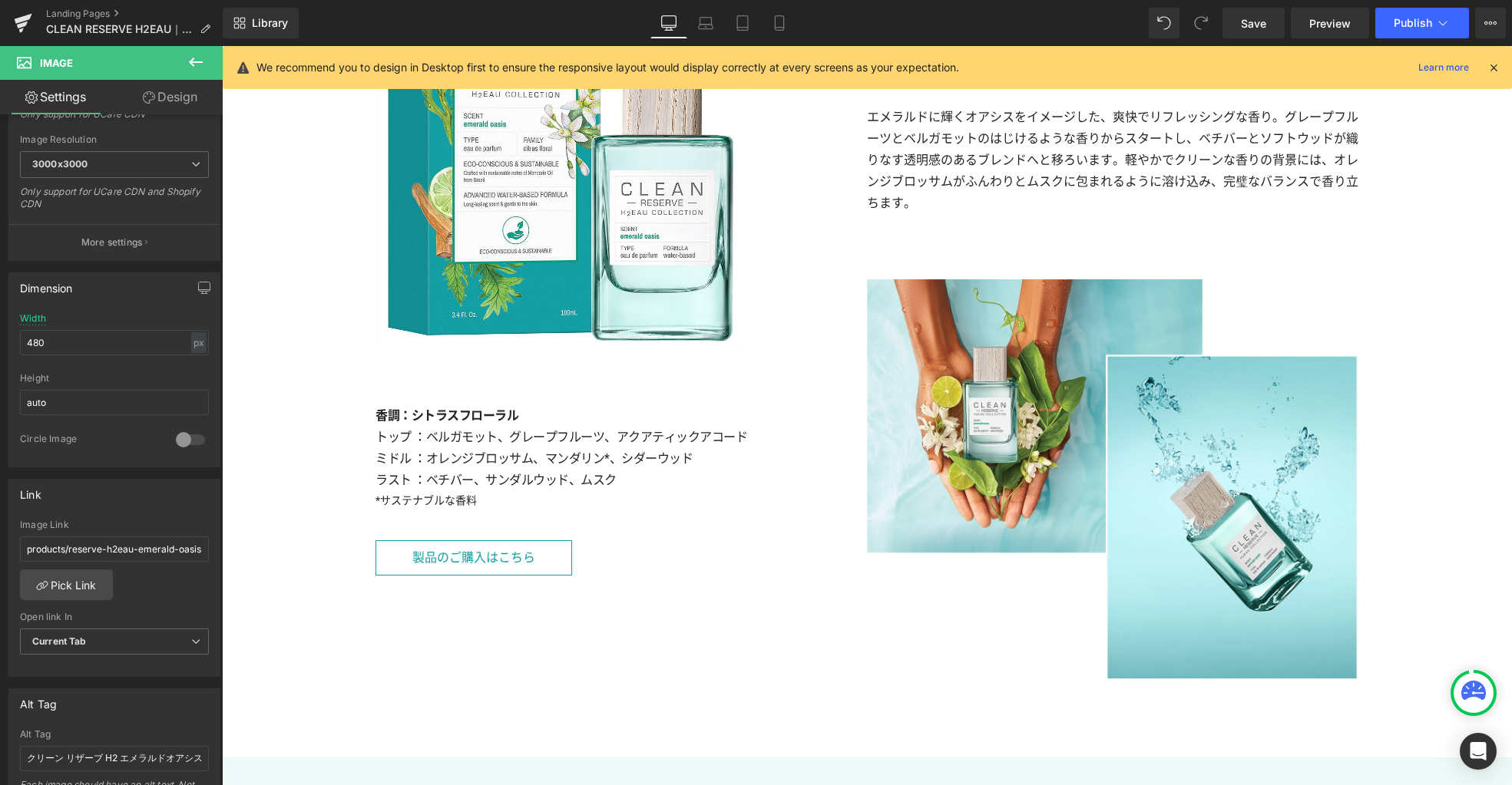
scroll to position [3544, 0]
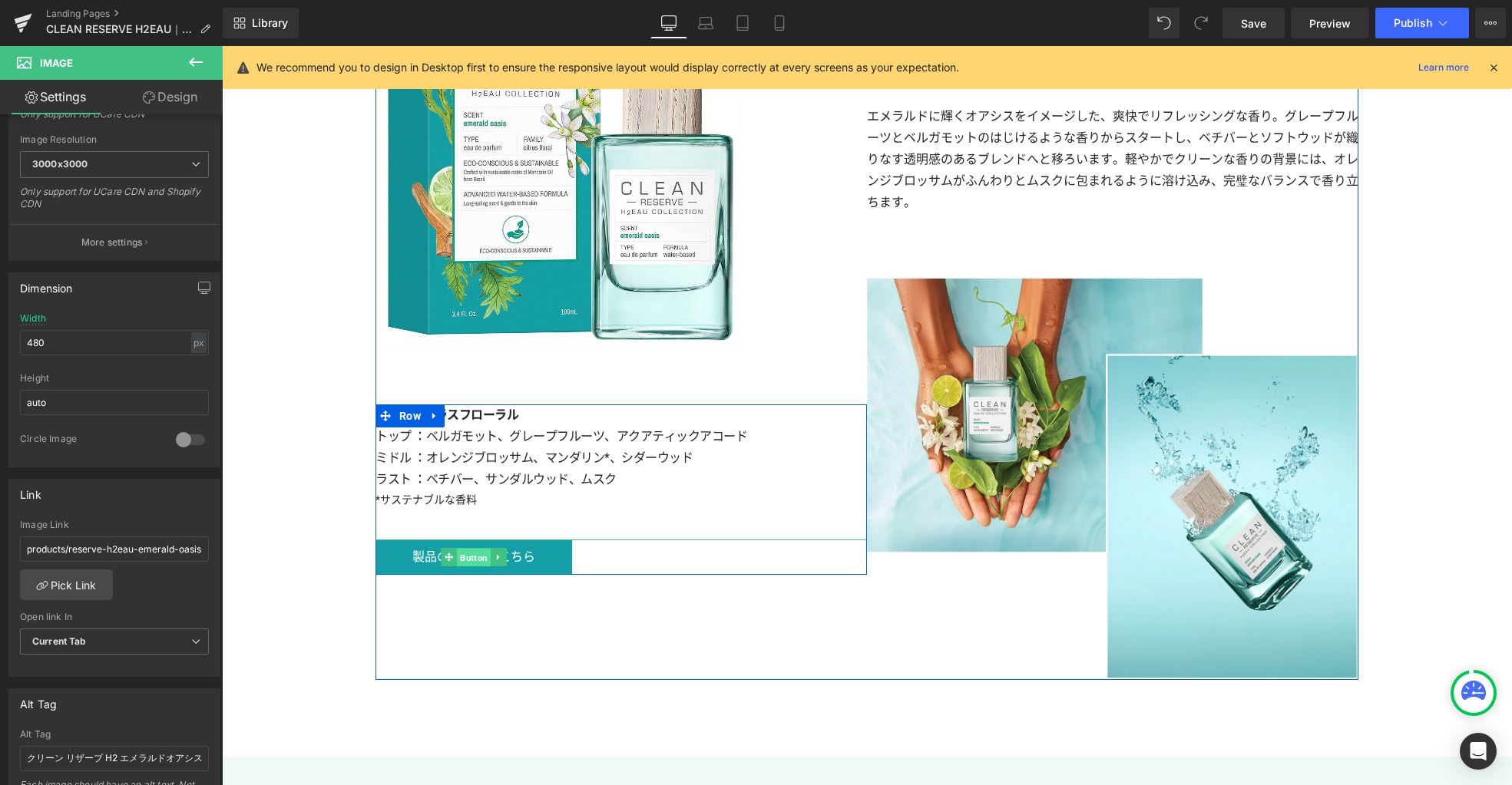
click at [464, 561] on span "Button" at bounding box center [473, 558] width 33 height 19
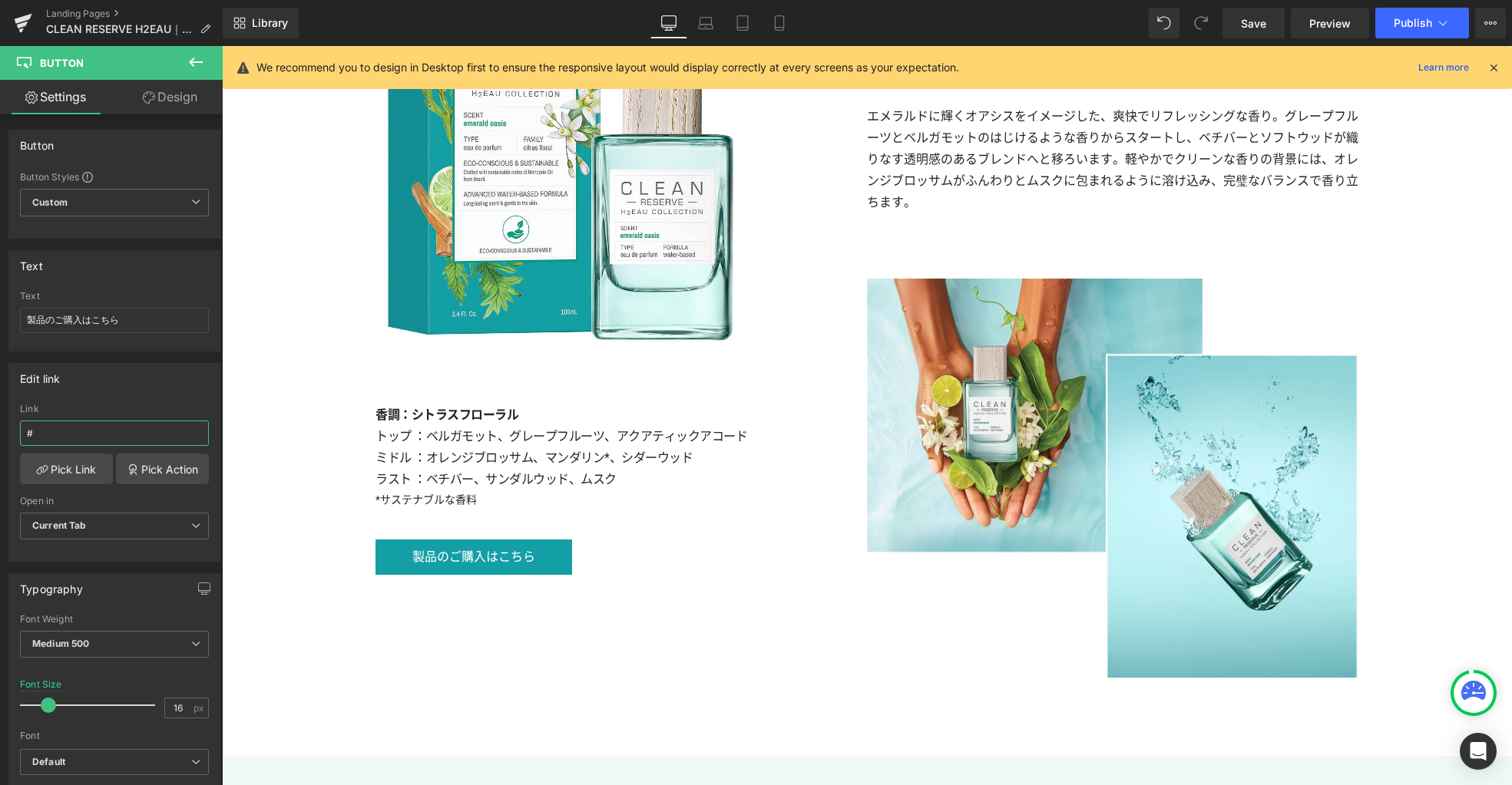
drag, startPoint x: 96, startPoint y: 434, endPoint x: -28, endPoint y: 427, distance: 124.2
click at [0, 427] on html "Button You are previewing how the will restyle your page. You can not edit Elem…" at bounding box center [756, 392] width 1512 height 785
paste input "products/reserve-h2eau-emerald-oasis-edp-spray"
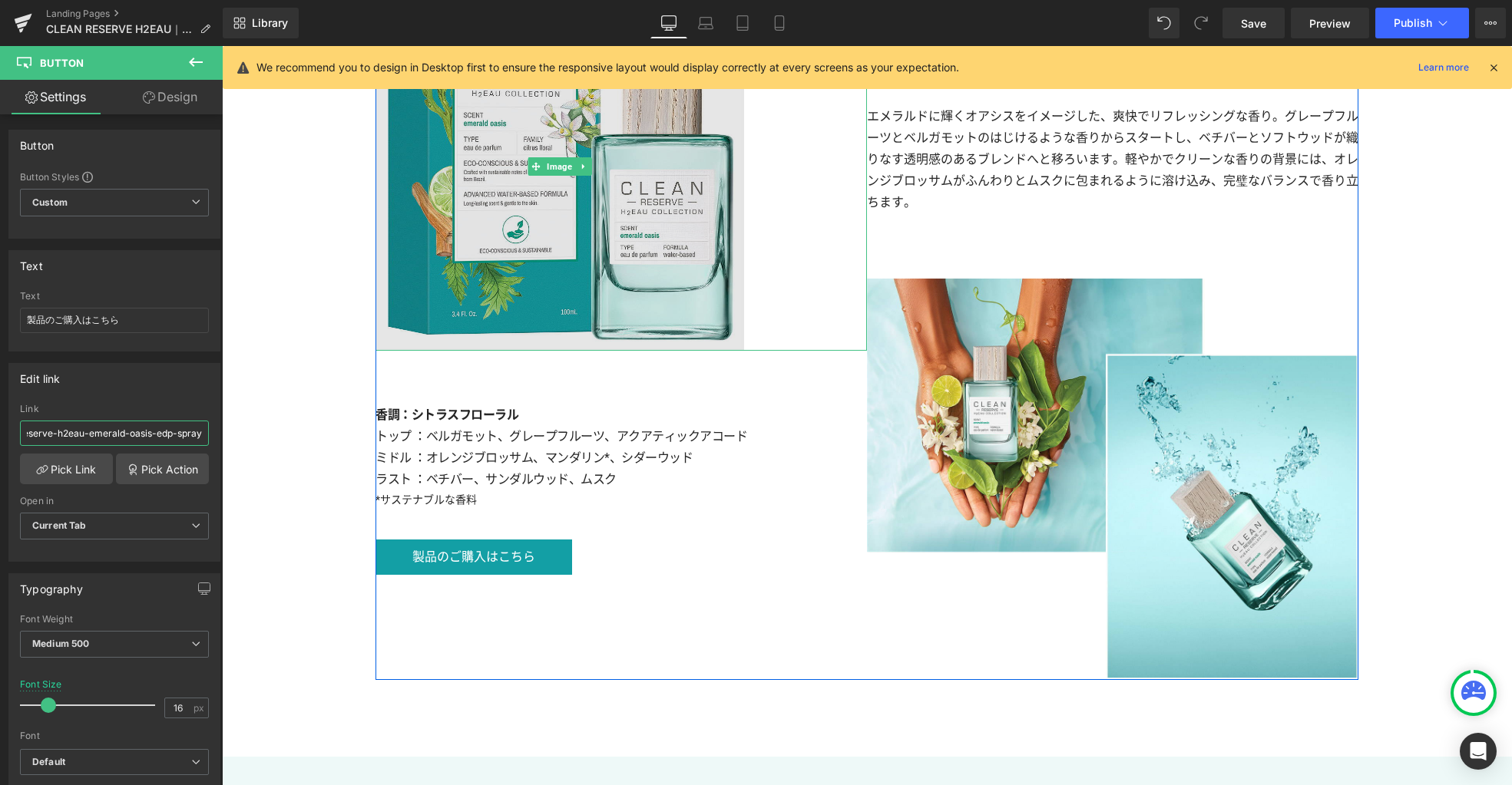
type input "products/reserve-h2eau-emerald-oasis-edp-spray"
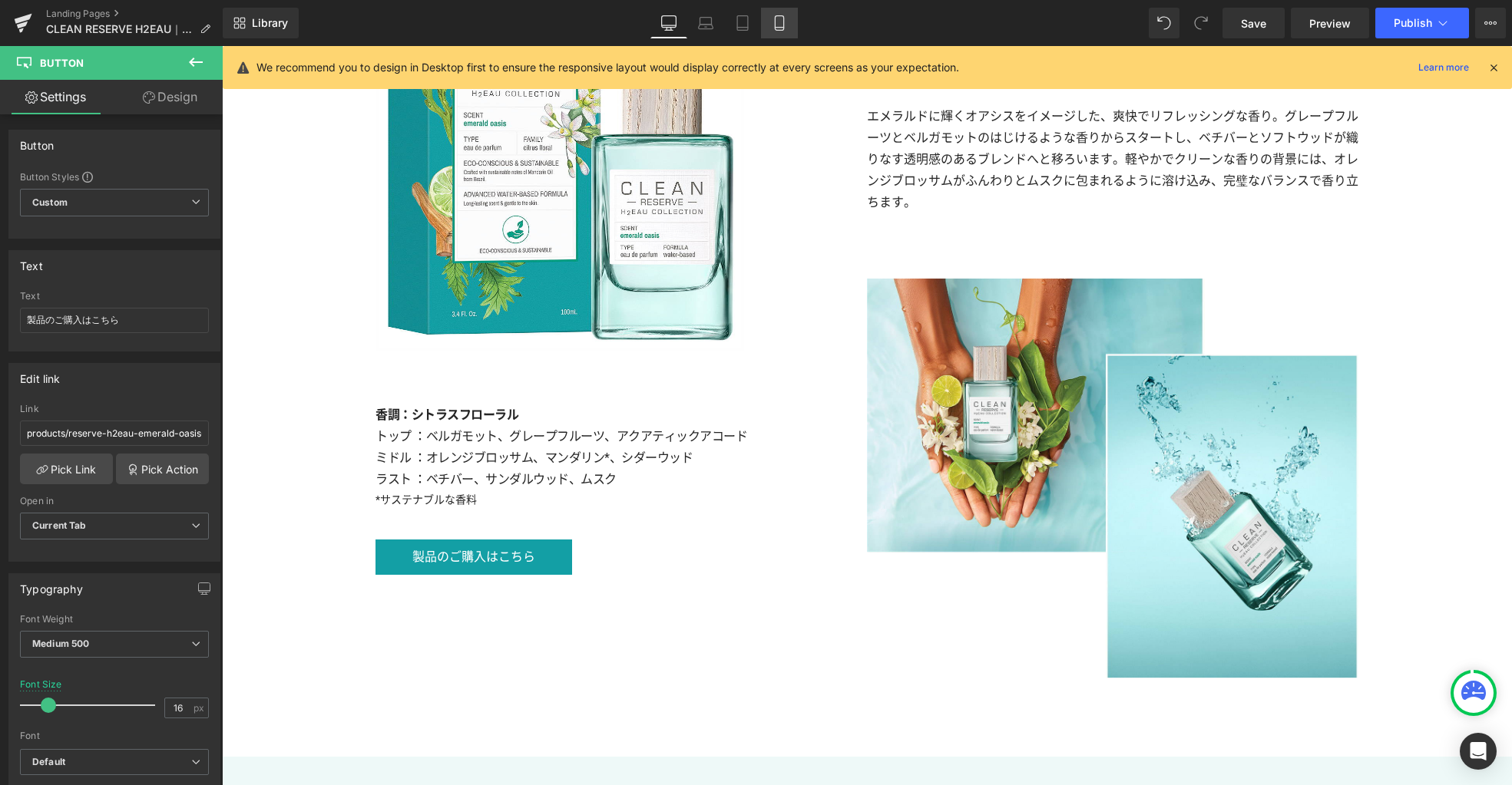
click at [786, 26] on icon at bounding box center [779, 23] width 16 height 16
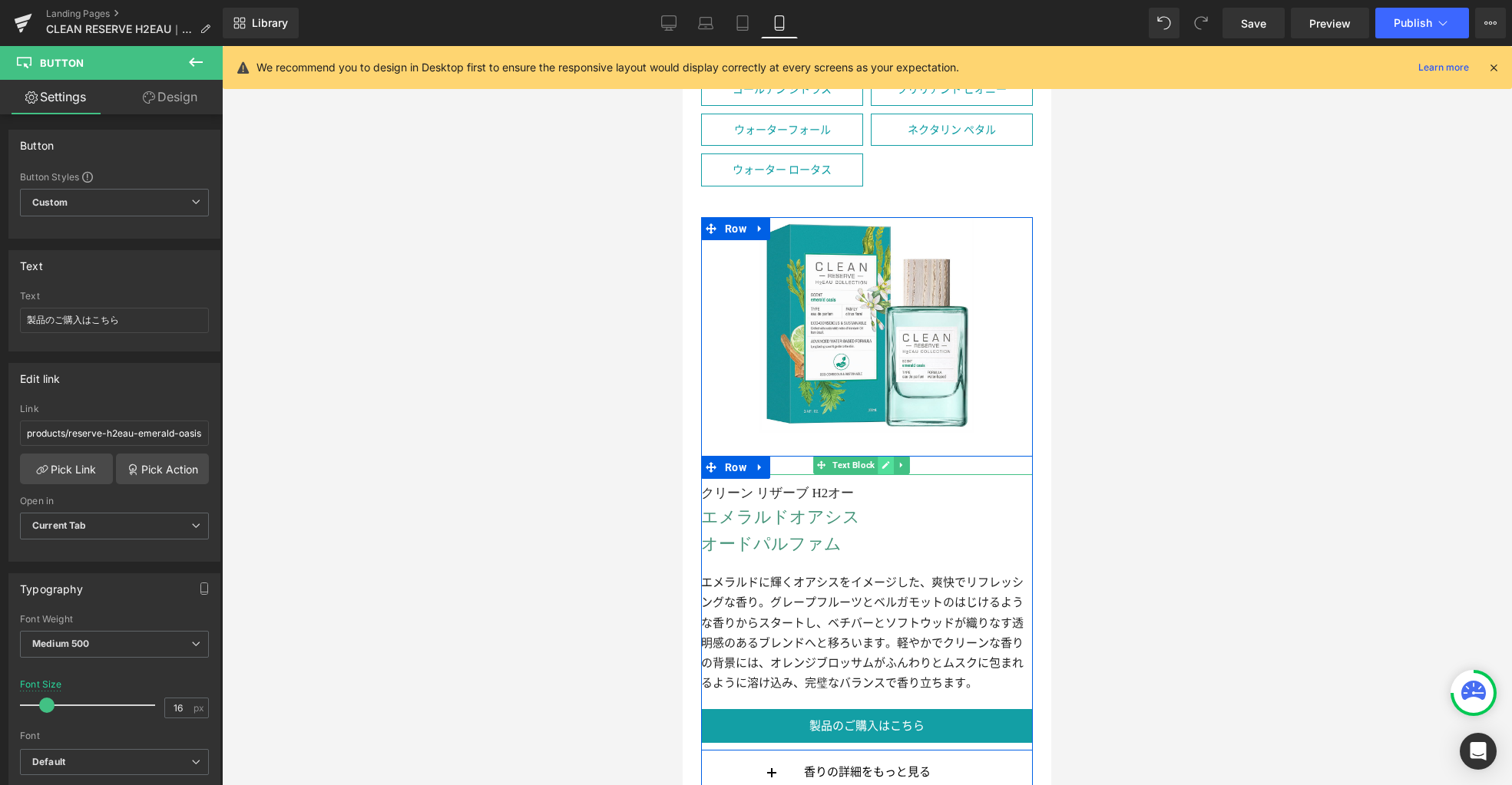
scroll to position [2964, 0]
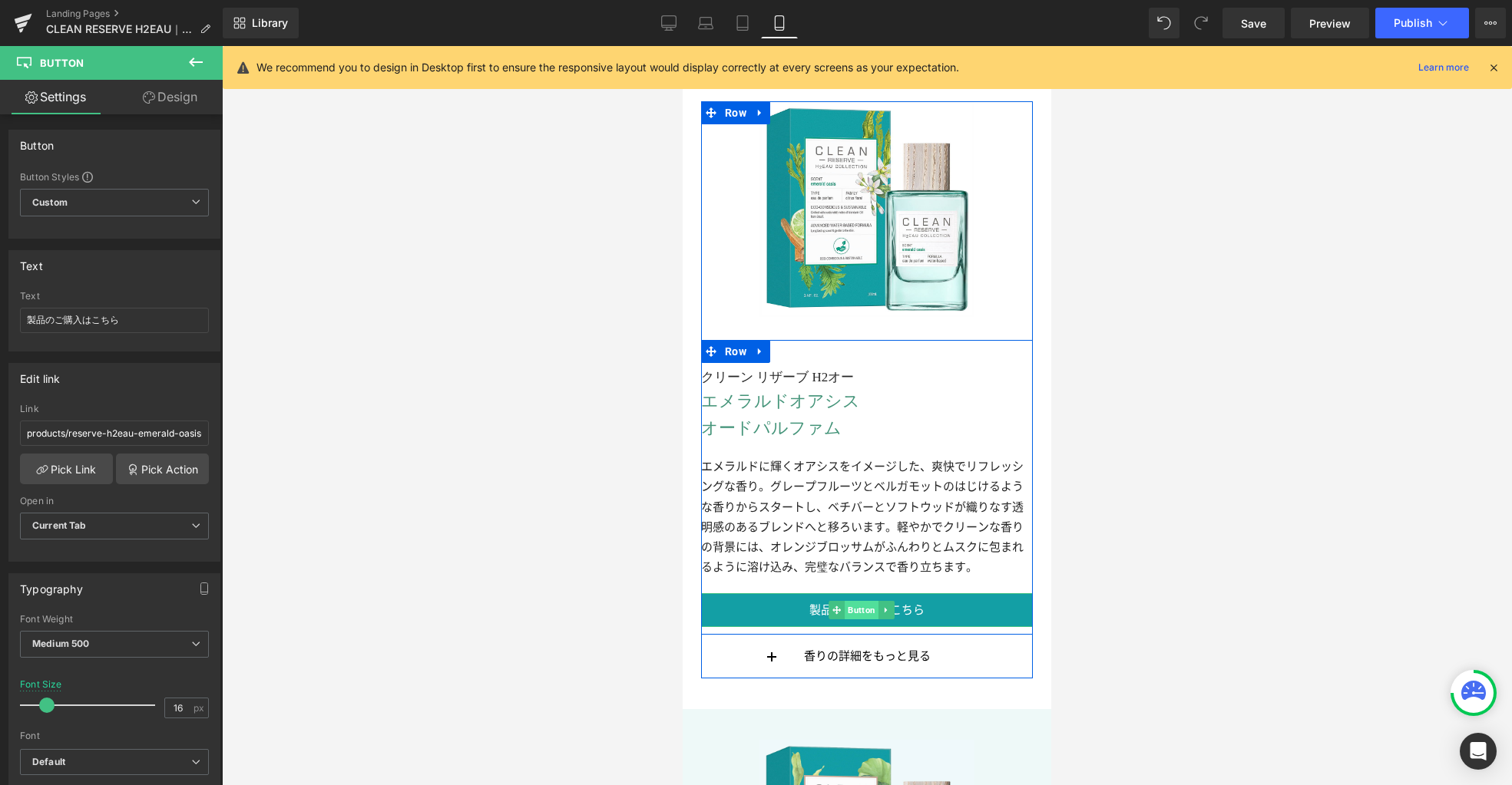
click at [862, 601] on span "Button" at bounding box center [861, 610] width 33 height 19
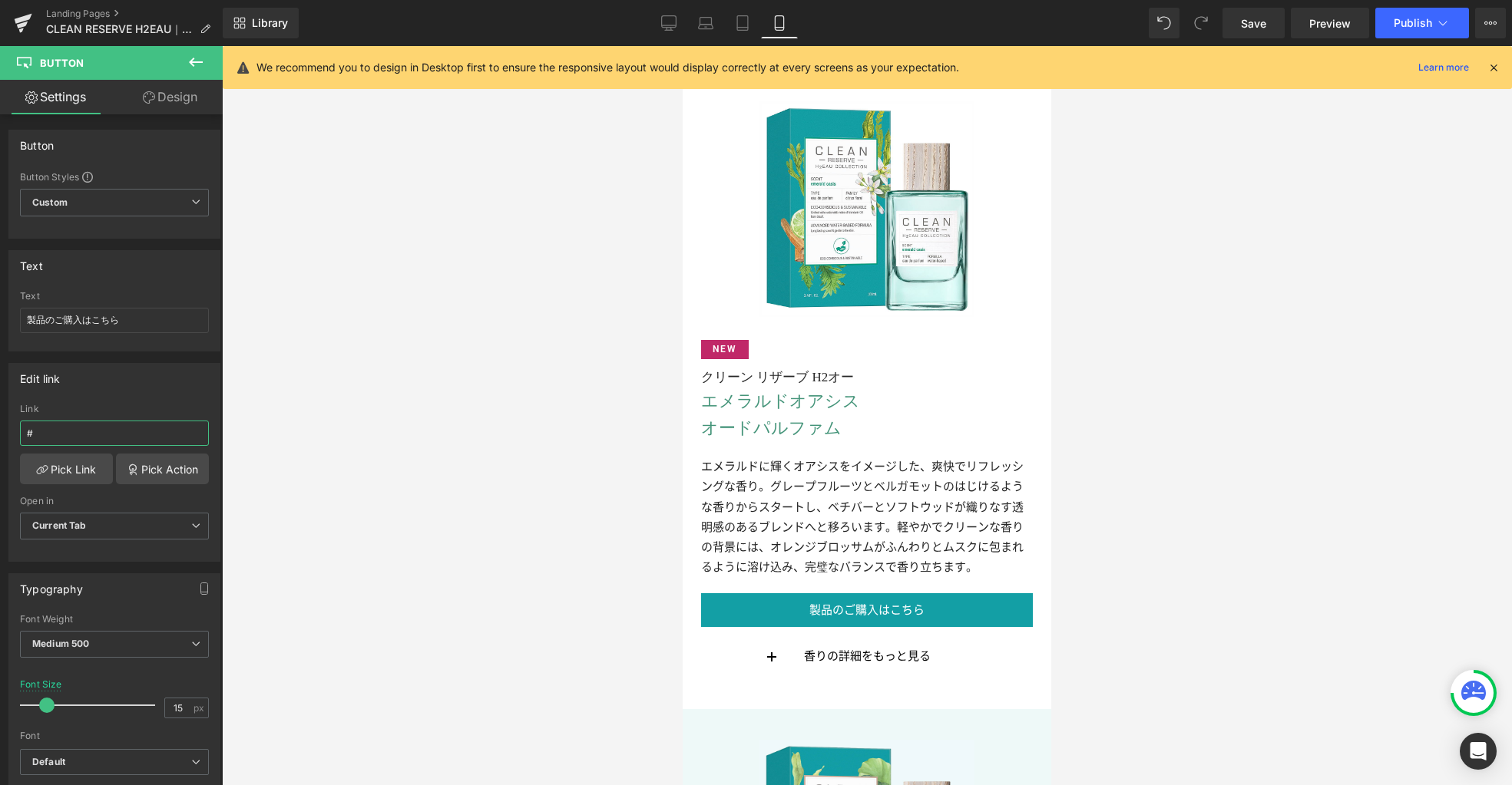
drag, startPoint x: 103, startPoint y: 434, endPoint x: -28, endPoint y: 431, distance: 131.0
click at [0, 431] on html "Button You are previewing how the will restyle your page. You can not edit Elem…" at bounding box center [756, 392] width 1512 height 785
paste input "products/reserve-h2eau-emerald-oasis-edp-spray"
type input "products/reserve-h2eau-emerald-oasis-edp-spray"
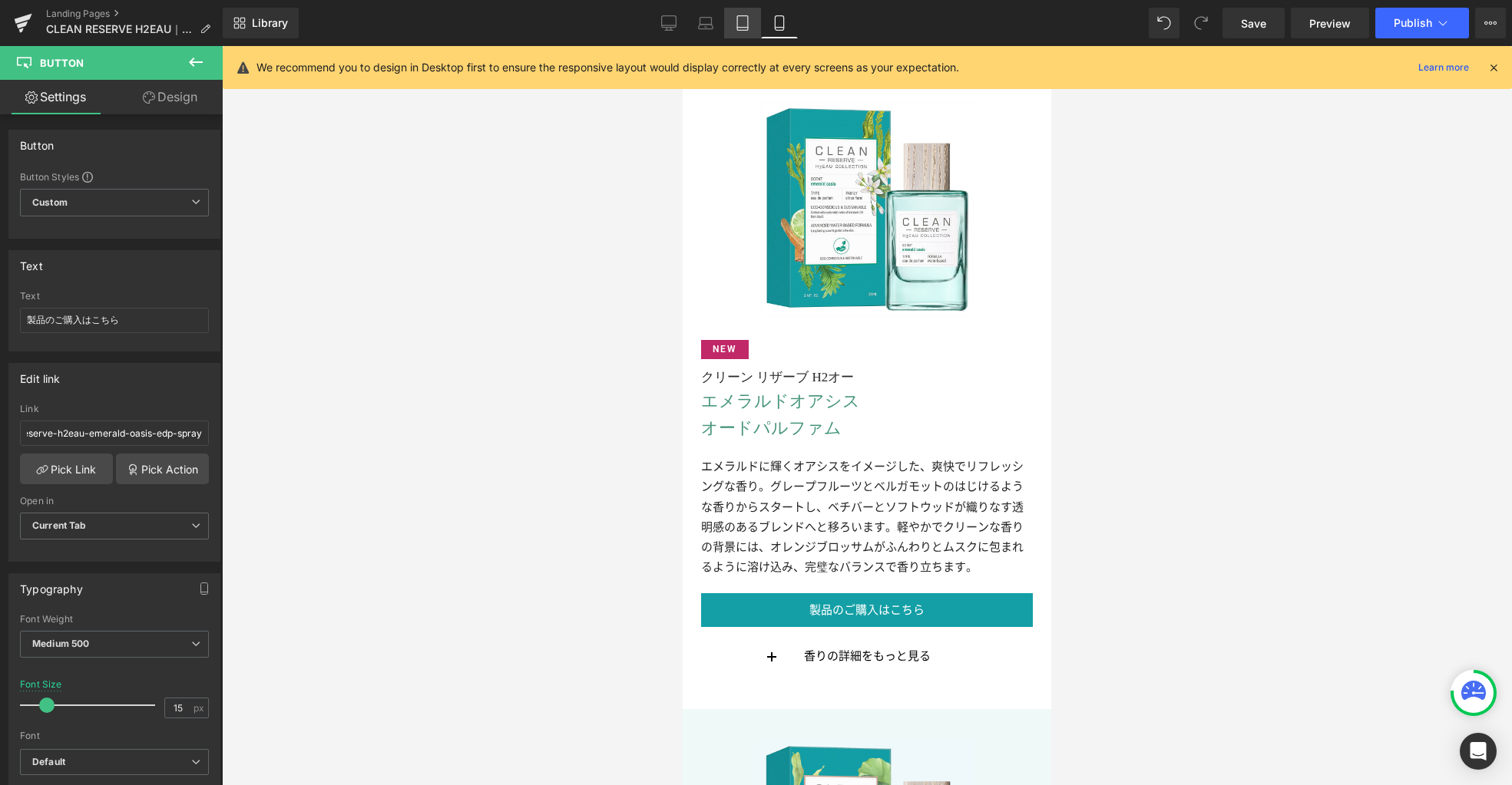
scroll to position [0, 0]
click at [750, 16] on icon at bounding box center [742, 23] width 16 height 16
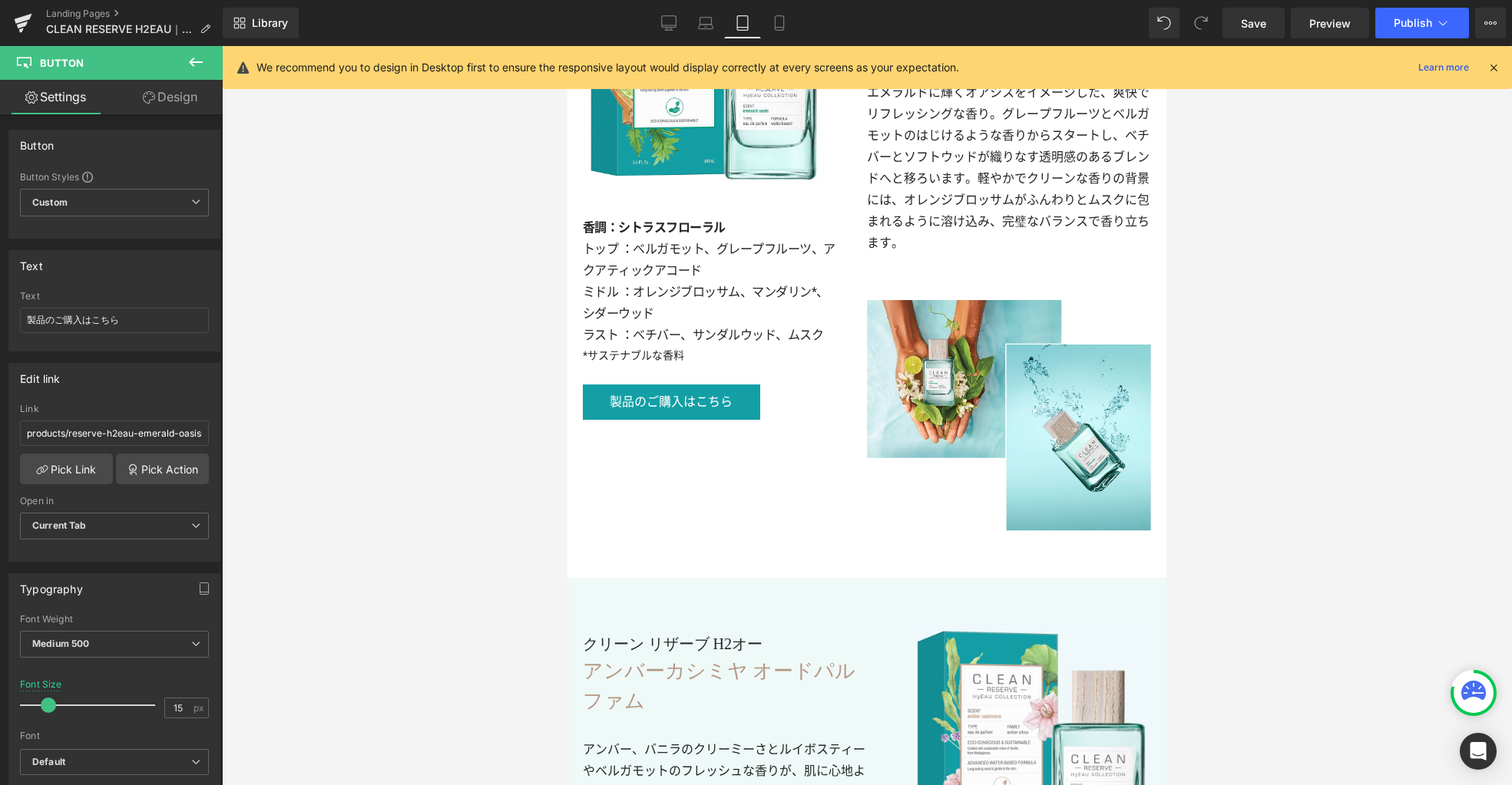
scroll to position [3573, 0]
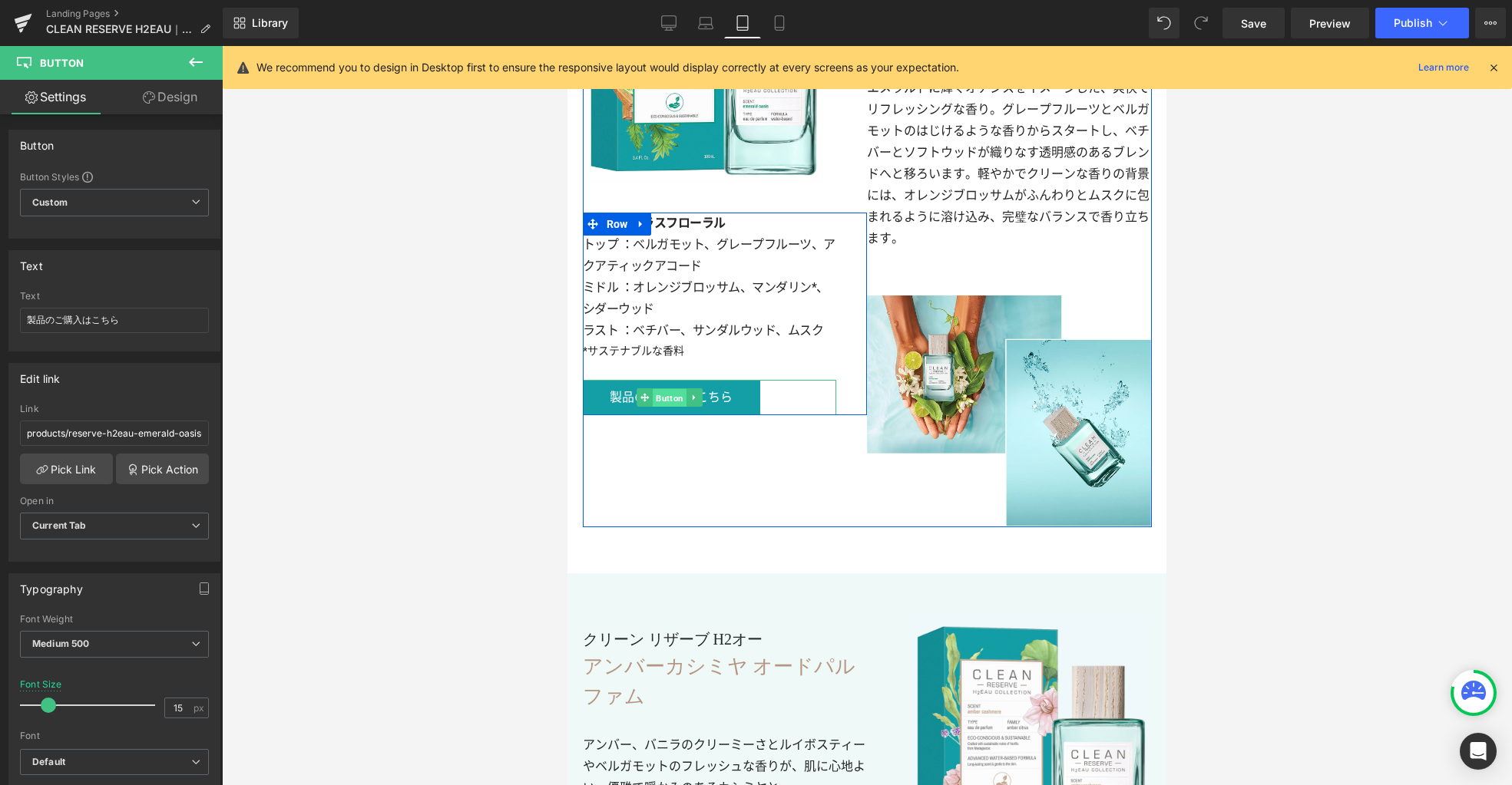
click at [661, 389] on span "Button" at bounding box center [669, 398] width 33 height 19
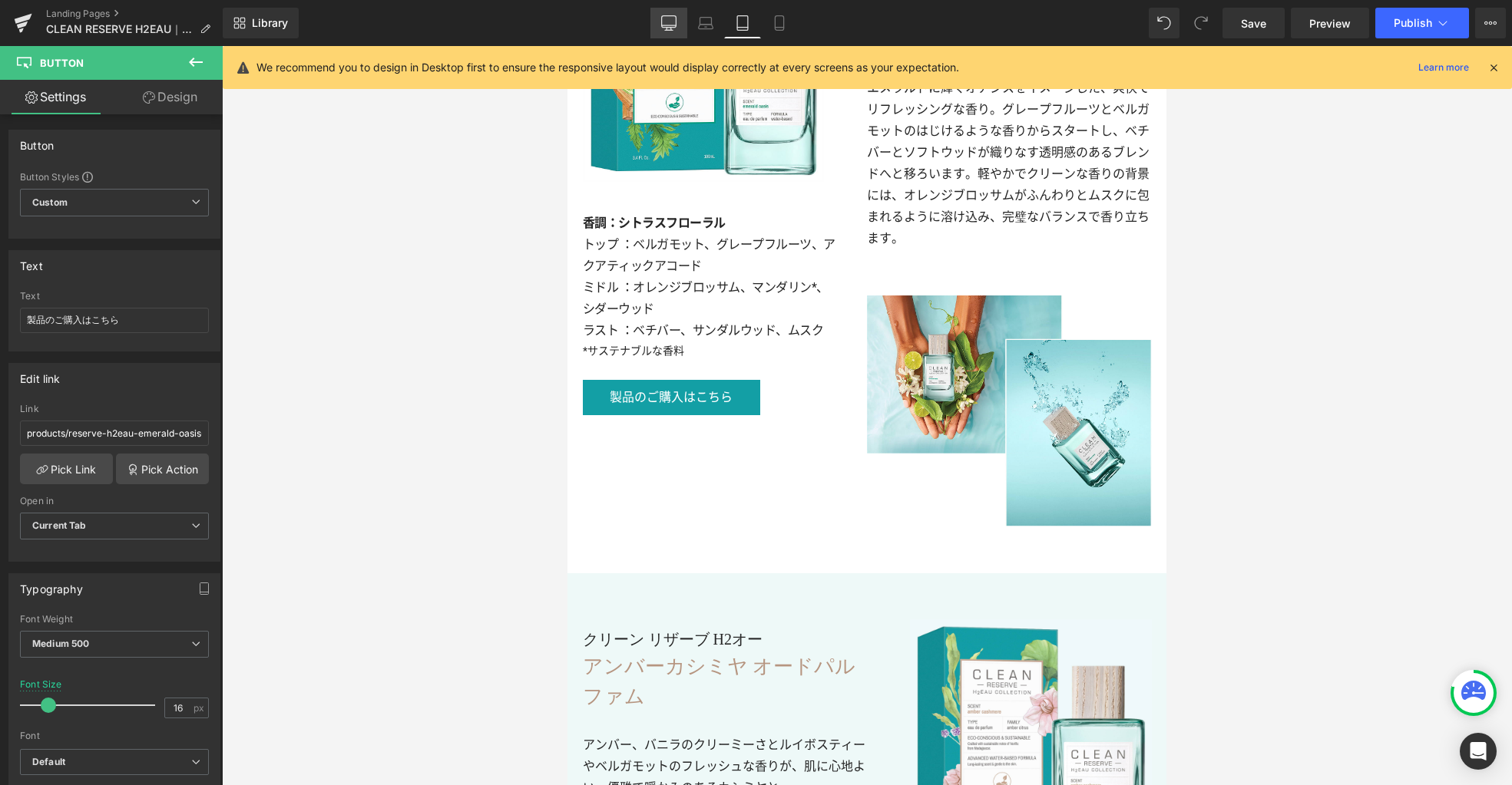
click at [675, 26] on icon at bounding box center [668, 26] width 15 height 0
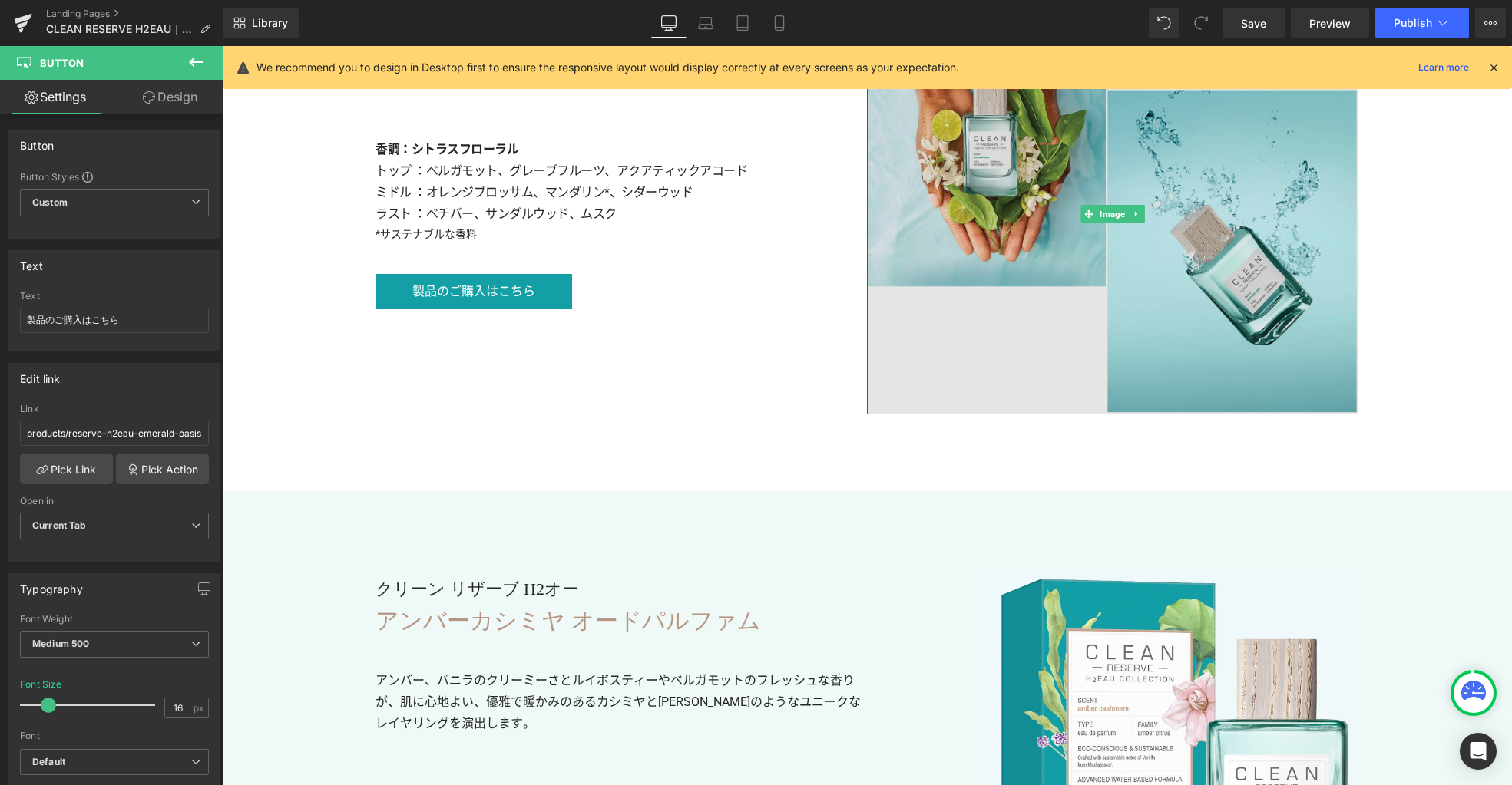
click at [1224, 309] on img at bounding box center [1112, 214] width 491 height 401
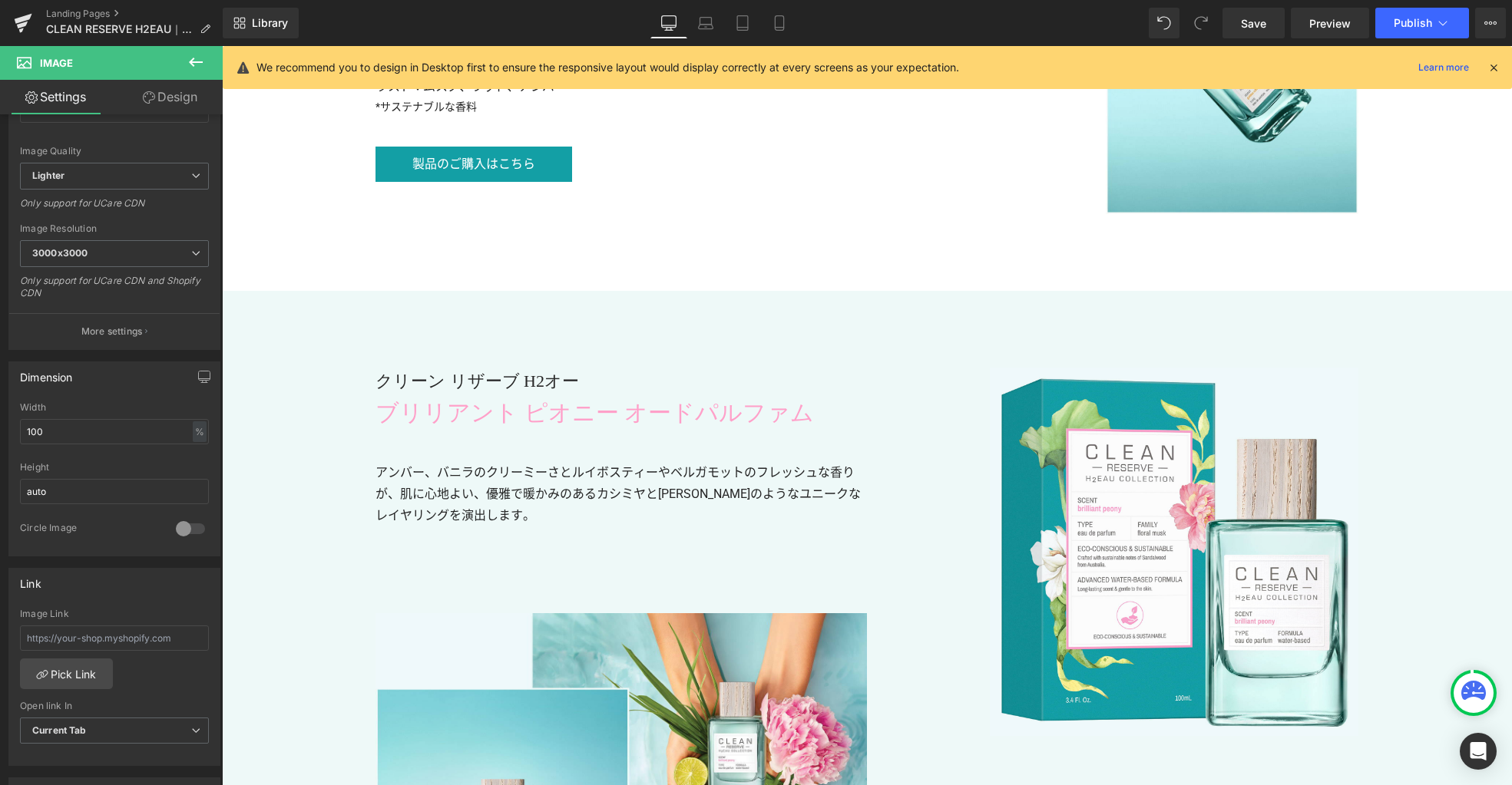
scroll to position [5837, 0]
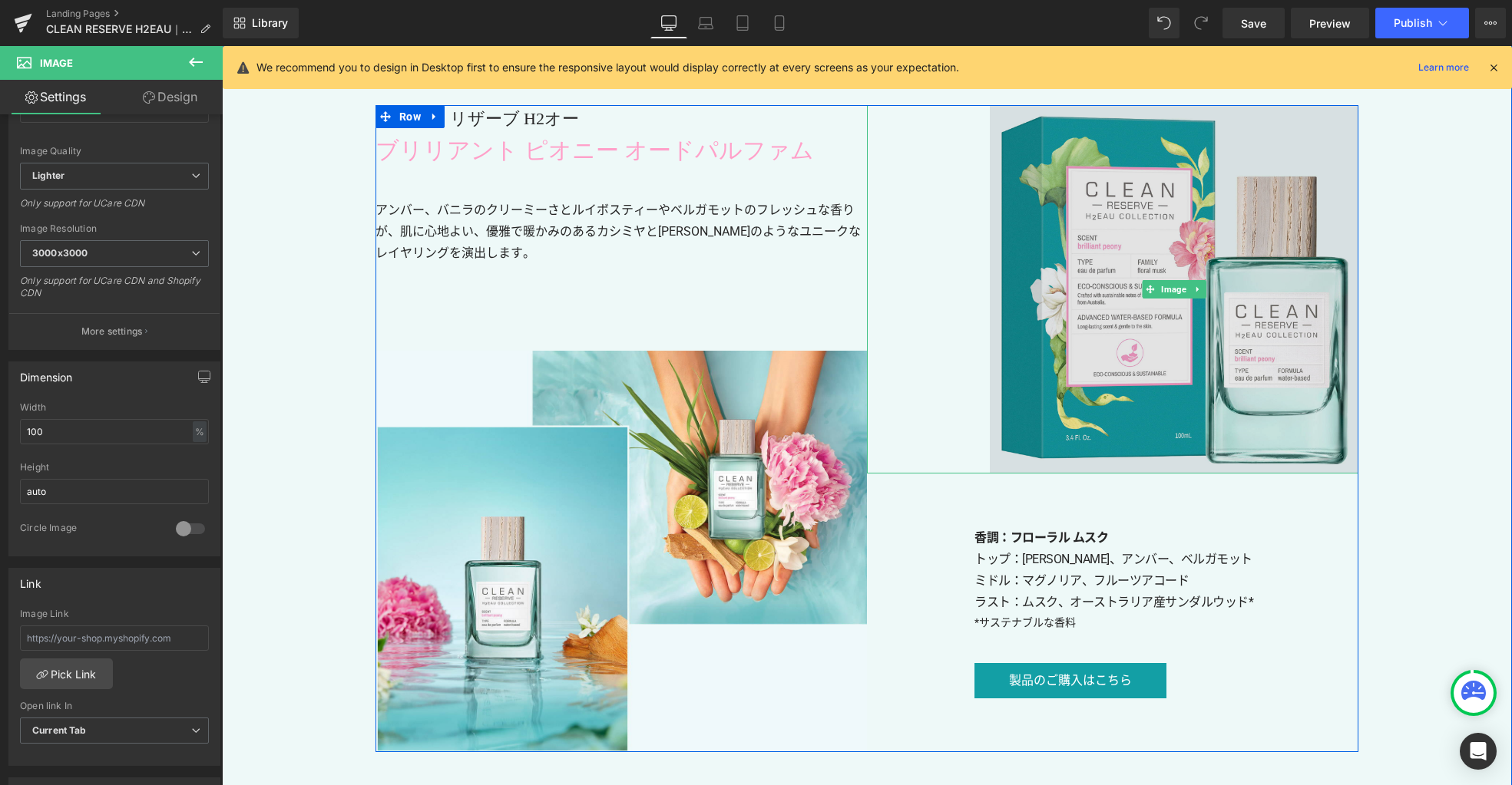
click at [1042, 426] on img at bounding box center [1174, 289] width 368 height 368
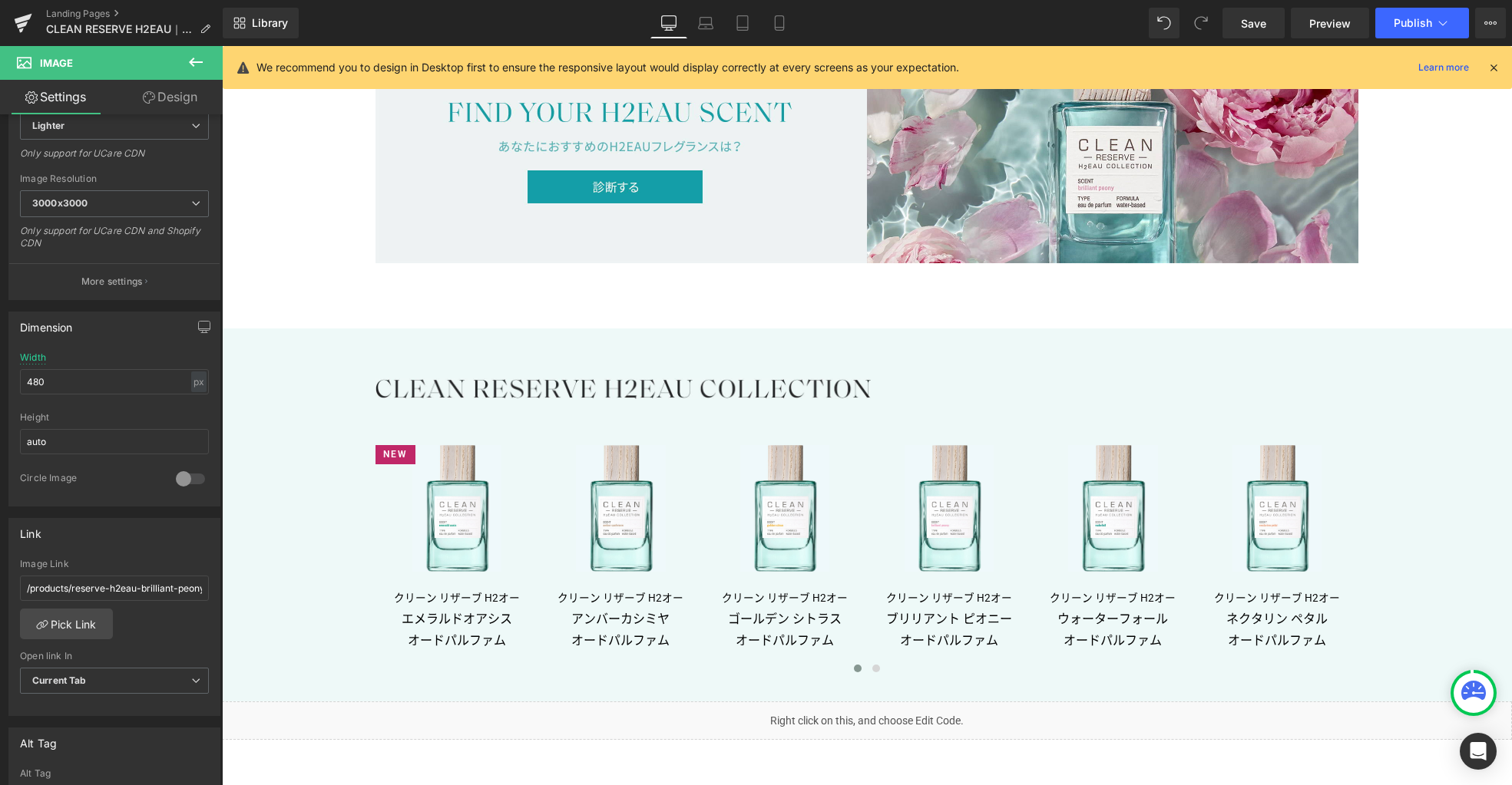
scroll to position [9083, 0]
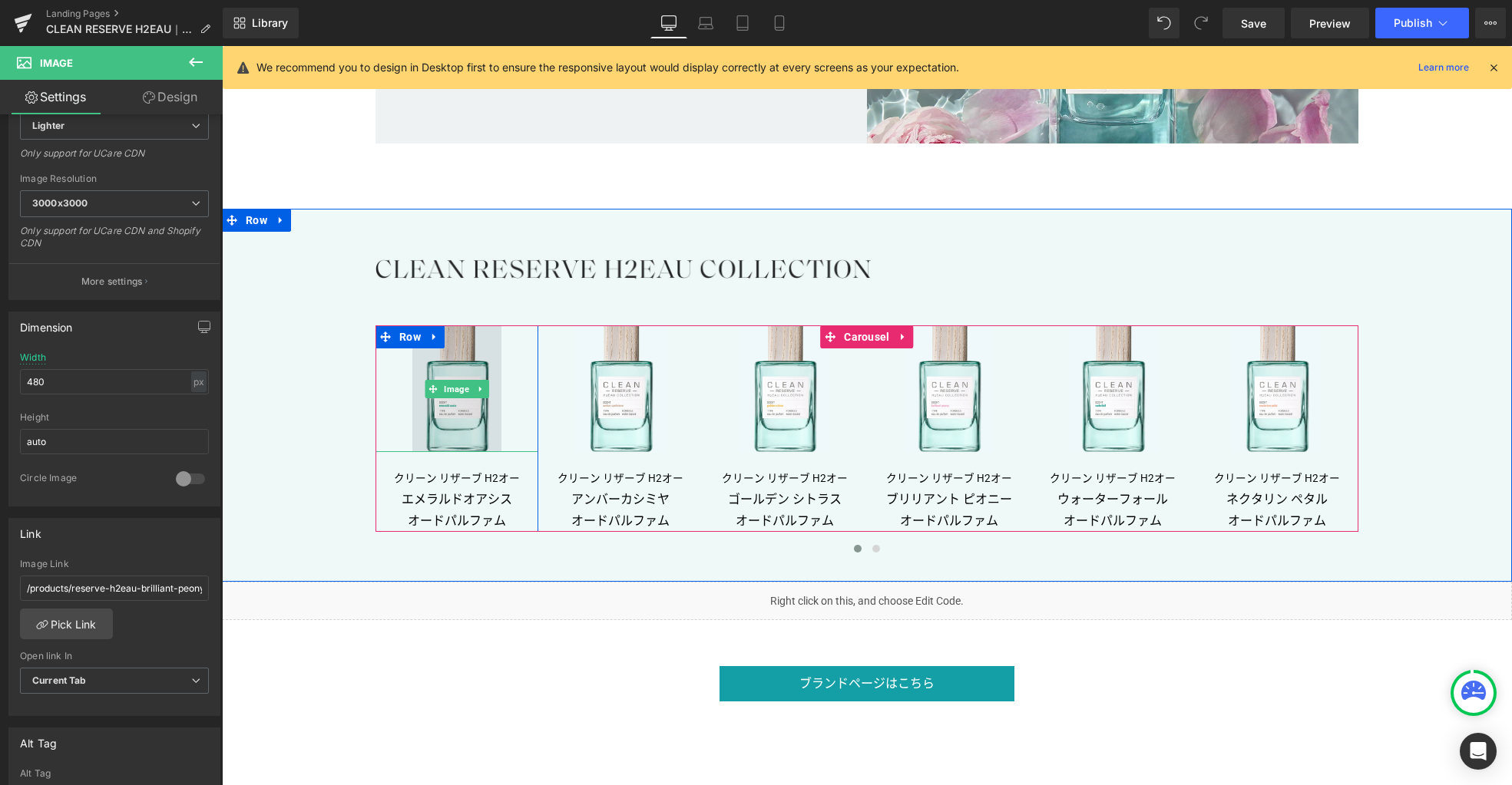
click at [450, 414] on img at bounding box center [456, 389] width 89 height 126
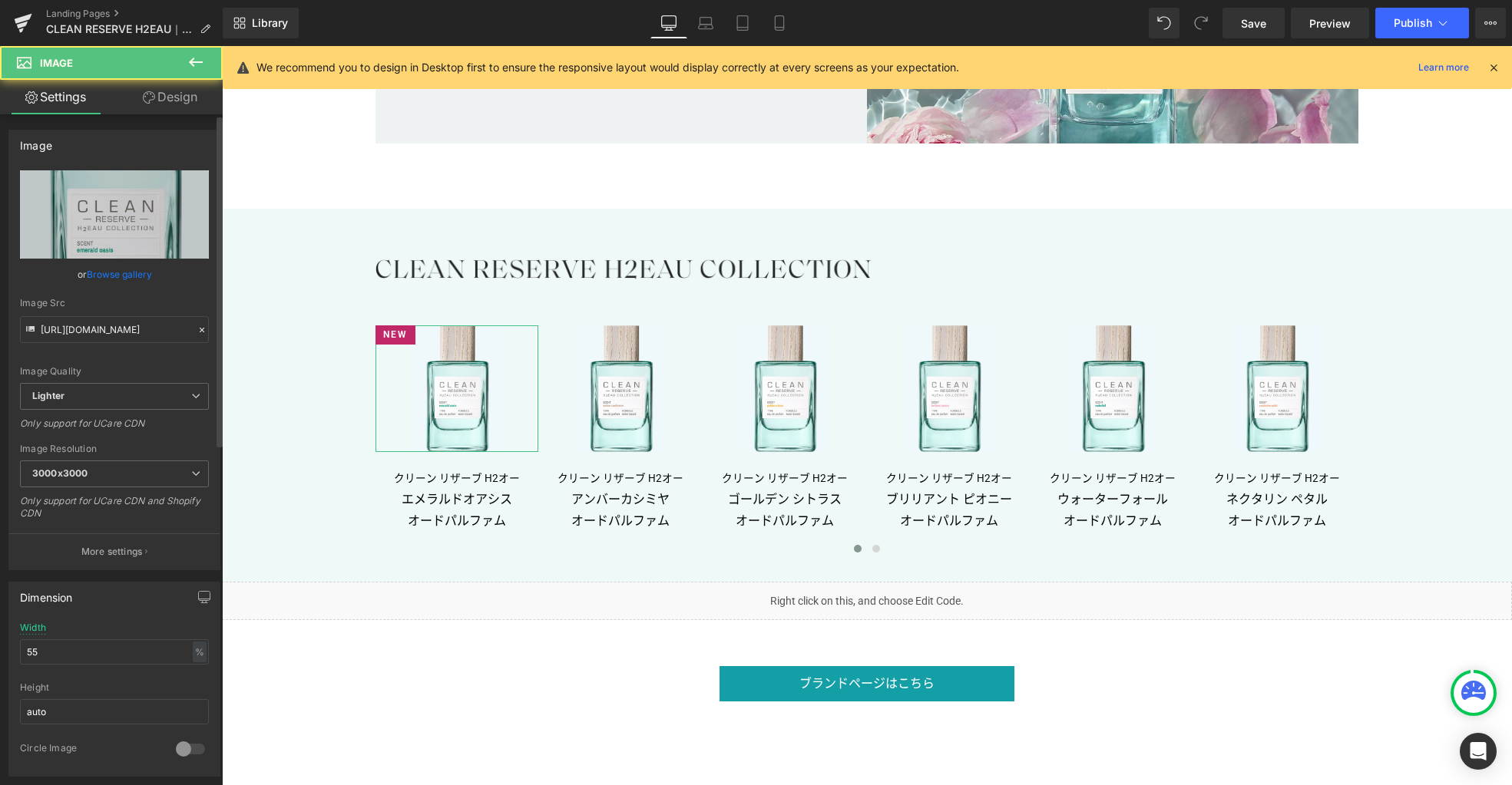
scroll to position [296, 0]
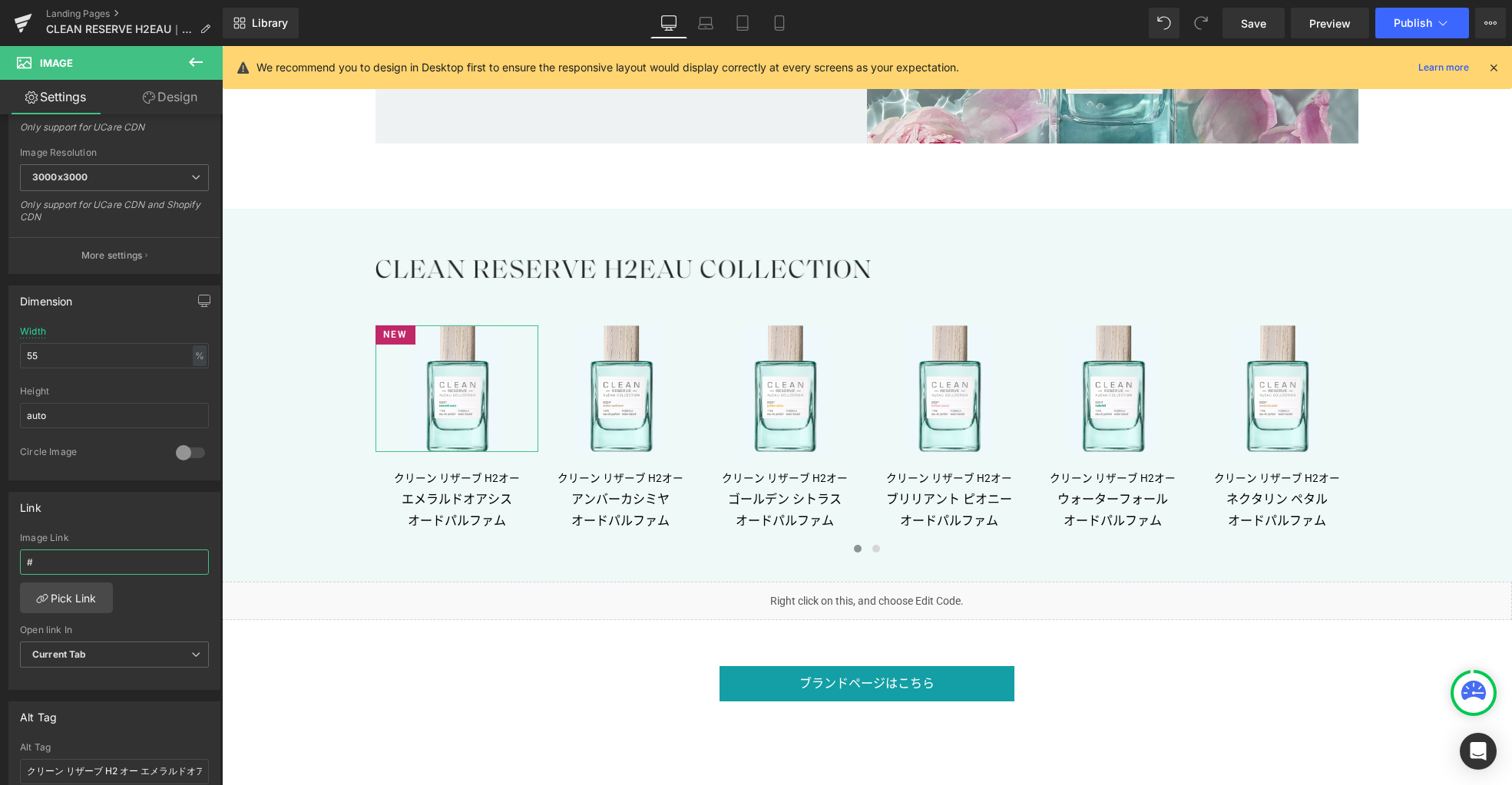
click at [0, 556] on html "Button You are previewing how the will restyle your page. You can not edit Elem…" at bounding box center [756, 392] width 1512 height 785
paste input "products/reserve-h2eau-emerald-oasis-edp-spray"
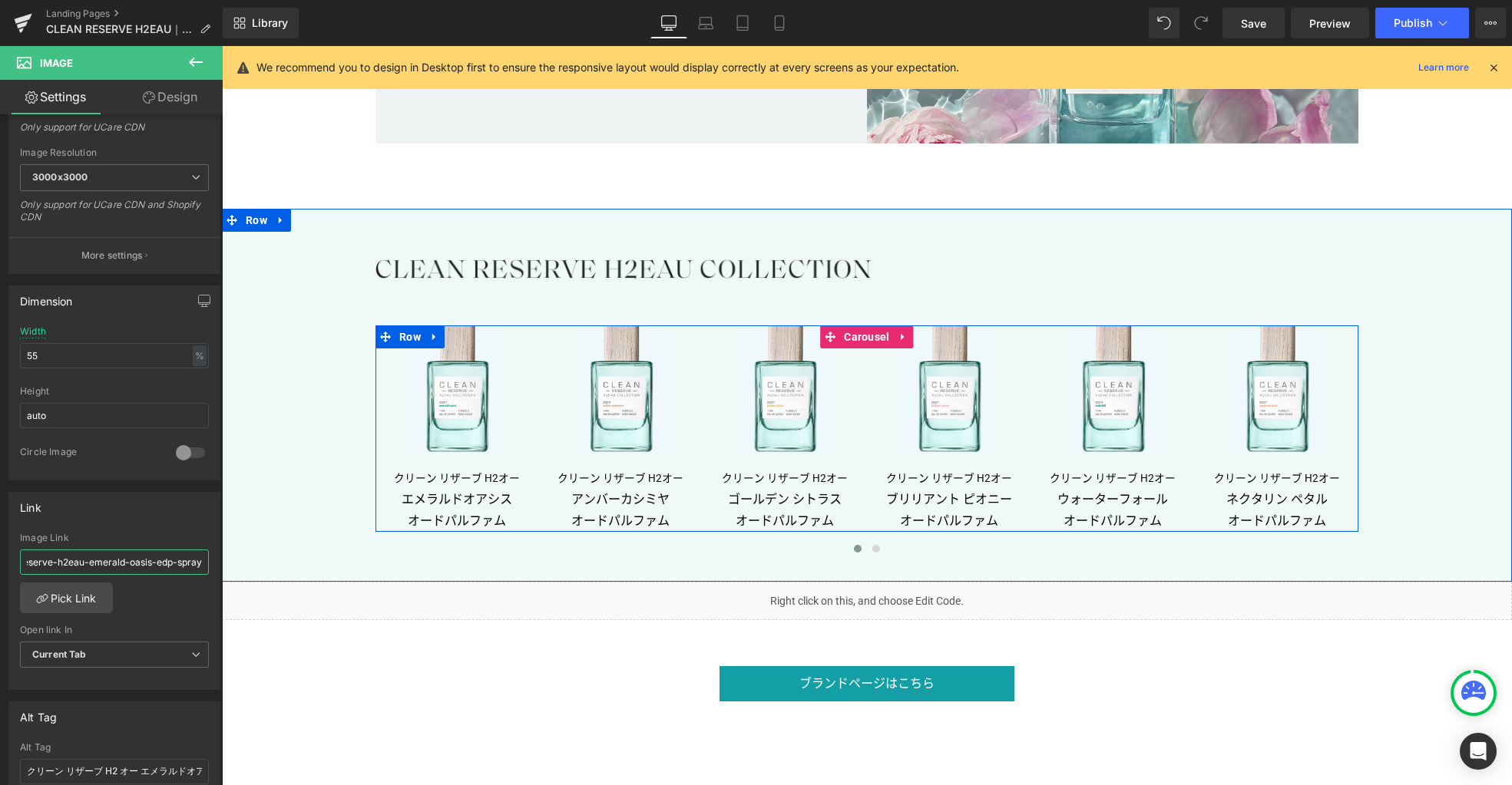
type input "products/reserve-h2eau-emerald-oasis-edp-spray"
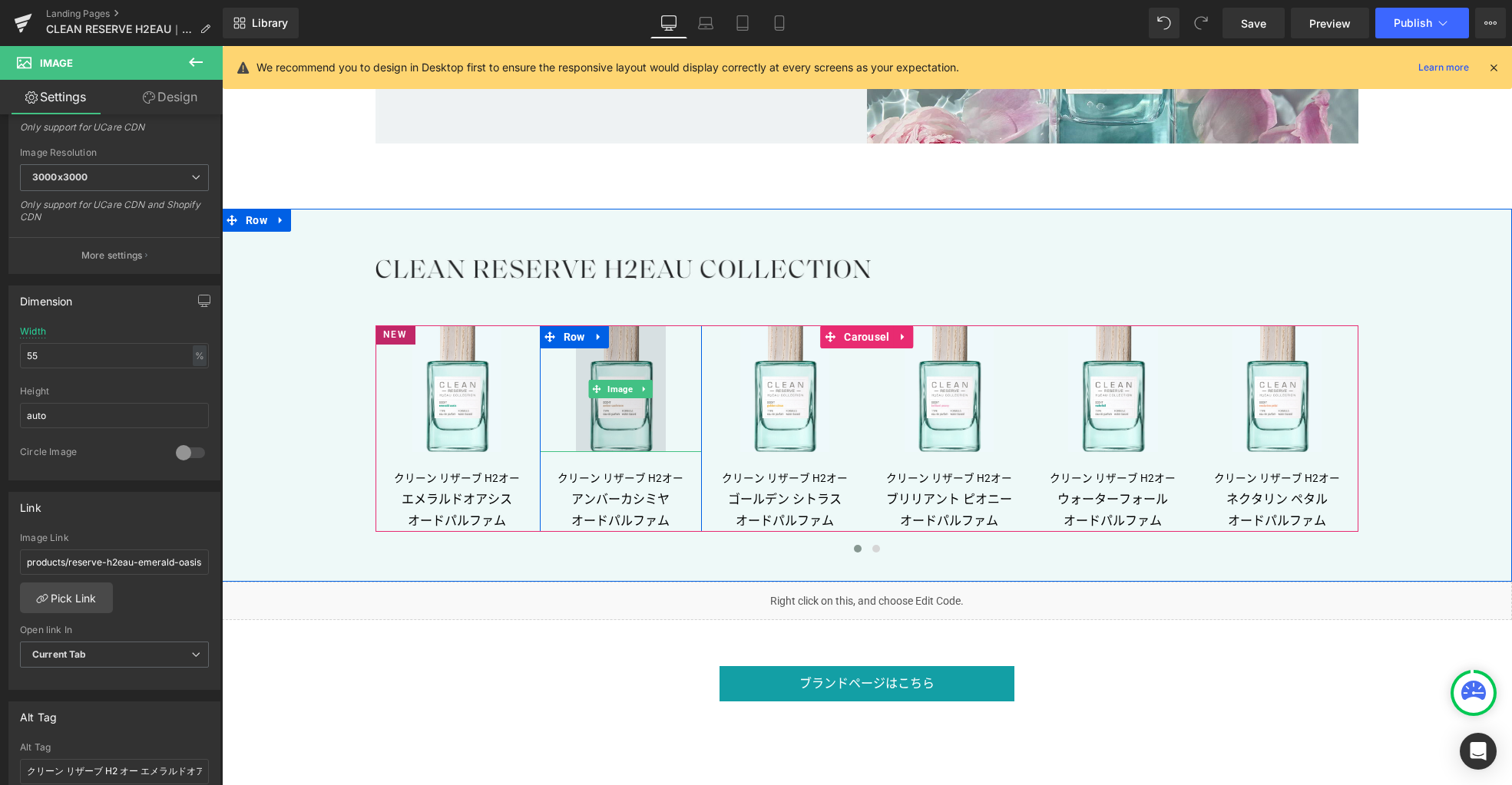
click at [600, 439] on img at bounding box center [620, 389] width 89 height 126
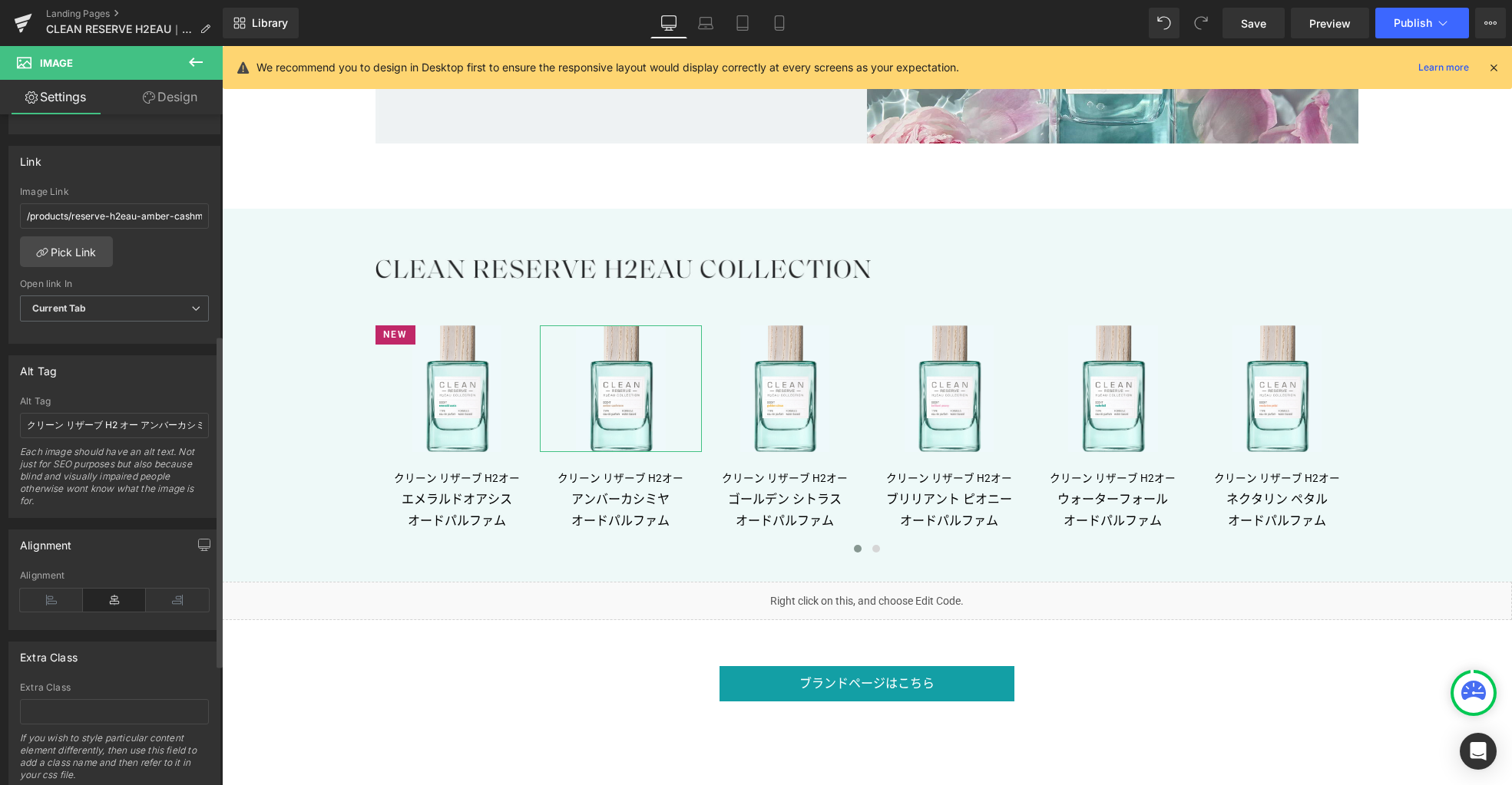
scroll to position [446, 0]
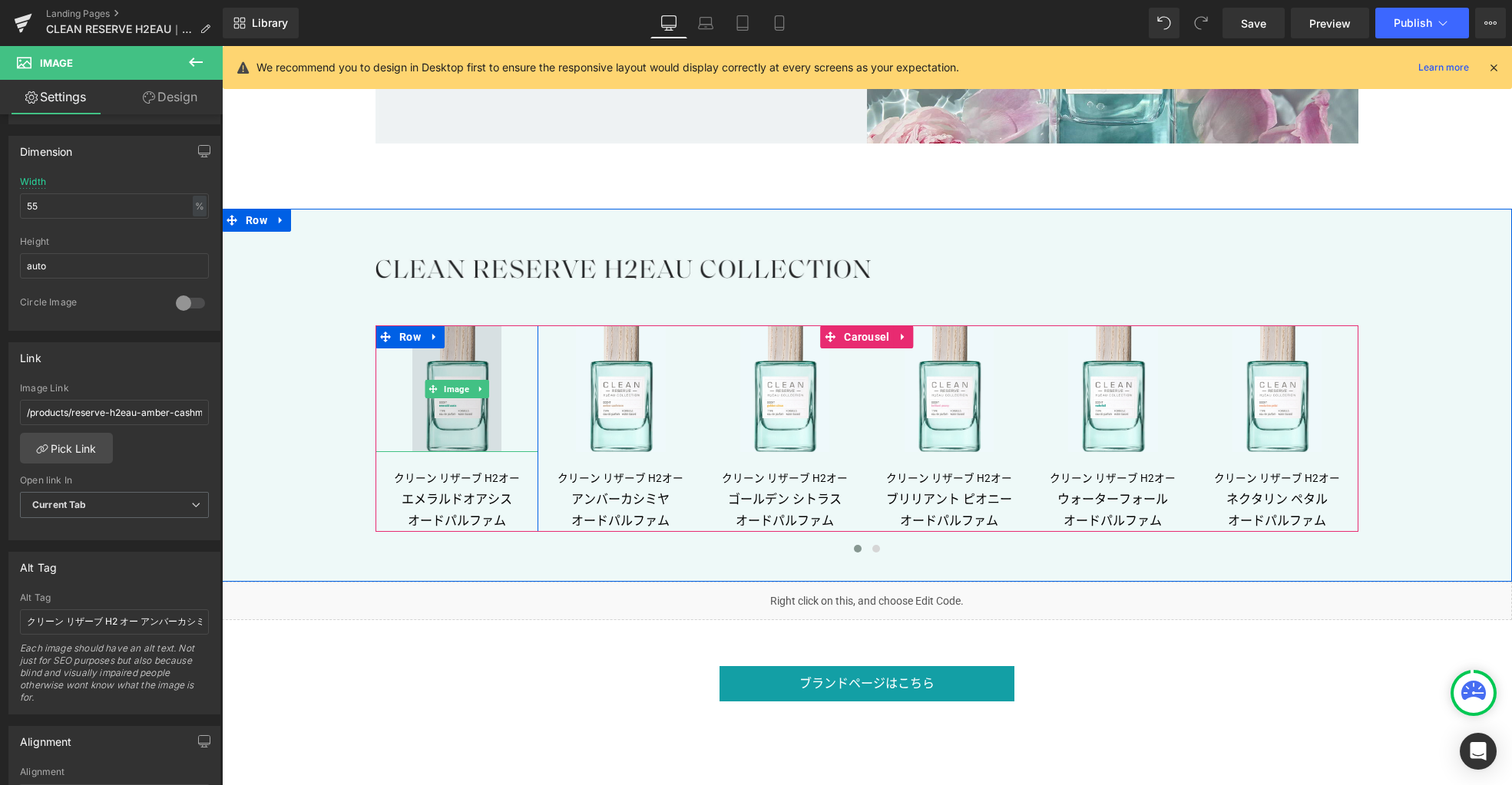
click at [459, 434] on img at bounding box center [456, 389] width 89 height 126
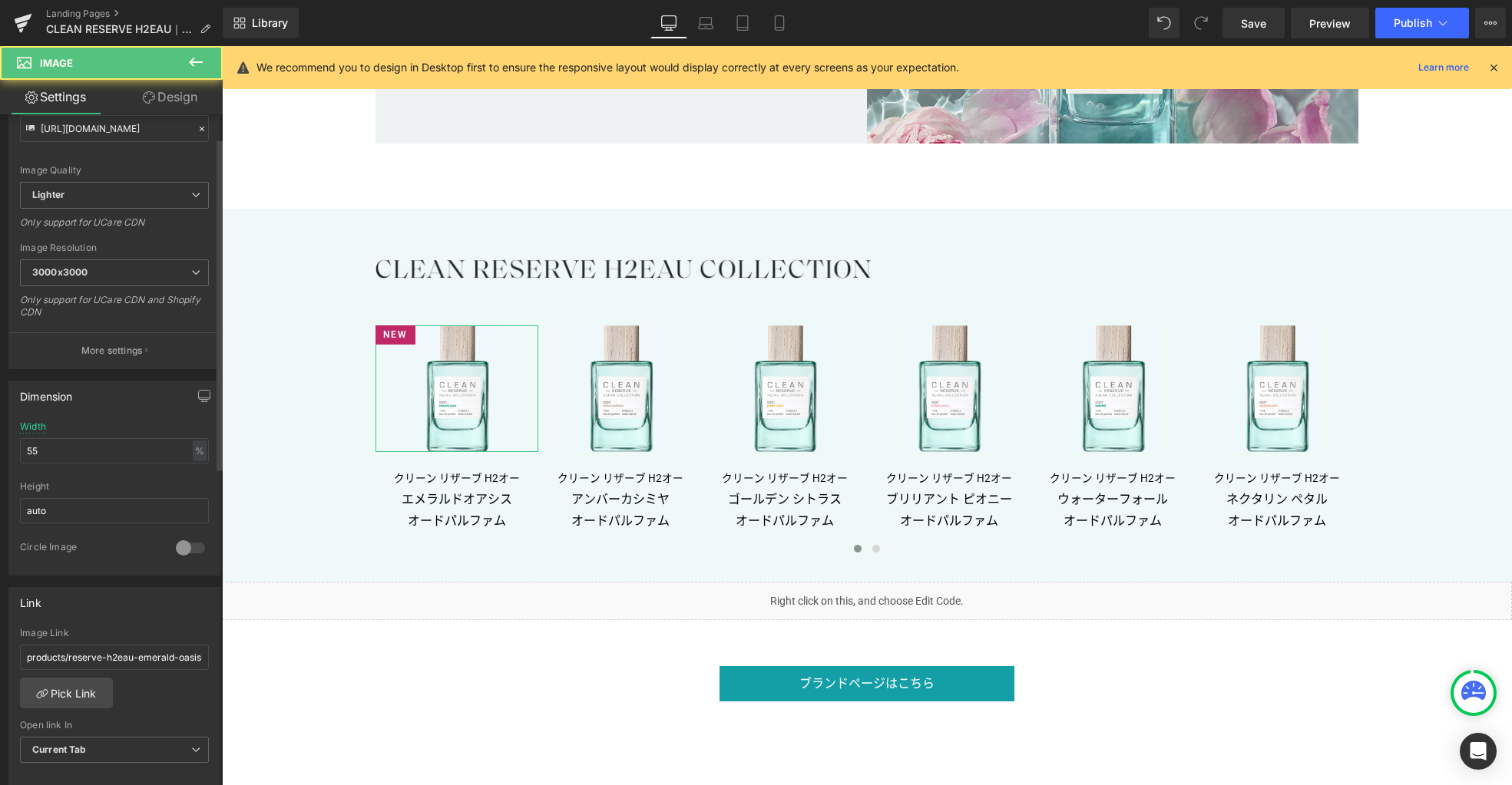
scroll to position [525, 0]
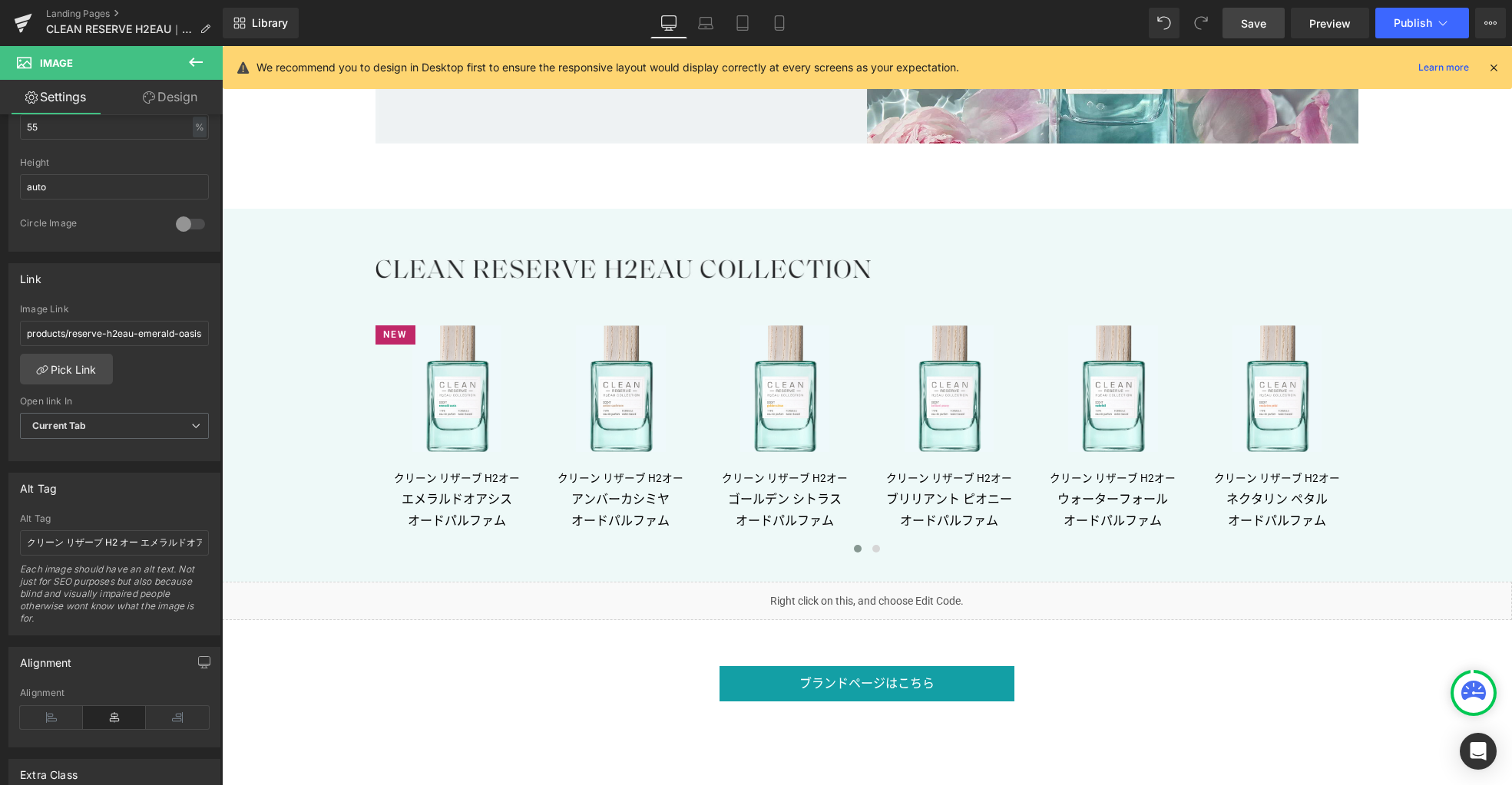
click at [1249, 29] on span "Save" at bounding box center [1253, 23] width 26 height 16
click at [104, 13] on link "Landing Pages" at bounding box center [134, 14] width 176 height 12
